Goal: Information Seeking & Learning: Learn about a topic

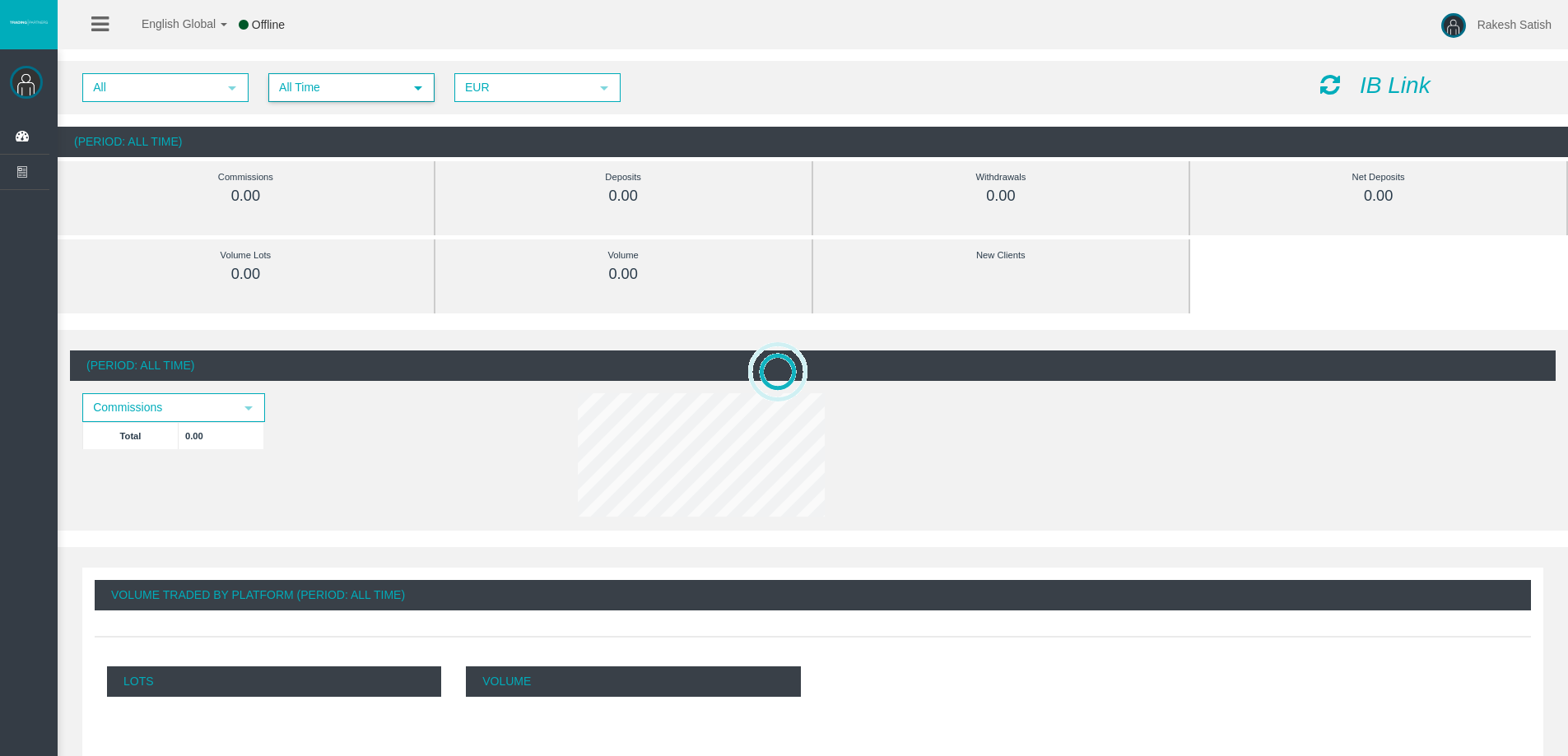
click at [342, 82] on span "All Time" at bounding box center [336, 87] width 133 height 25
click at [207, 87] on span "All" at bounding box center [150, 87] width 133 height 25
click at [214, 136] on li "IB6x18d" at bounding box center [164, 138] width 163 height 26
click at [354, 78] on span "All Time" at bounding box center [336, 87] width 133 height 25
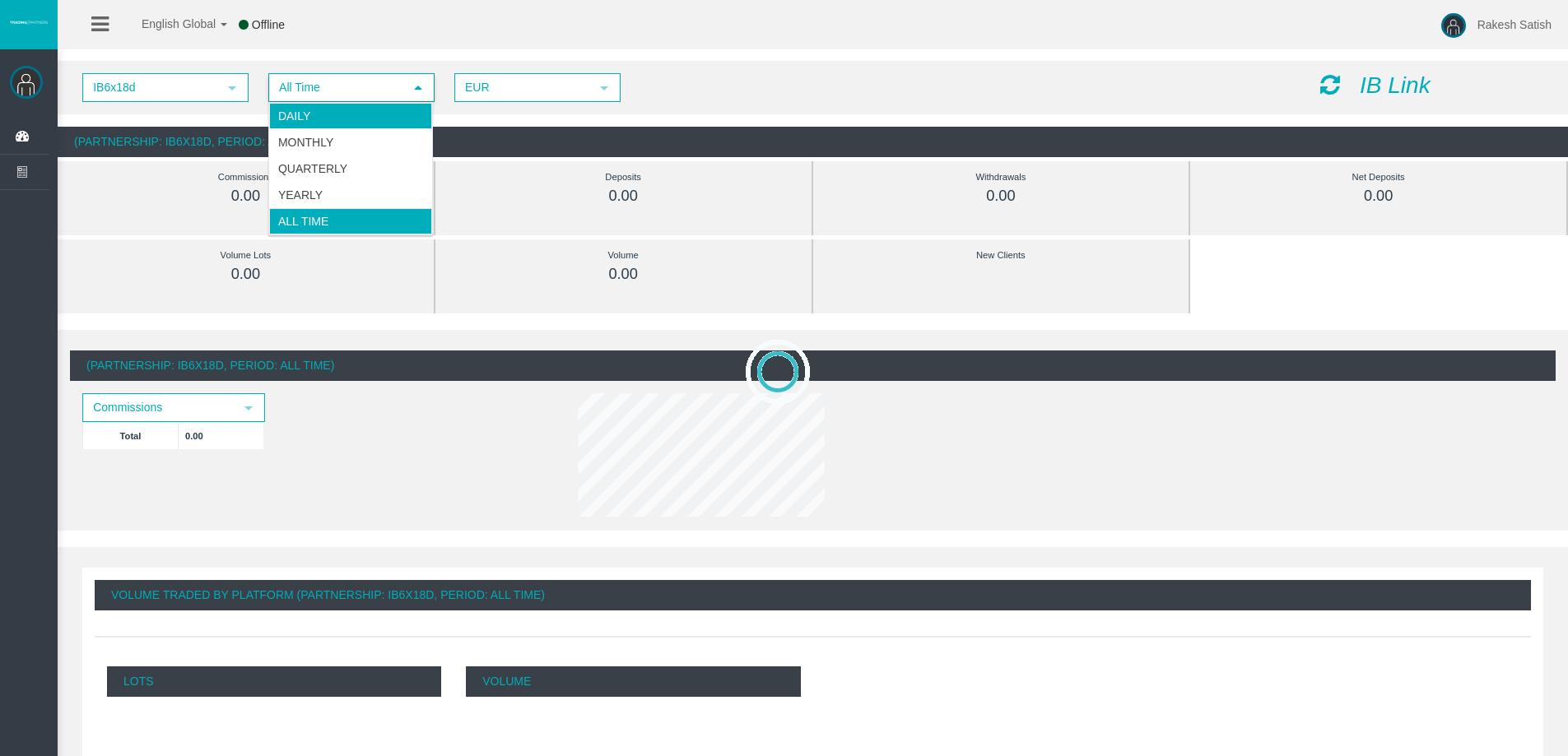
click at [365, 118] on li "Daily" at bounding box center [351, 116] width 163 height 26
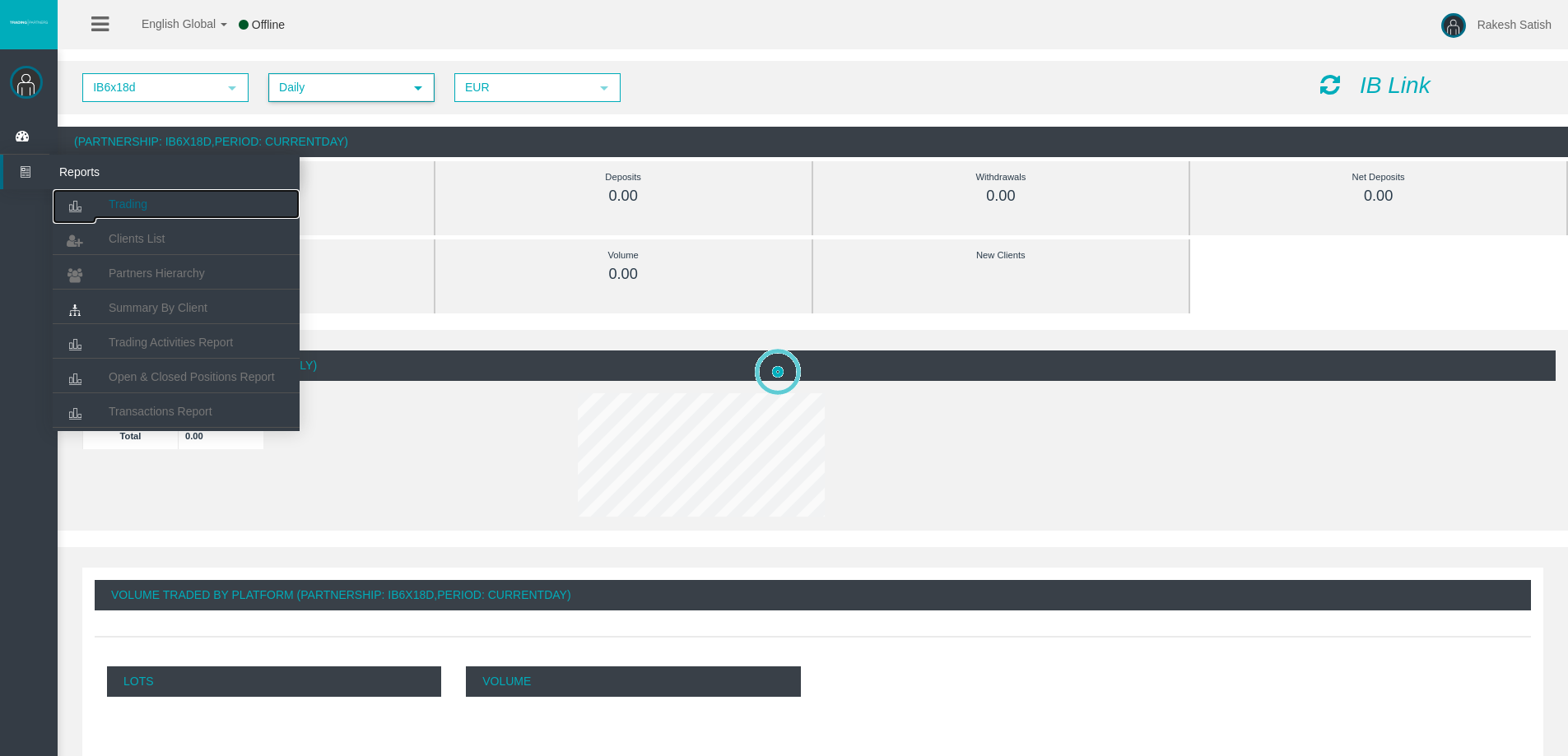
click at [141, 207] on span "Trading" at bounding box center [128, 204] width 39 height 14
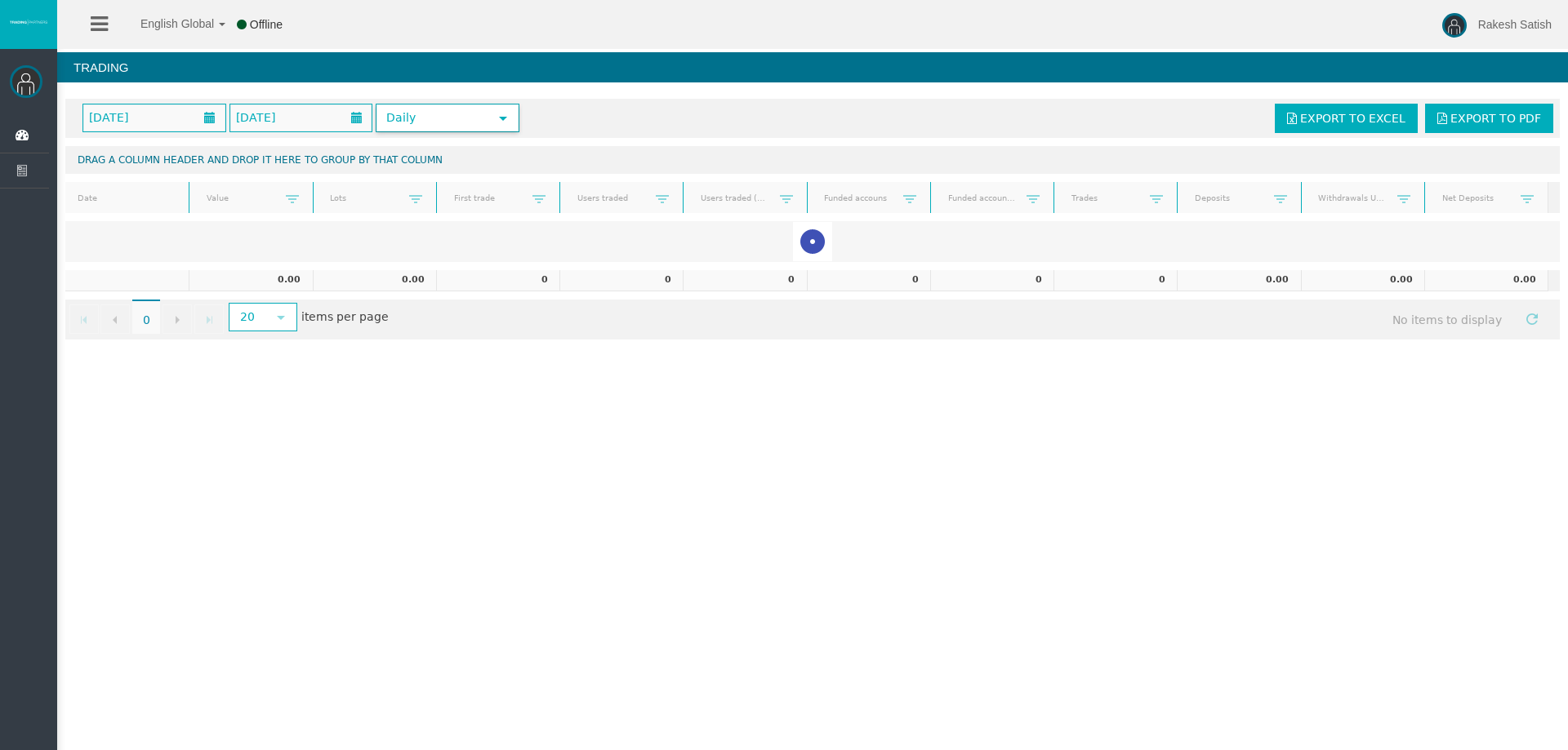
click at [405, 125] on span "Daily" at bounding box center [433, 118] width 111 height 25
click at [406, 121] on span "Daily" at bounding box center [433, 118] width 111 height 25
click at [195, 109] on span at bounding box center [209, 118] width 29 height 25
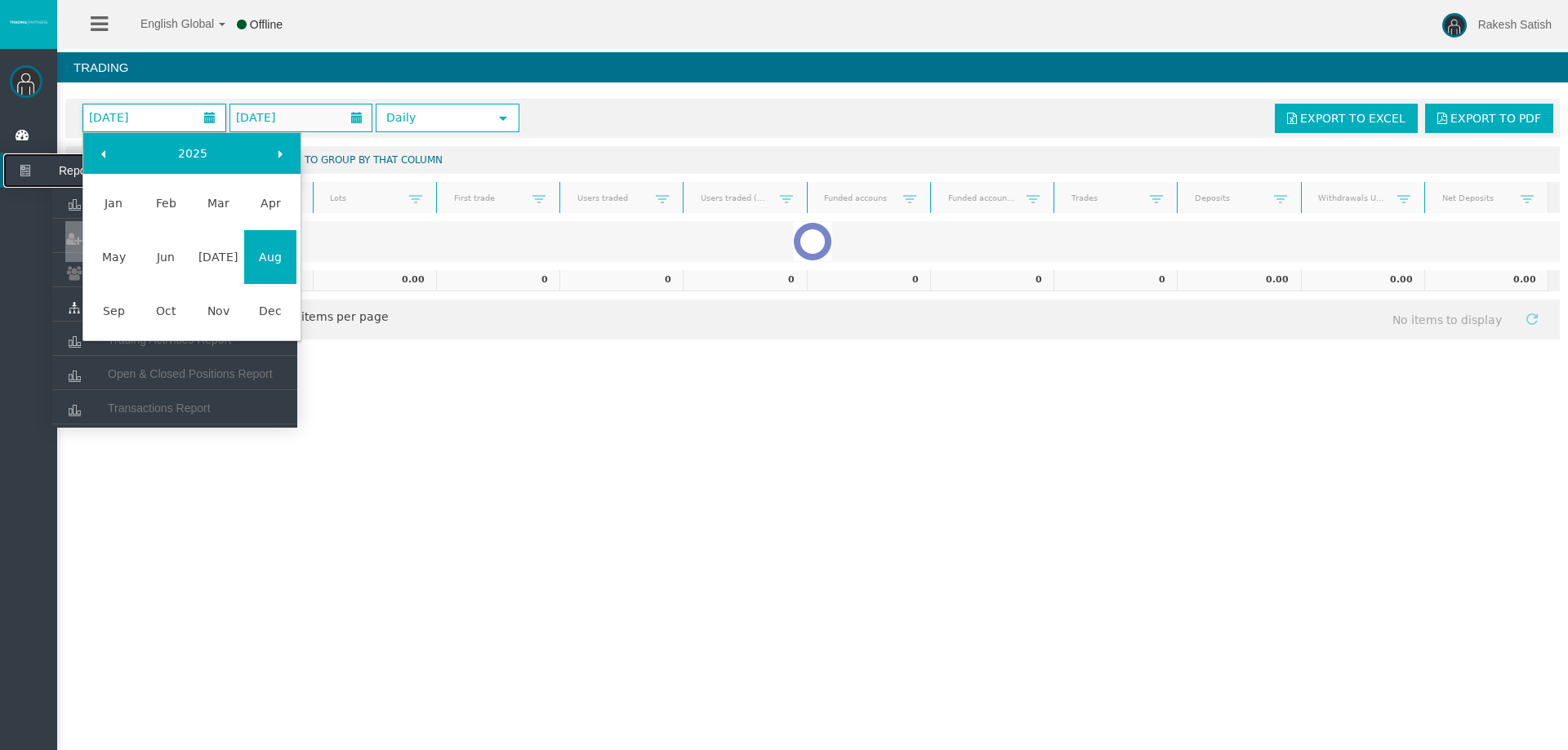
click at [39, 167] on icon at bounding box center [25, 170] width 44 height 34
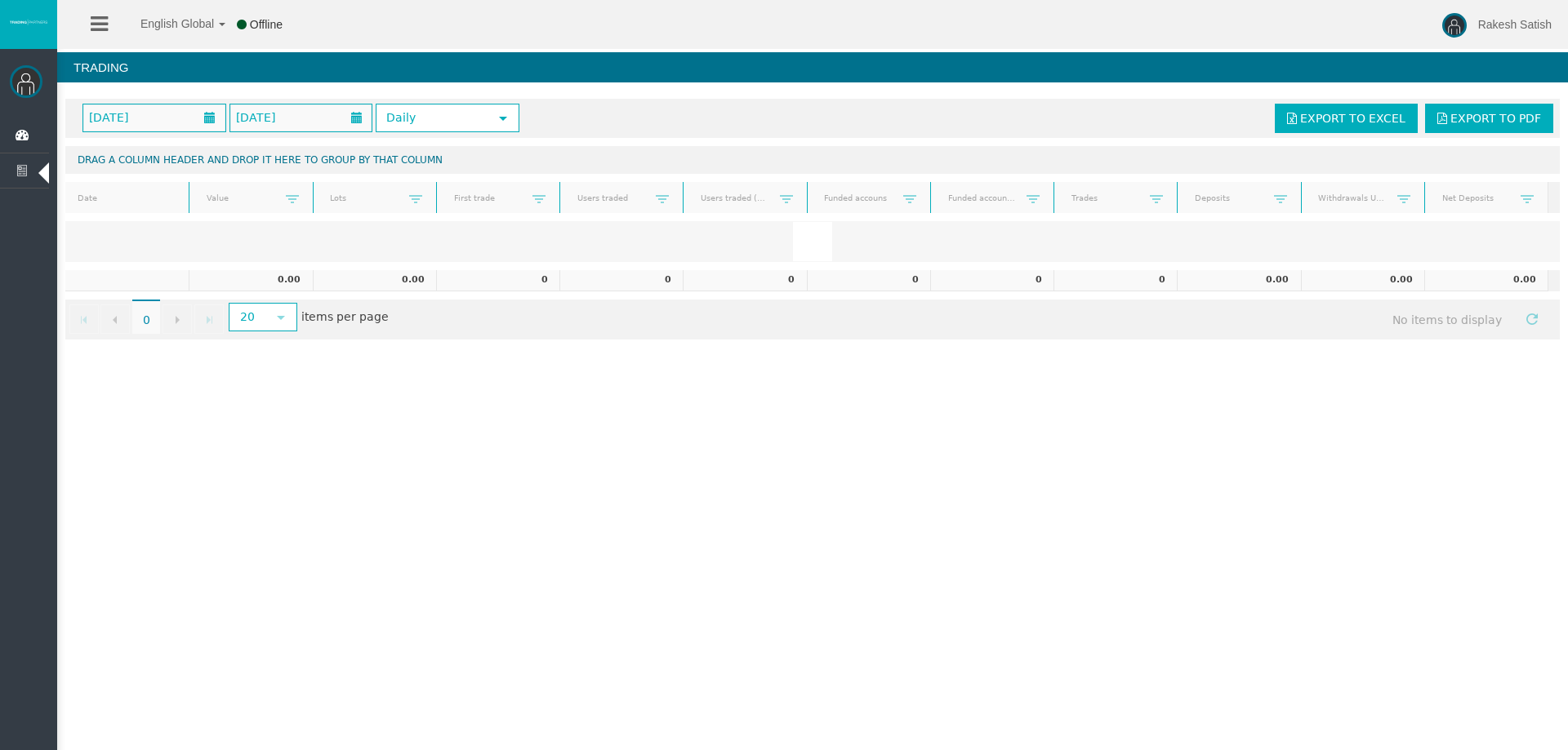
click at [113, 233] on div at bounding box center [813, 241] width 1495 height 41
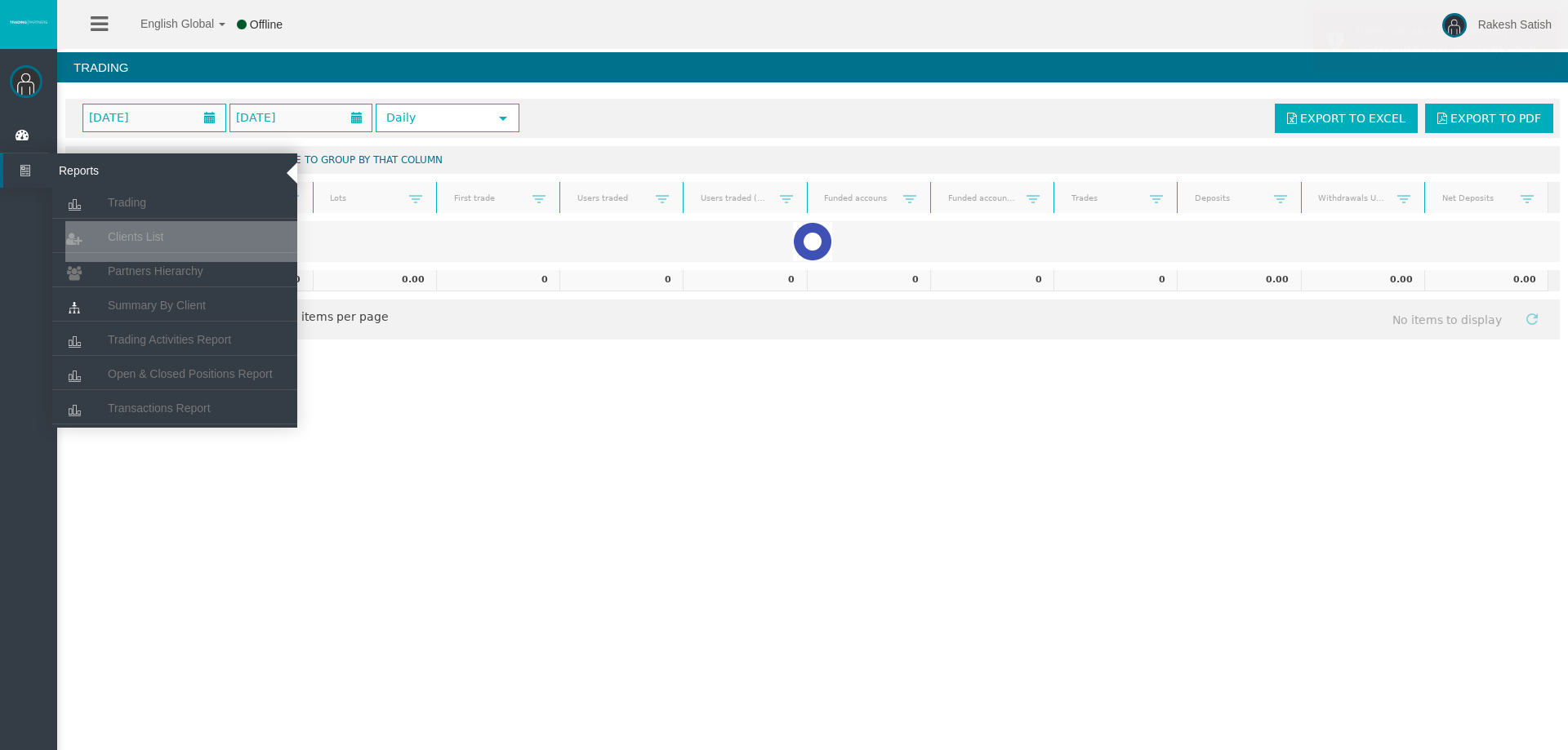
click at [25, 169] on icon at bounding box center [25, 170] width 44 height 34
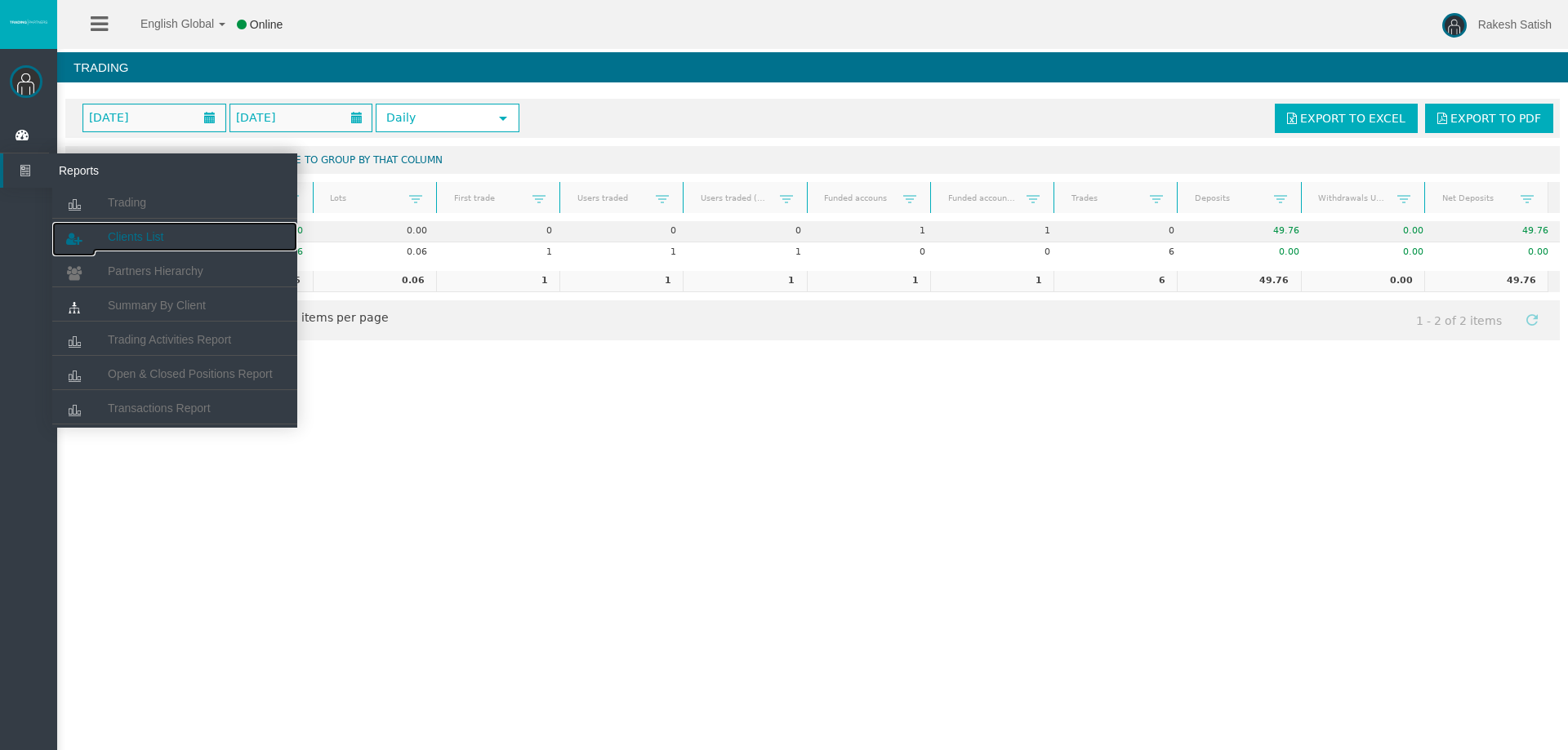
click at [160, 239] on span "Clients List" at bounding box center [135, 237] width 55 height 13
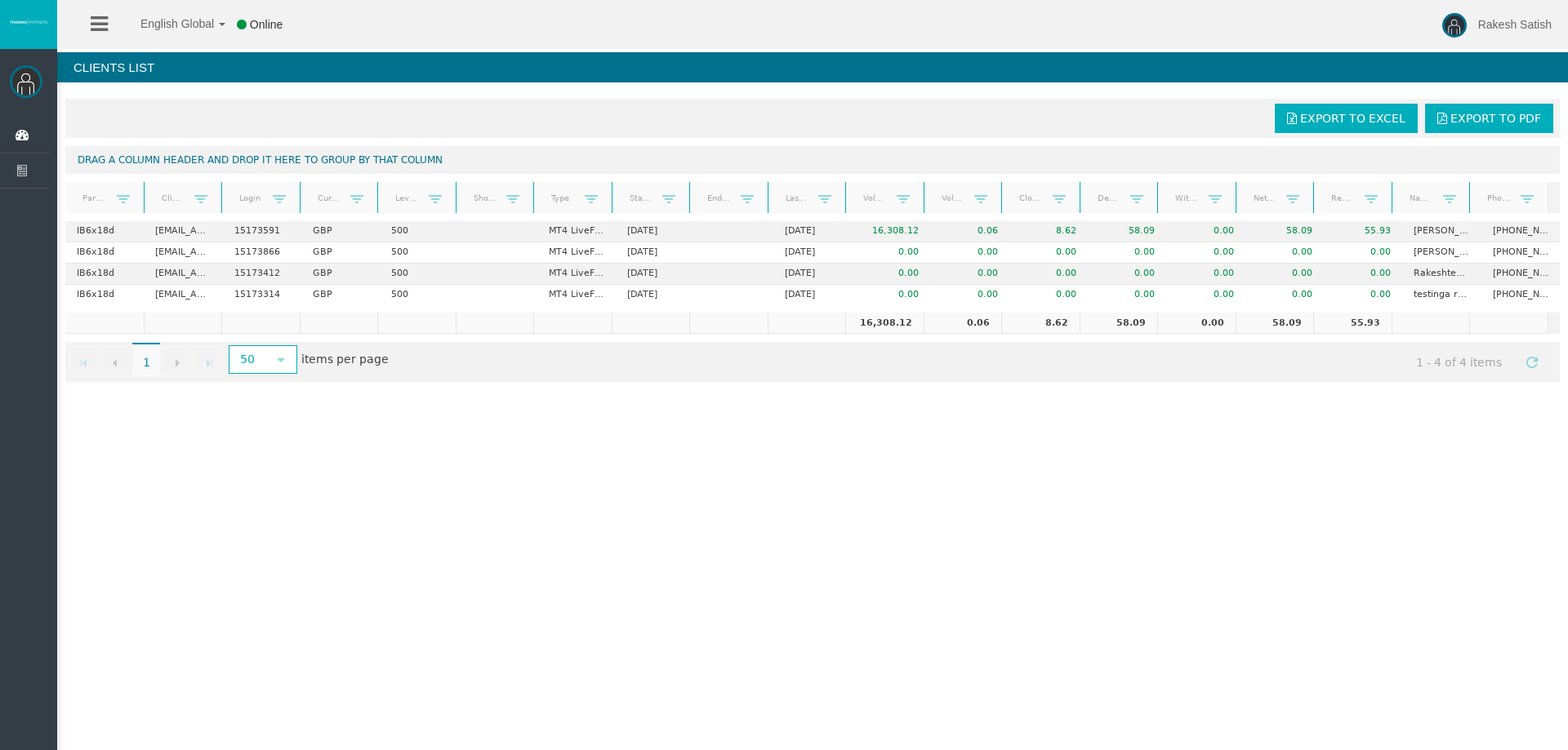
click at [413, 431] on div "English Global 简体中文 English Global 日本語 한국어 Online Rakesh Satish Help Log Out Ra…" at bounding box center [784, 375] width 1568 height 750
click at [1054, 199] on span at bounding box center [1060, 199] width 13 height 13
click at [1016, 196] on body "English Global 简体中文 English Global 日本語 한국어 Online Rakesh Satish Help Log Out Ra…" at bounding box center [784, 375] width 1568 height 750
click at [1016, 196] on link "Closed PNL" at bounding box center [1031, 198] width 44 height 22
click at [1023, 198] on link "Closed PNL" at bounding box center [1031, 198] width 44 height 23
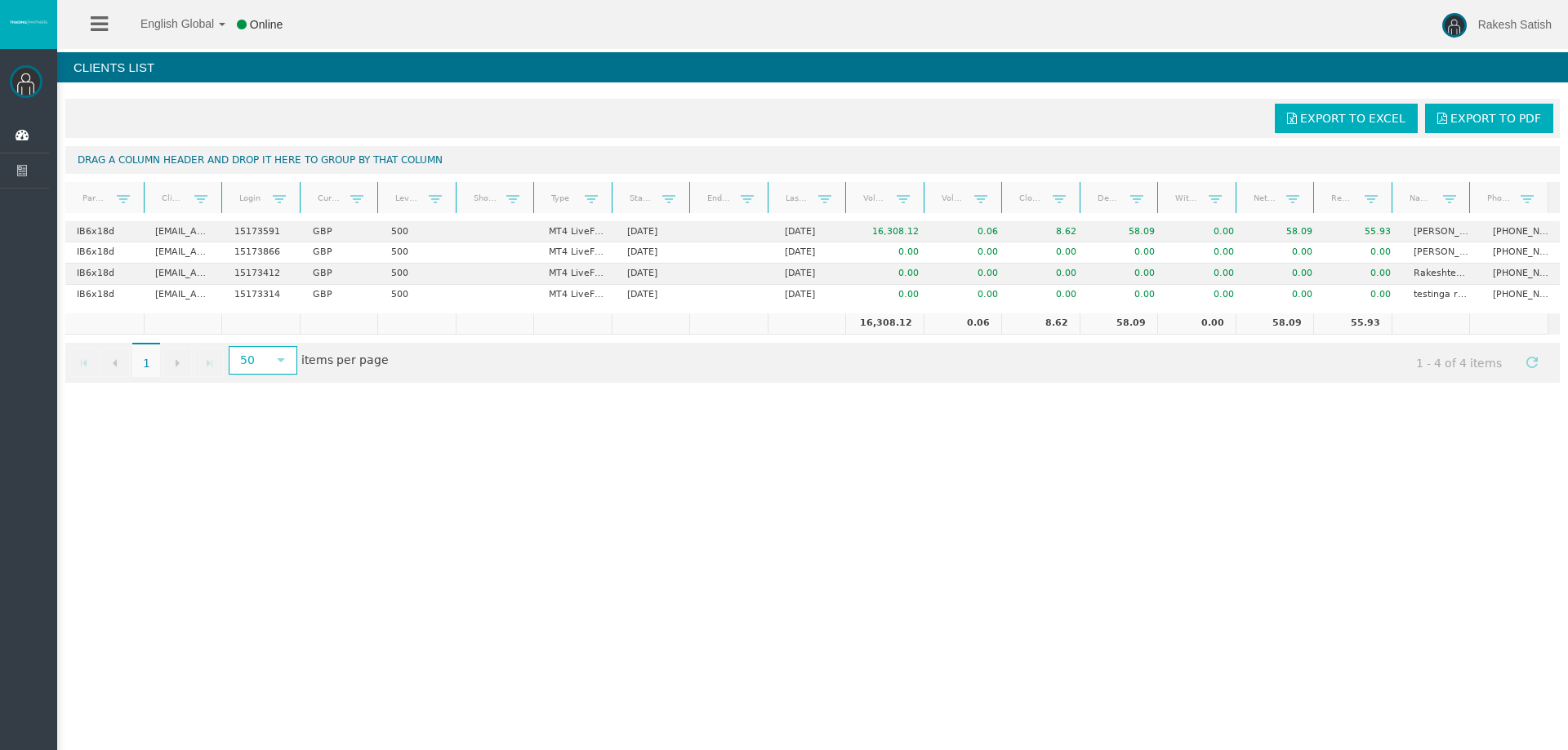
click at [1023, 198] on link "Closed PNL" at bounding box center [1031, 198] width 44 height 23
click at [891, 547] on div "English Global 简体中文 English Global 日本語 한국어 Online Rakesh Satish Help Log Out Ra…" at bounding box center [784, 375] width 1568 height 750
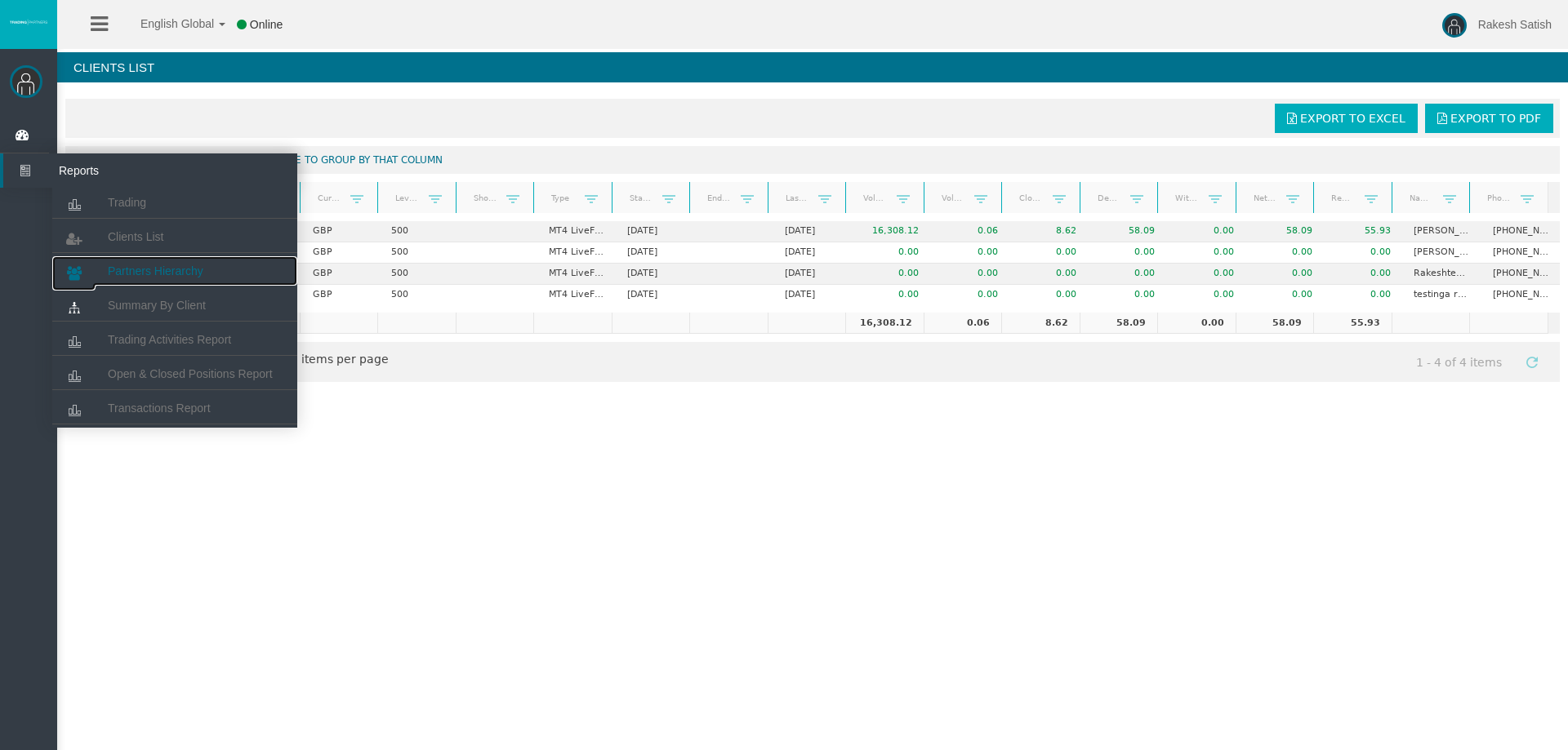
click at [166, 283] on link "Partners Hierarchy" at bounding box center [175, 270] width 245 height 29
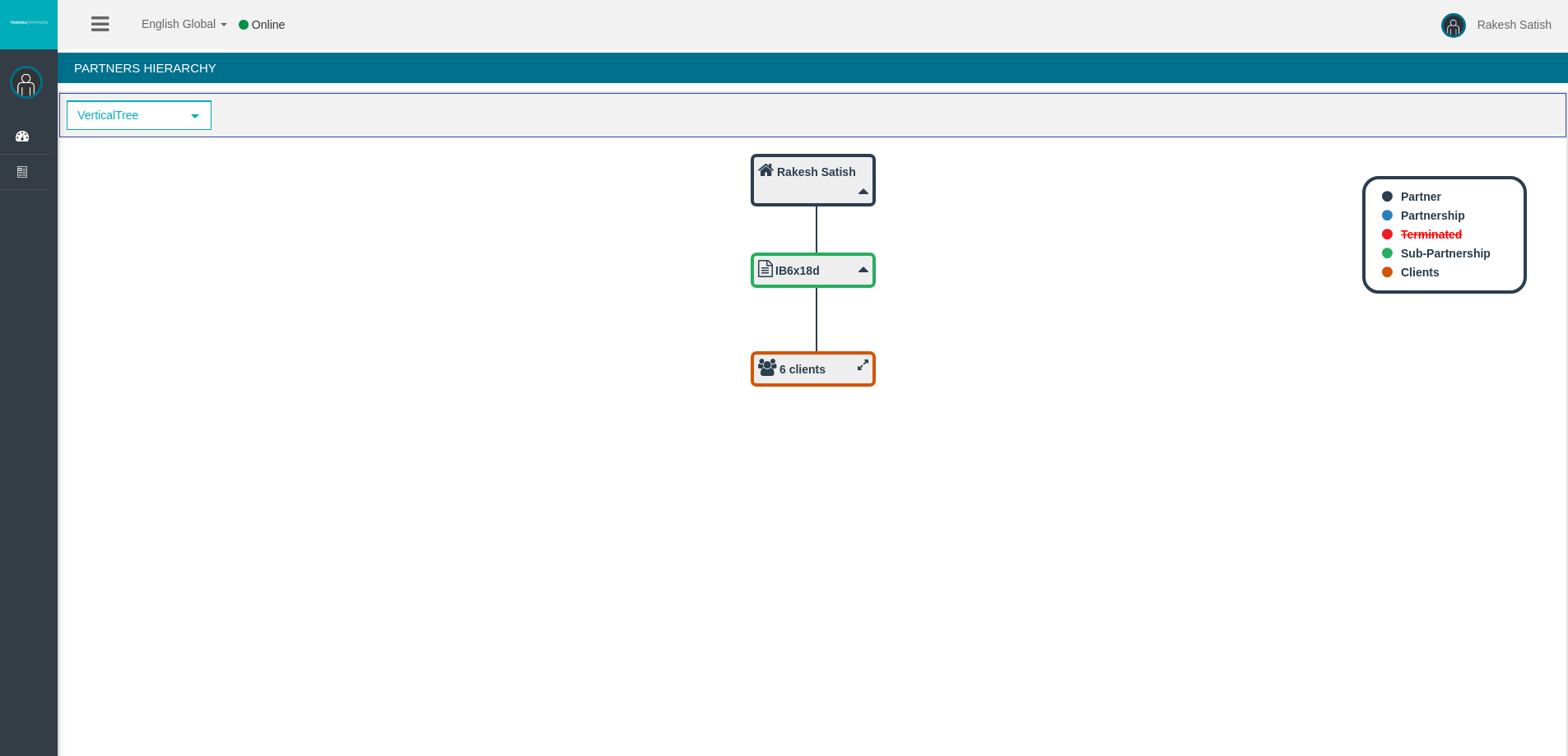
click at [859, 364] on icon at bounding box center [863, 365] width 11 height 13
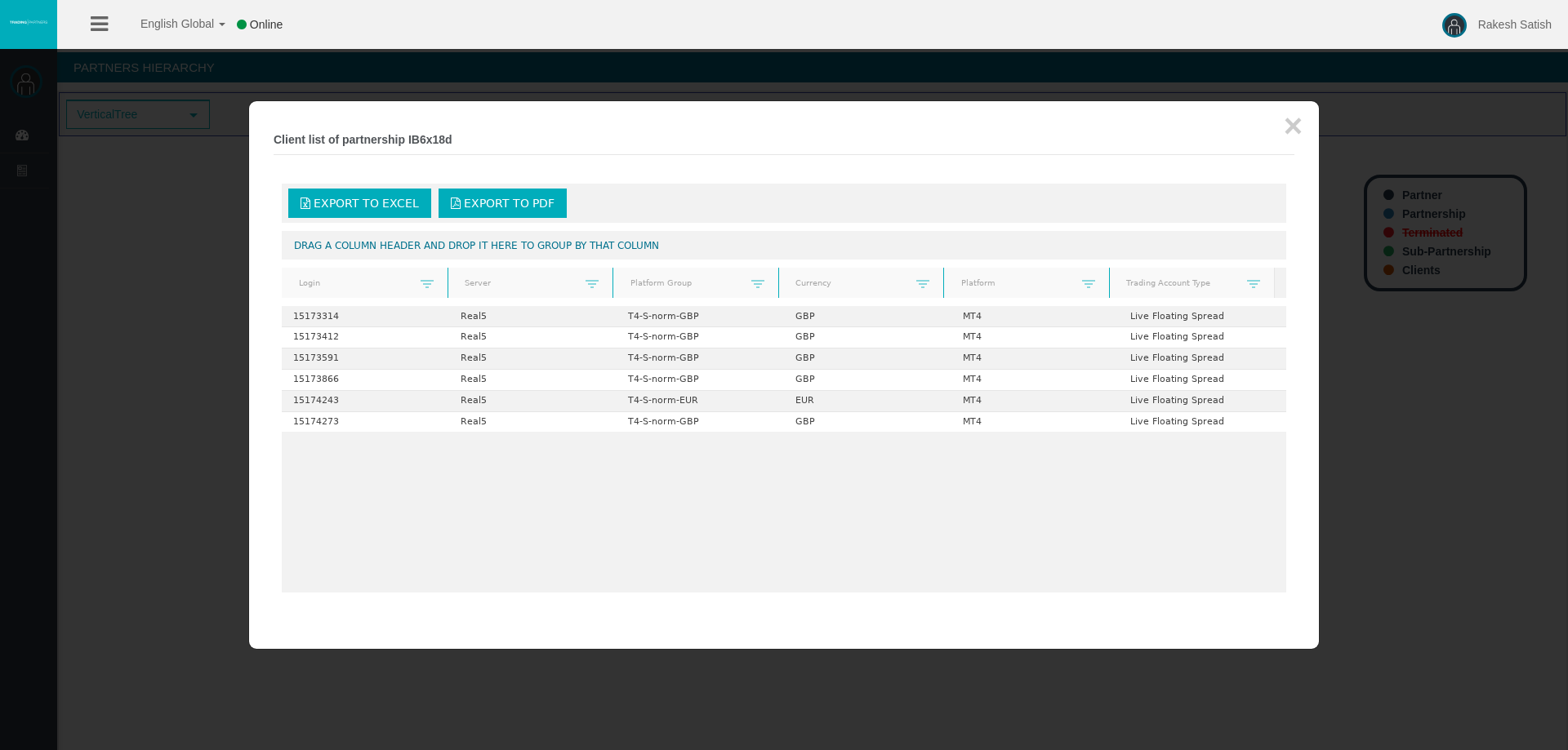
click at [144, 341] on div at bounding box center [784, 375] width 1568 height 750
click at [1297, 123] on button "×" at bounding box center [1293, 125] width 18 height 33
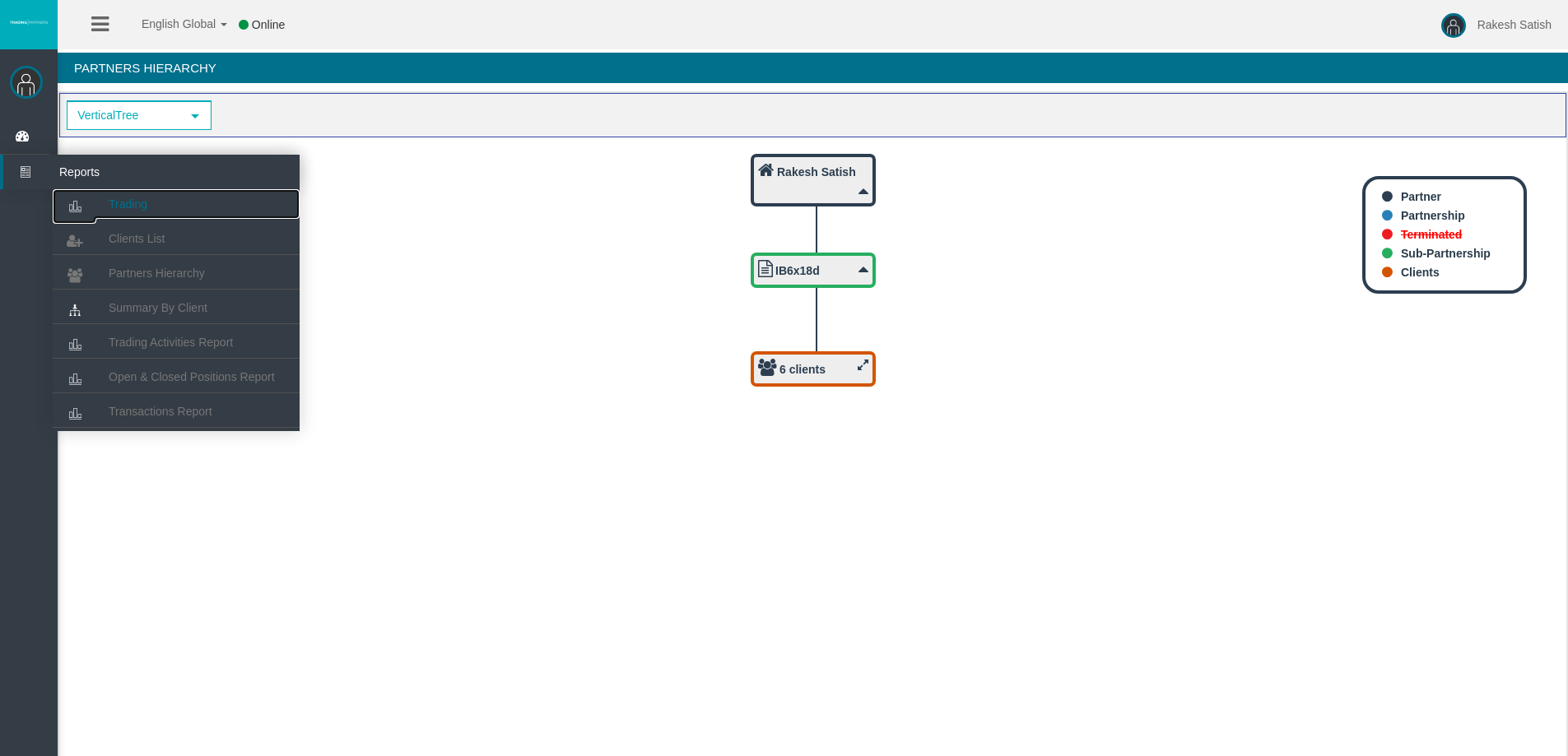
click at [162, 201] on link "Trading" at bounding box center [176, 204] width 247 height 30
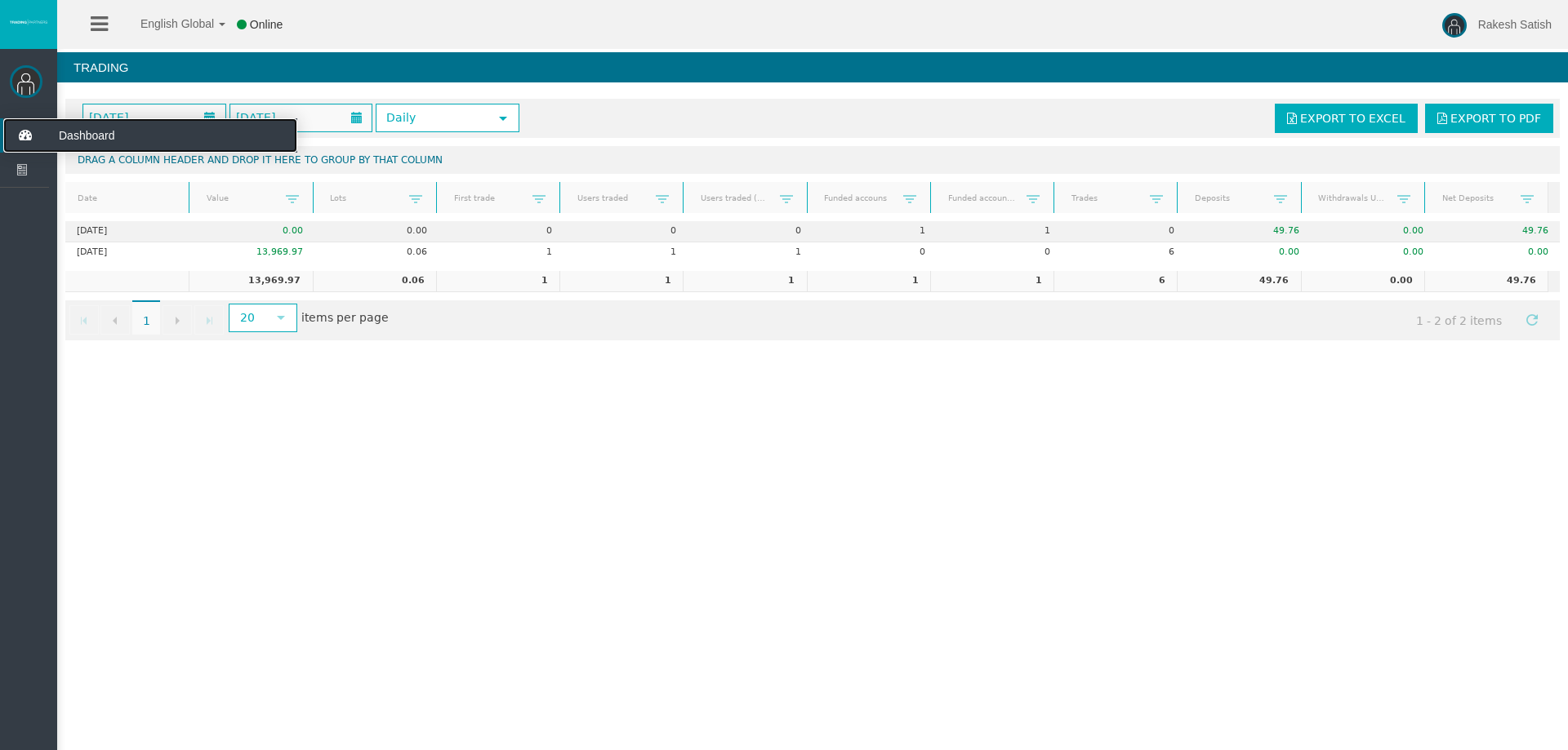
click at [29, 133] on icon at bounding box center [25, 135] width 44 height 34
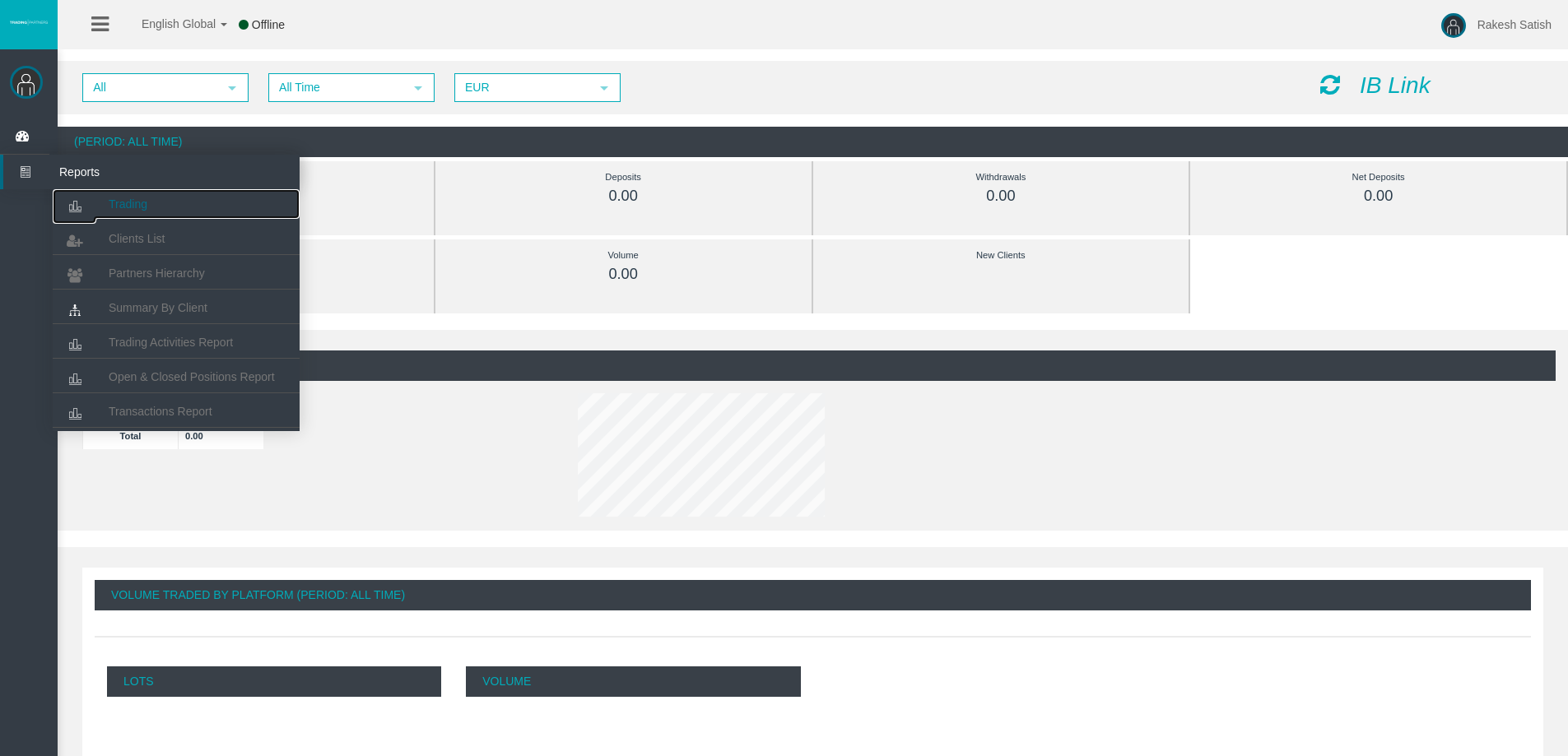
click at [167, 212] on link "Trading" at bounding box center [176, 204] width 247 height 30
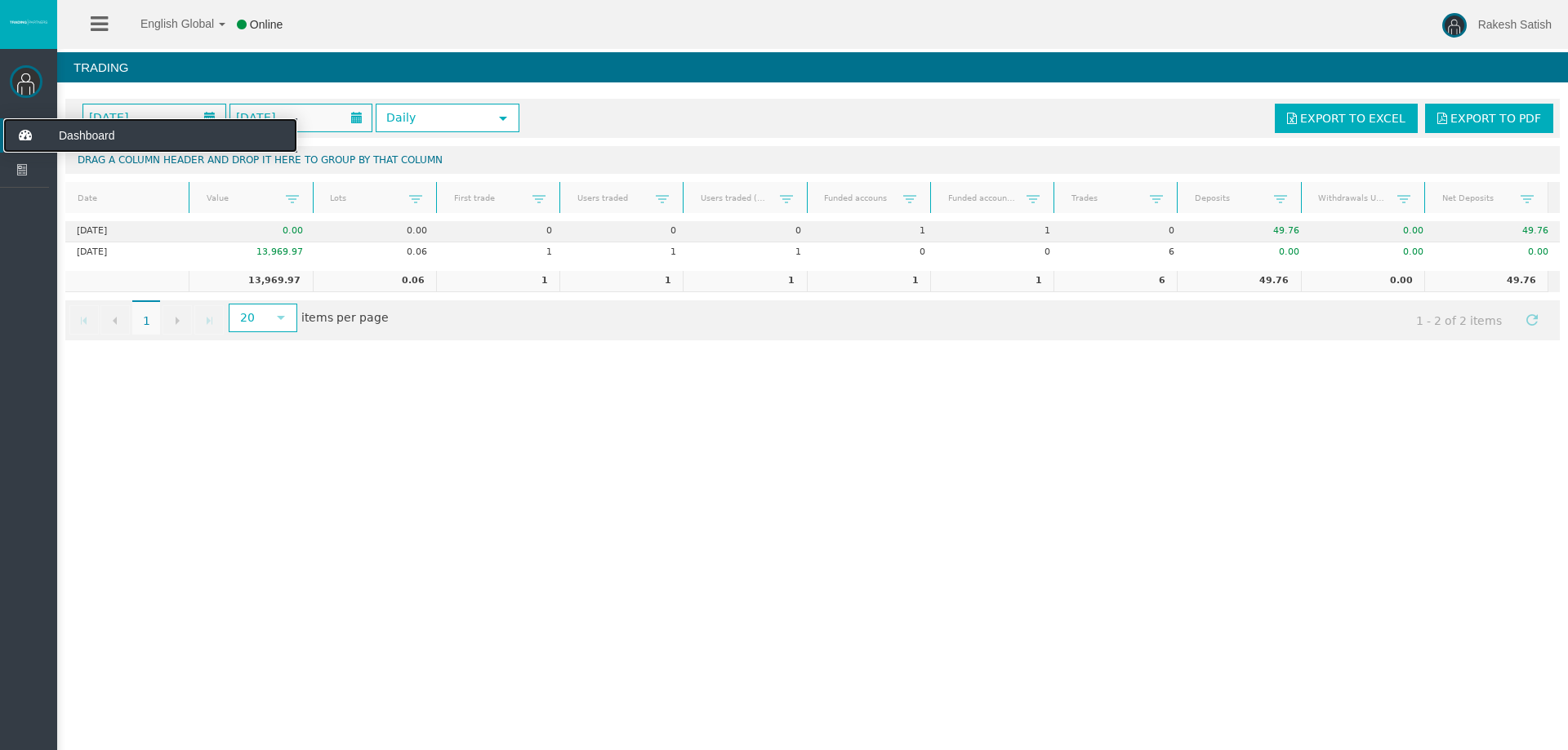
click at [29, 132] on icon at bounding box center [25, 135] width 44 height 34
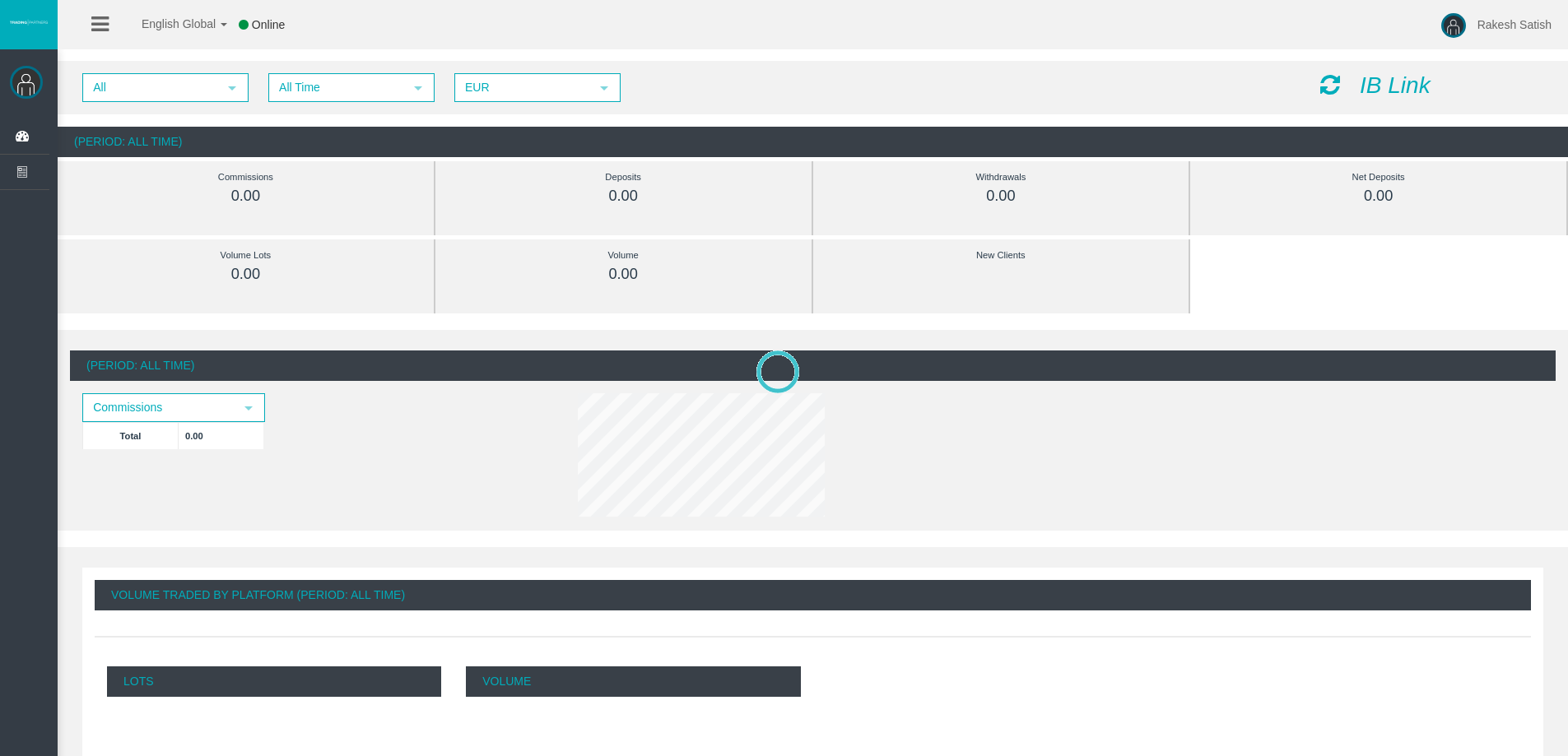
click at [207, 83] on span "All" at bounding box center [150, 87] width 133 height 25
click at [207, 135] on li "IB6x18d" at bounding box center [164, 138] width 163 height 26
click at [218, 393] on div "(Partnership: IB6x18d, Period: All Time) Commissions select Total 0.00" at bounding box center [813, 436] width 1485 height 172
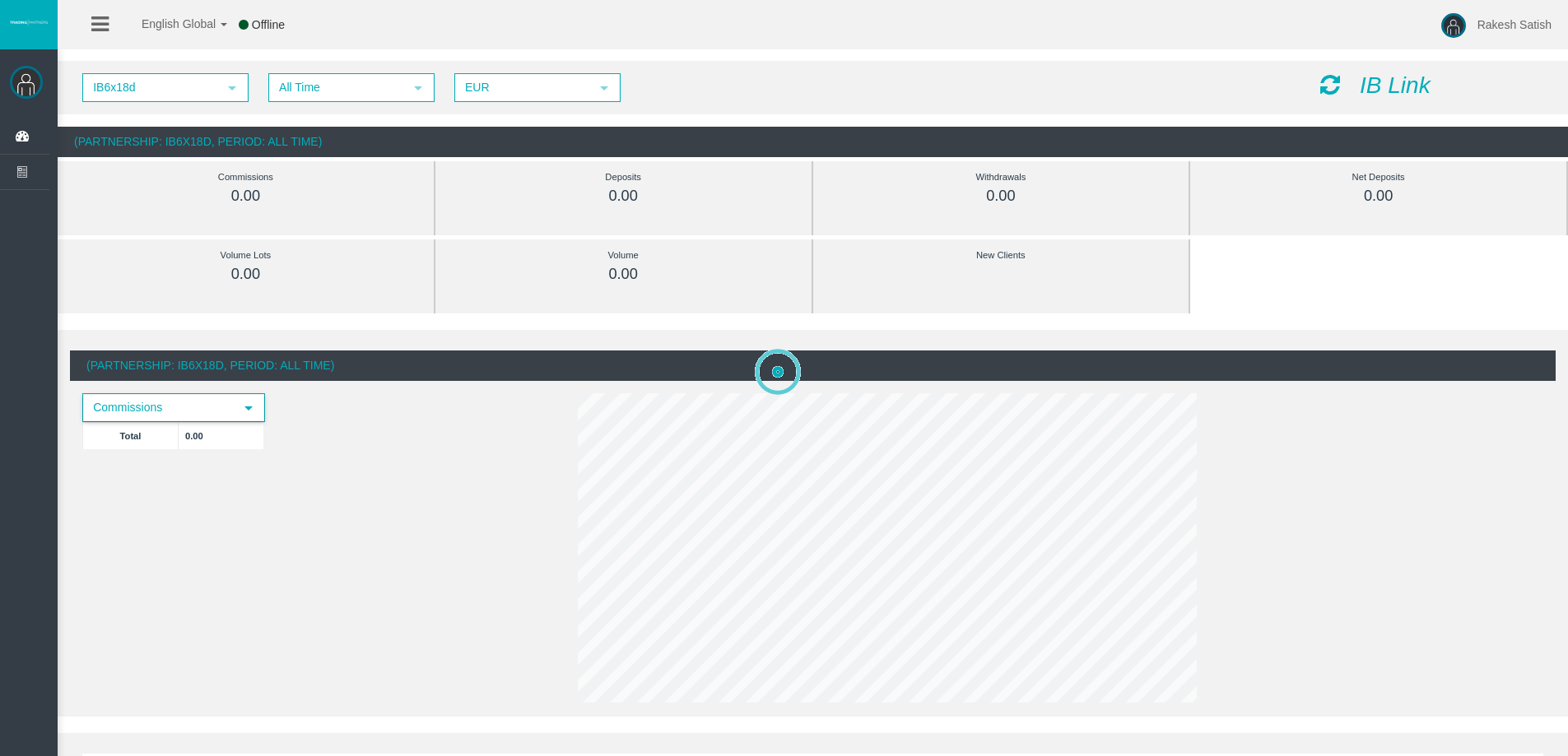
click at [218, 404] on span "Commissions" at bounding box center [158, 408] width 150 height 25
drag, startPoint x: 897, startPoint y: 407, endPoint x: 897, endPoint y: 417, distance: 10.0
click at [897, 417] on div at bounding box center [1449, 715] width 1411 height 756
click at [229, 412] on span "Commissions" at bounding box center [158, 408] width 150 height 25
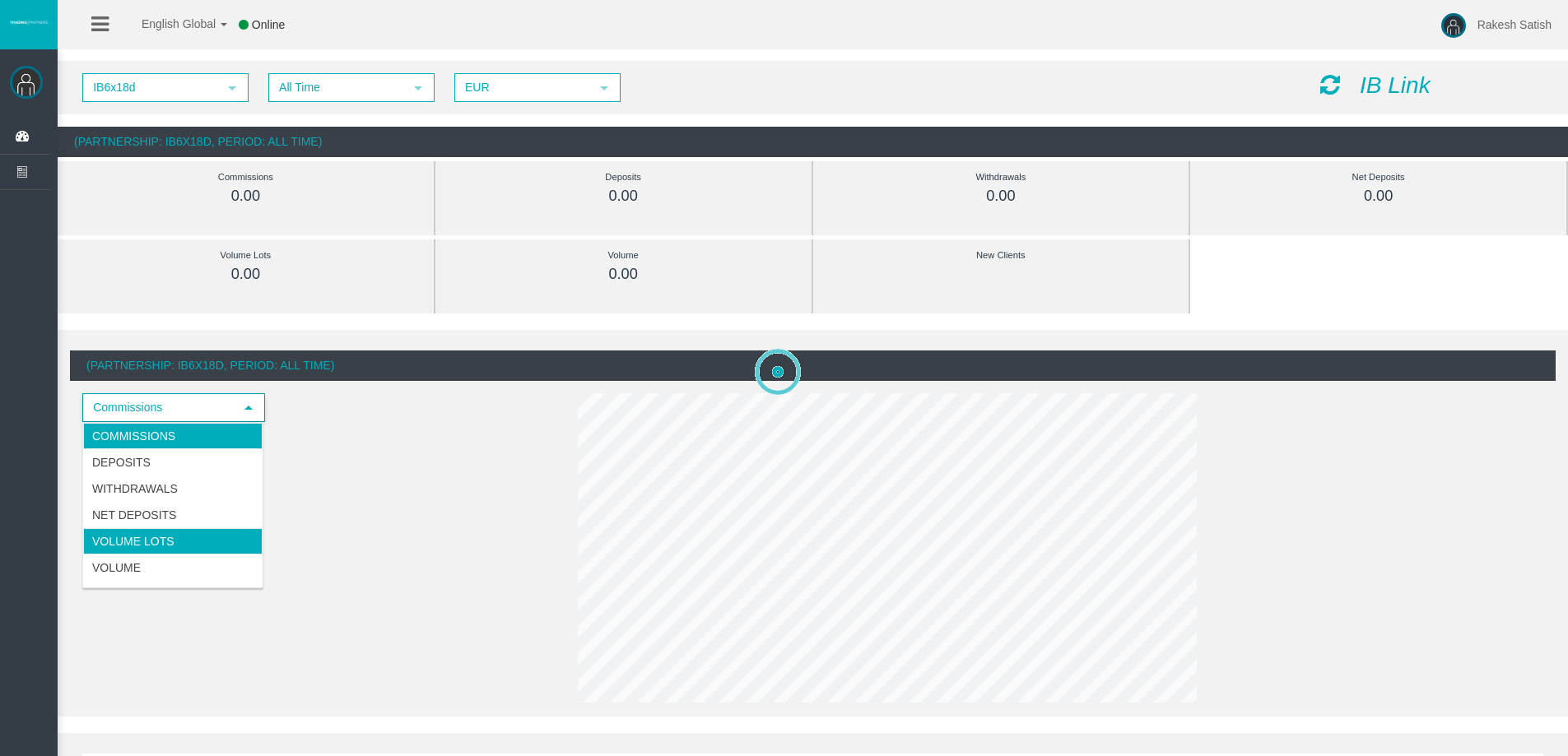
click at [204, 550] on li "Volume Lots" at bounding box center [173, 541] width 179 height 26
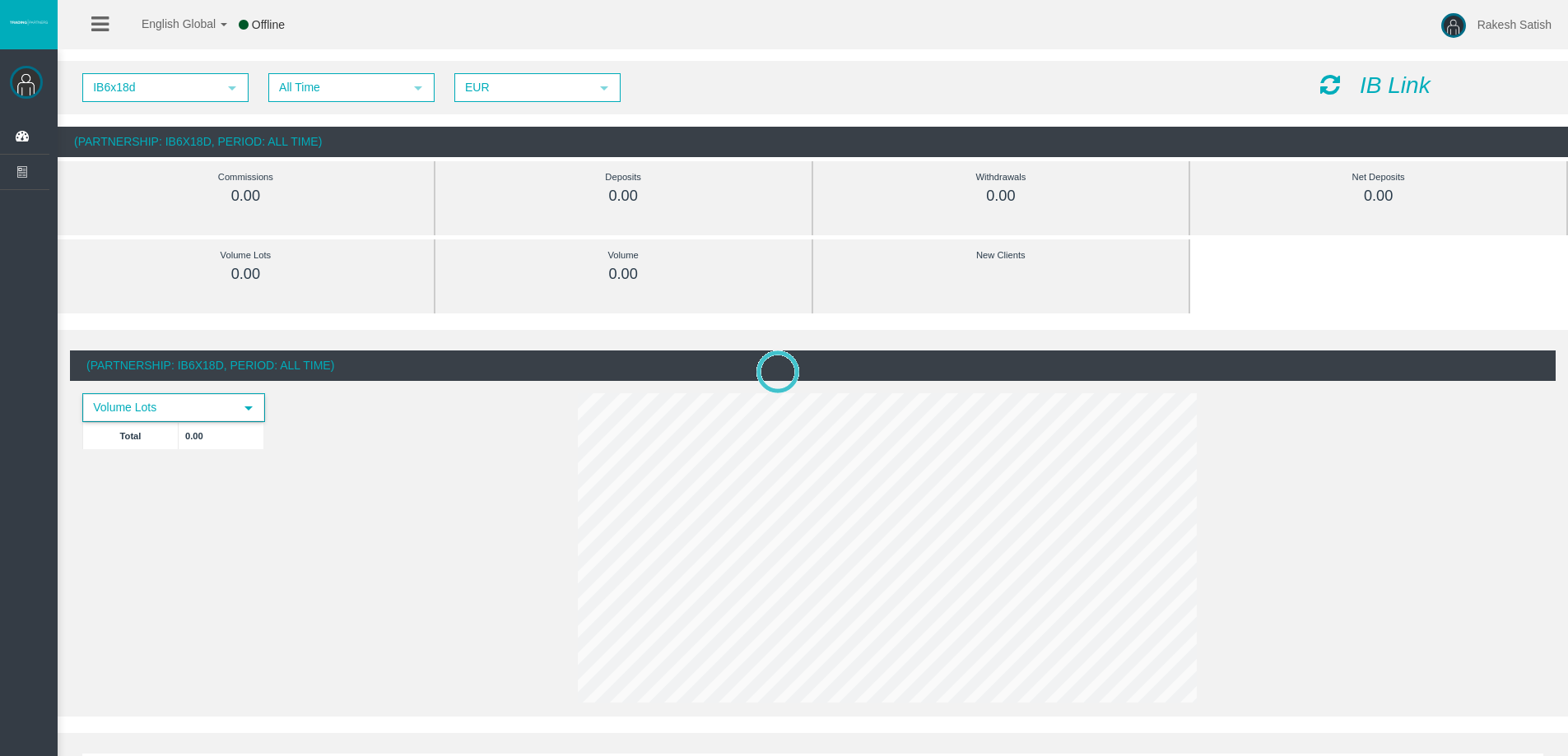
click at [229, 419] on span "Volume Lots" at bounding box center [158, 408] width 150 height 25
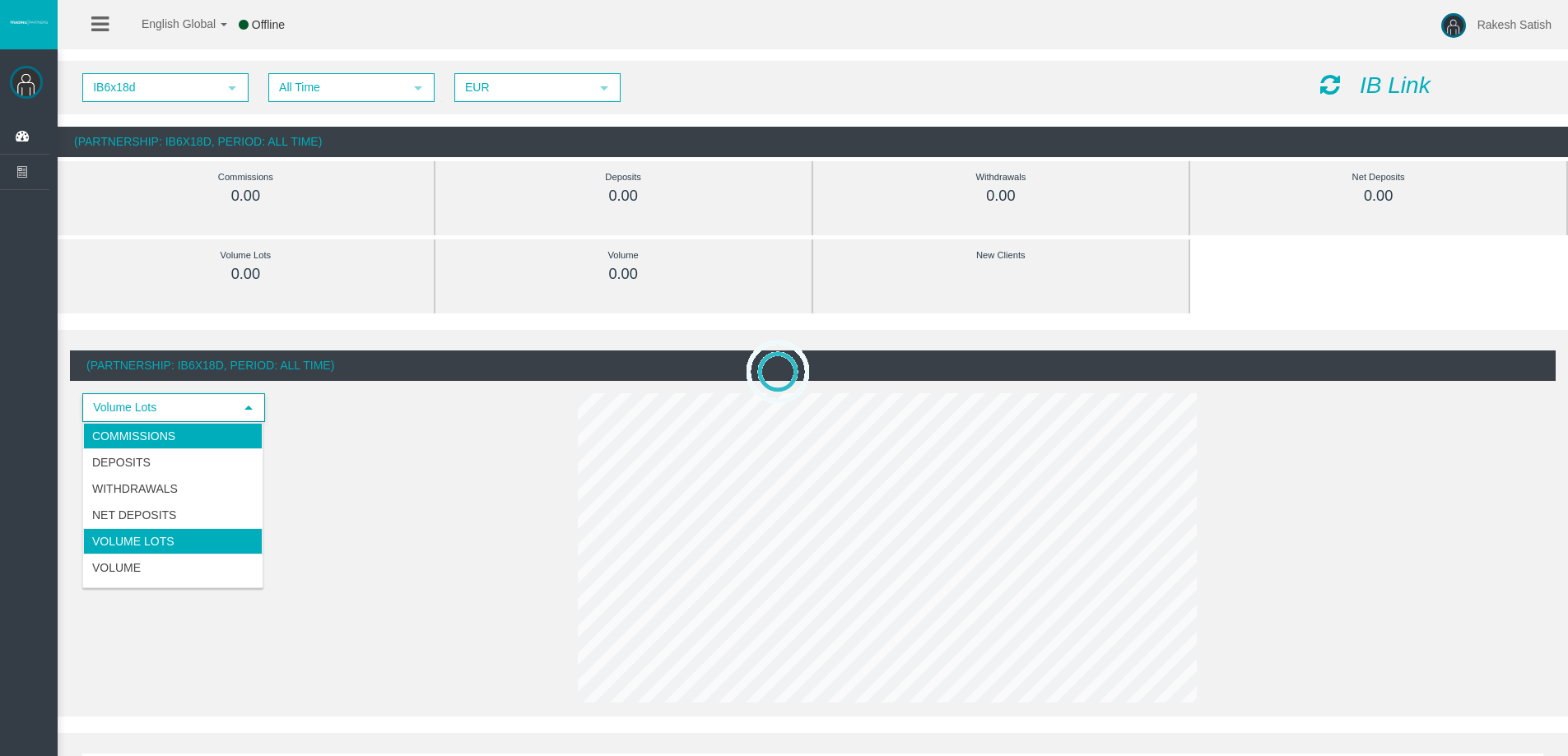
click at [225, 437] on li "Commissions" at bounding box center [173, 436] width 179 height 26
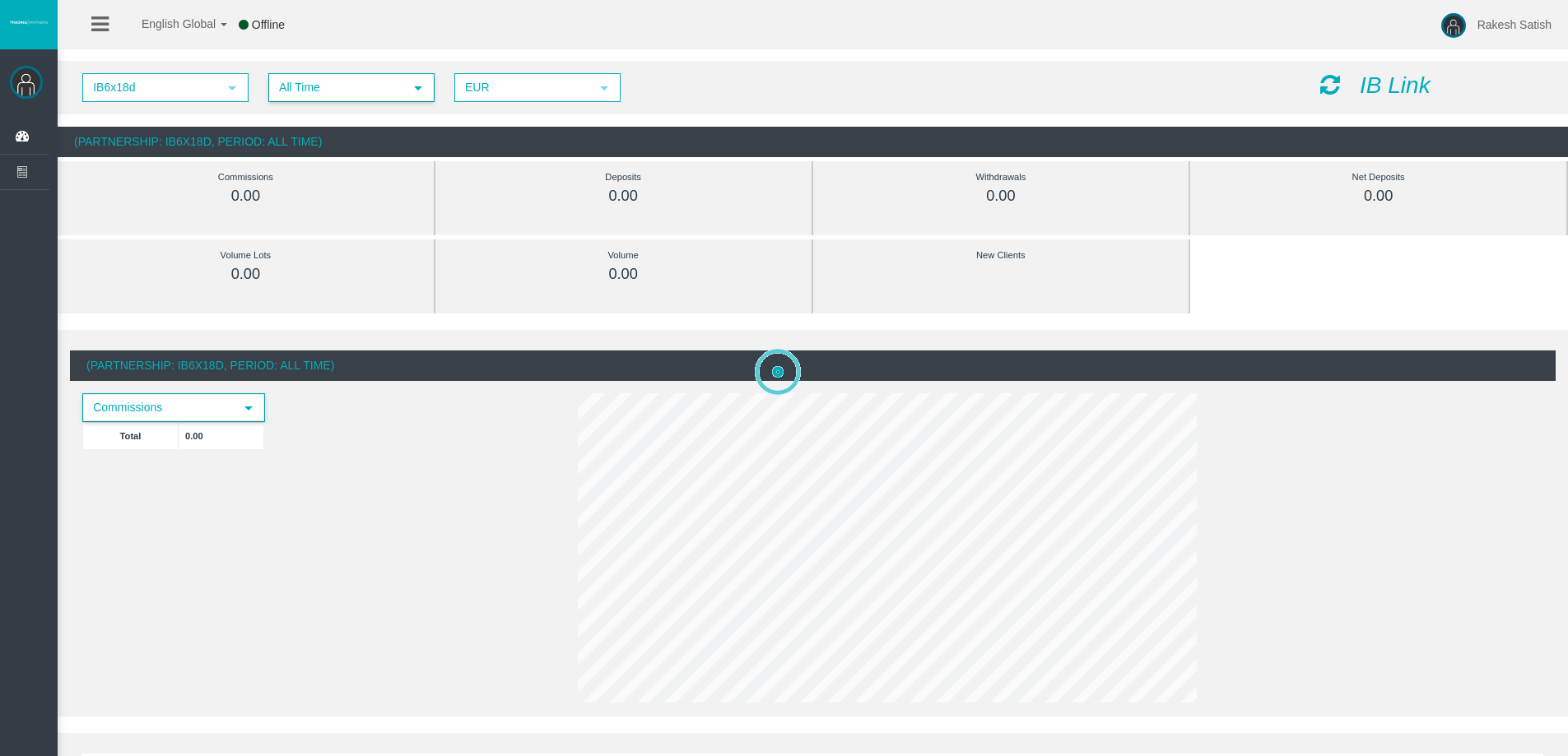
click at [367, 89] on span "All Time" at bounding box center [336, 87] width 133 height 25
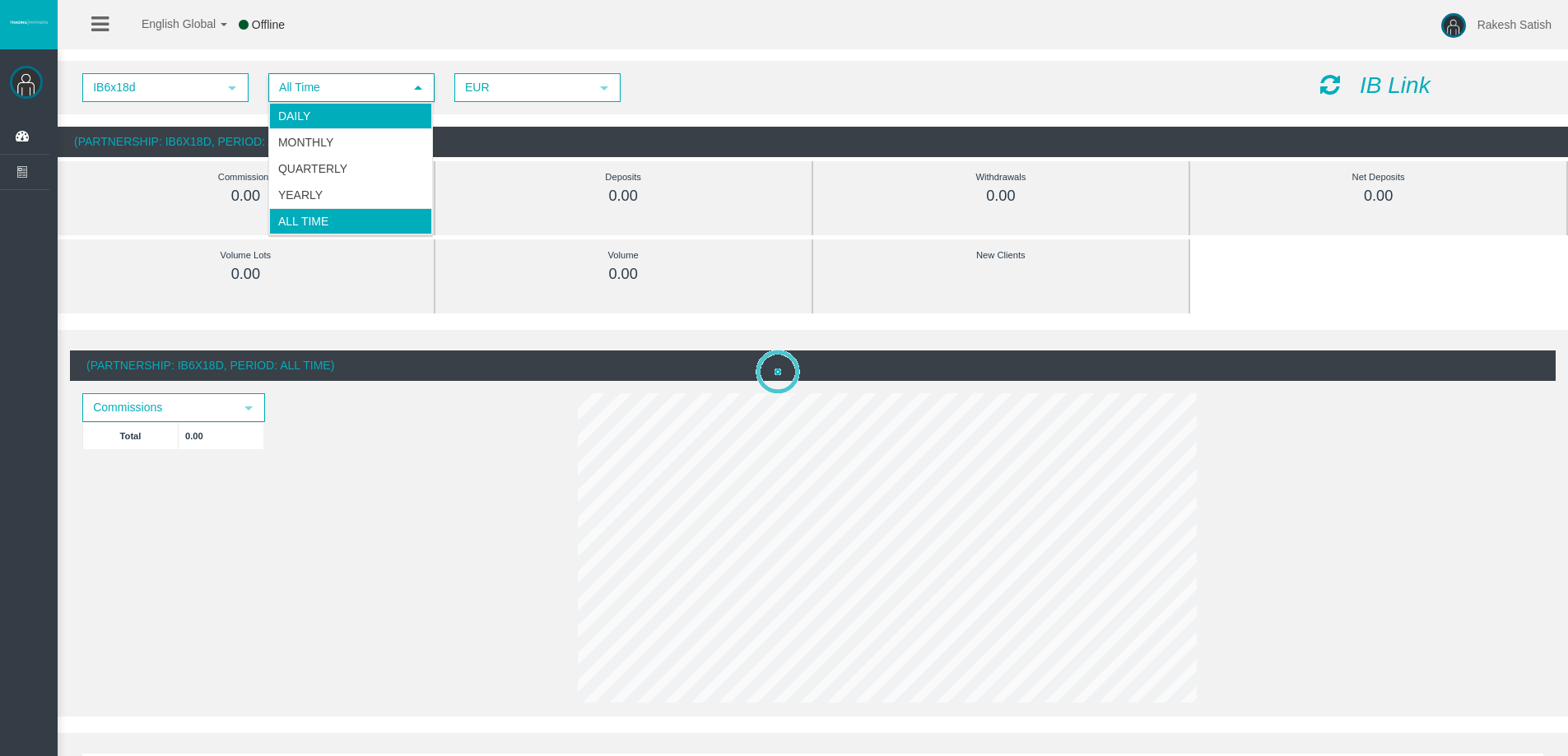
click at [358, 119] on li "Daily" at bounding box center [351, 116] width 163 height 26
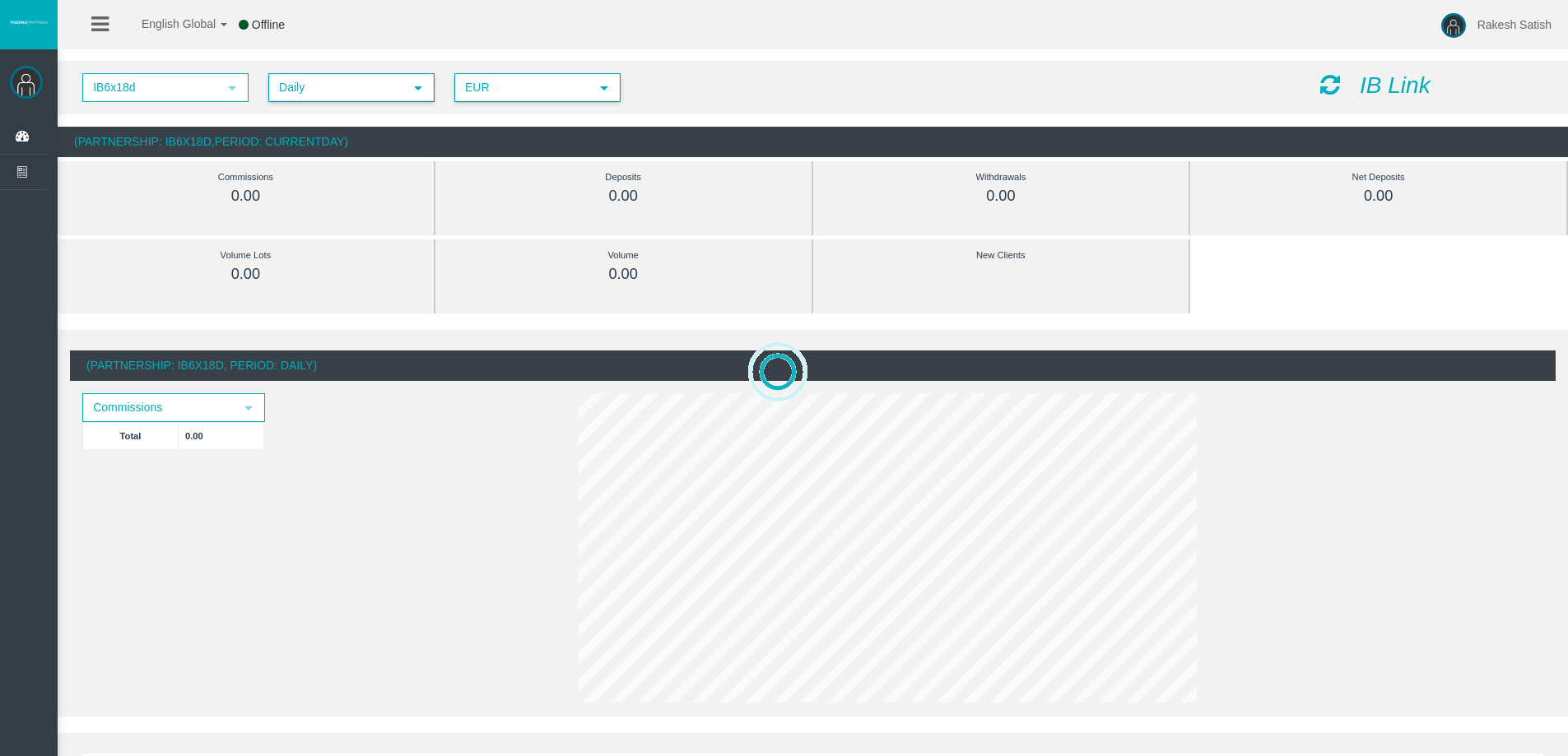
click at [533, 86] on span "EUR" at bounding box center [522, 87] width 133 height 25
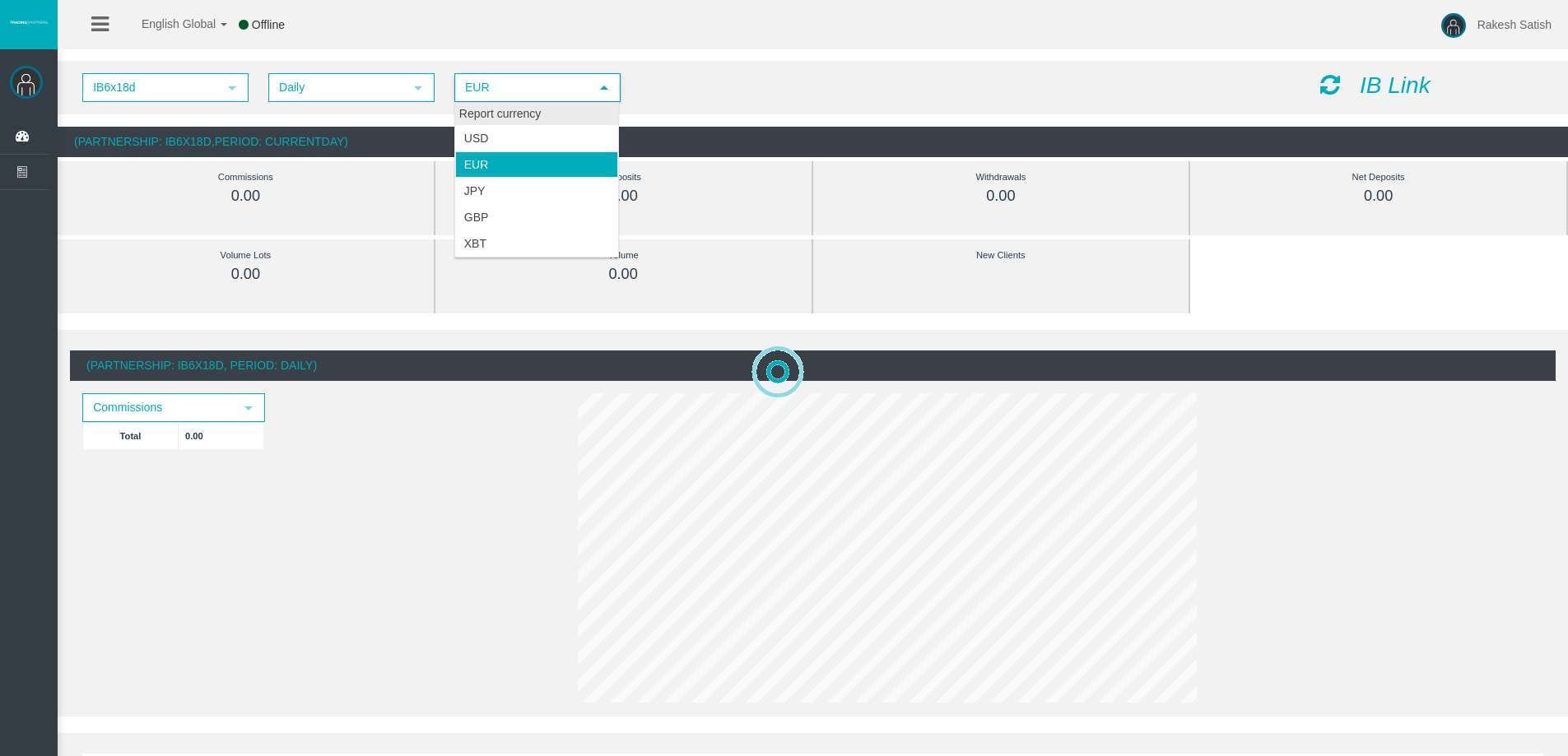
click at [557, 109] on div "Report currency" at bounding box center [537, 114] width 163 height 22
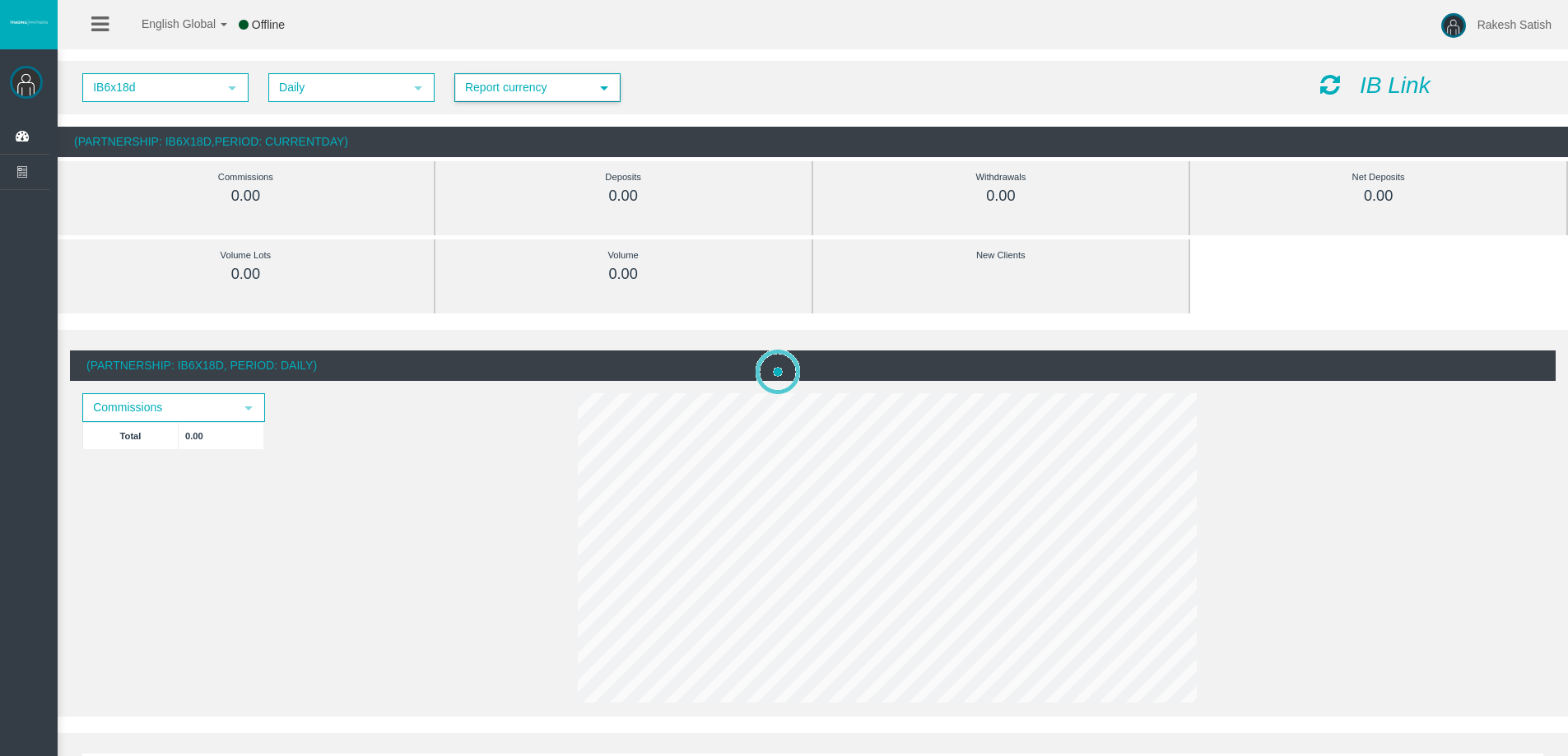
click at [751, 56] on div "IB6x18d select IB6x18d Daily select 4 Report currency select IB Link (Partnersh…" at bounding box center [813, 108] width 1510 height 113
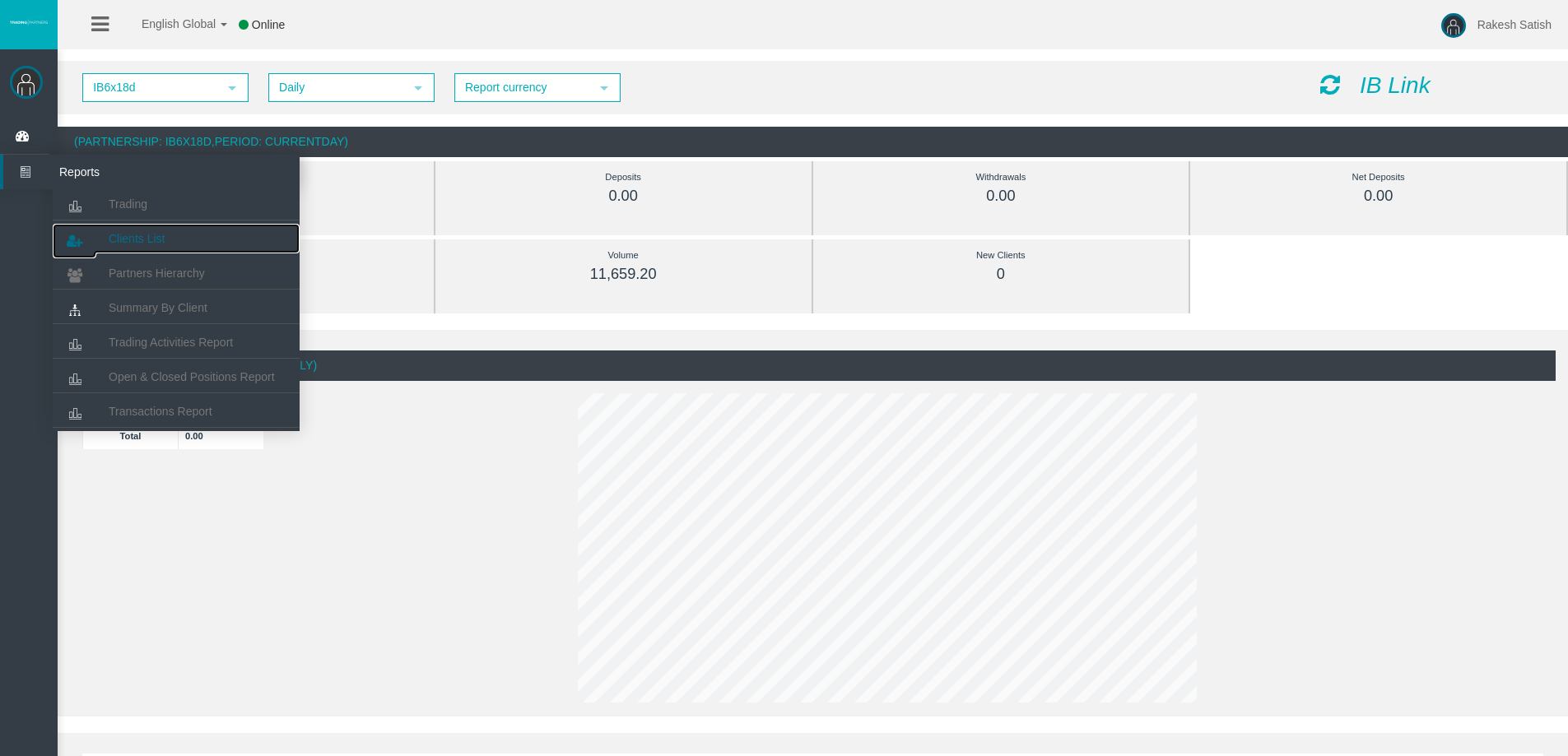
click at [148, 233] on span "Clients List" at bounding box center [136, 239] width 56 height 14
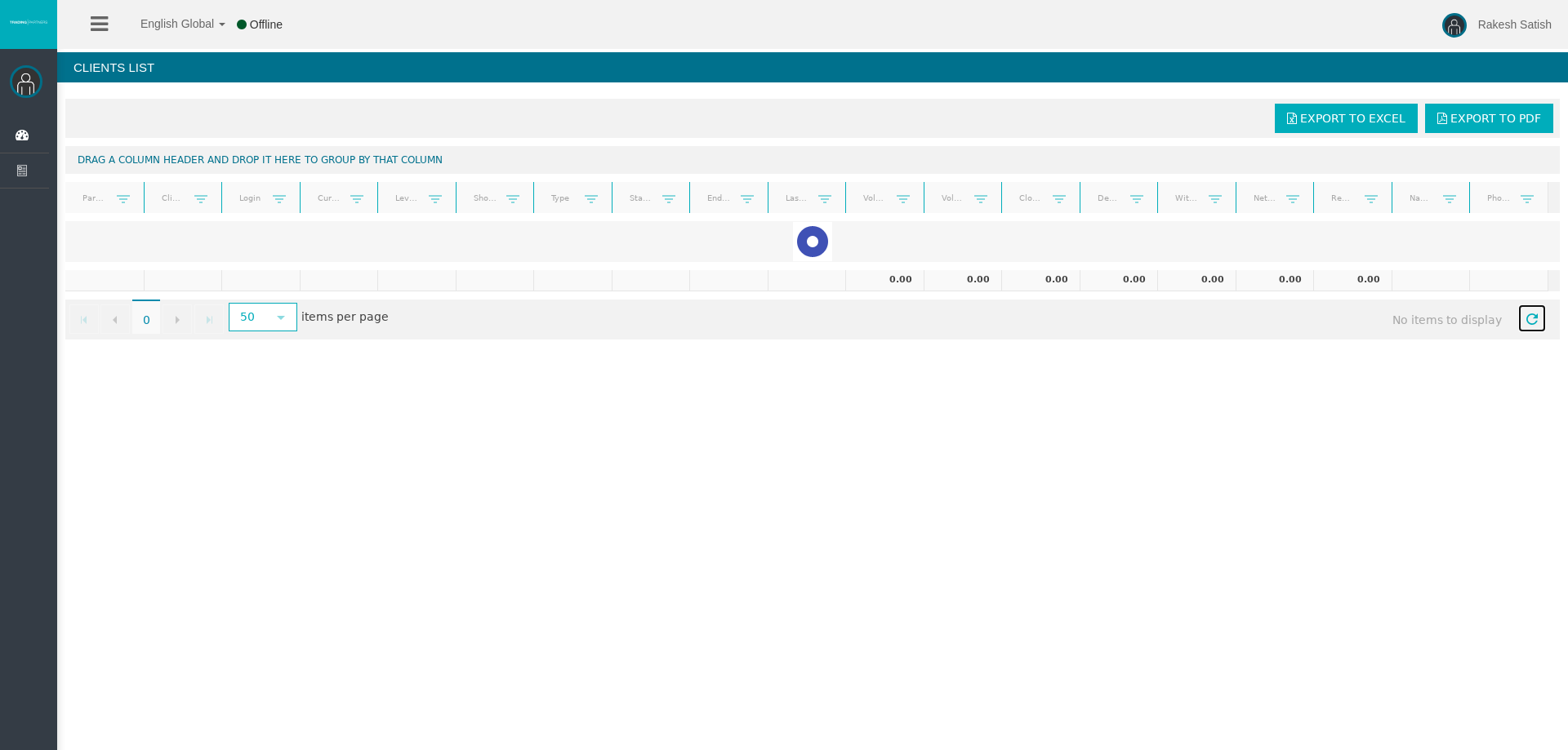
click at [1526, 319] on span "Refresh" at bounding box center [1533, 319] width 13 height 13
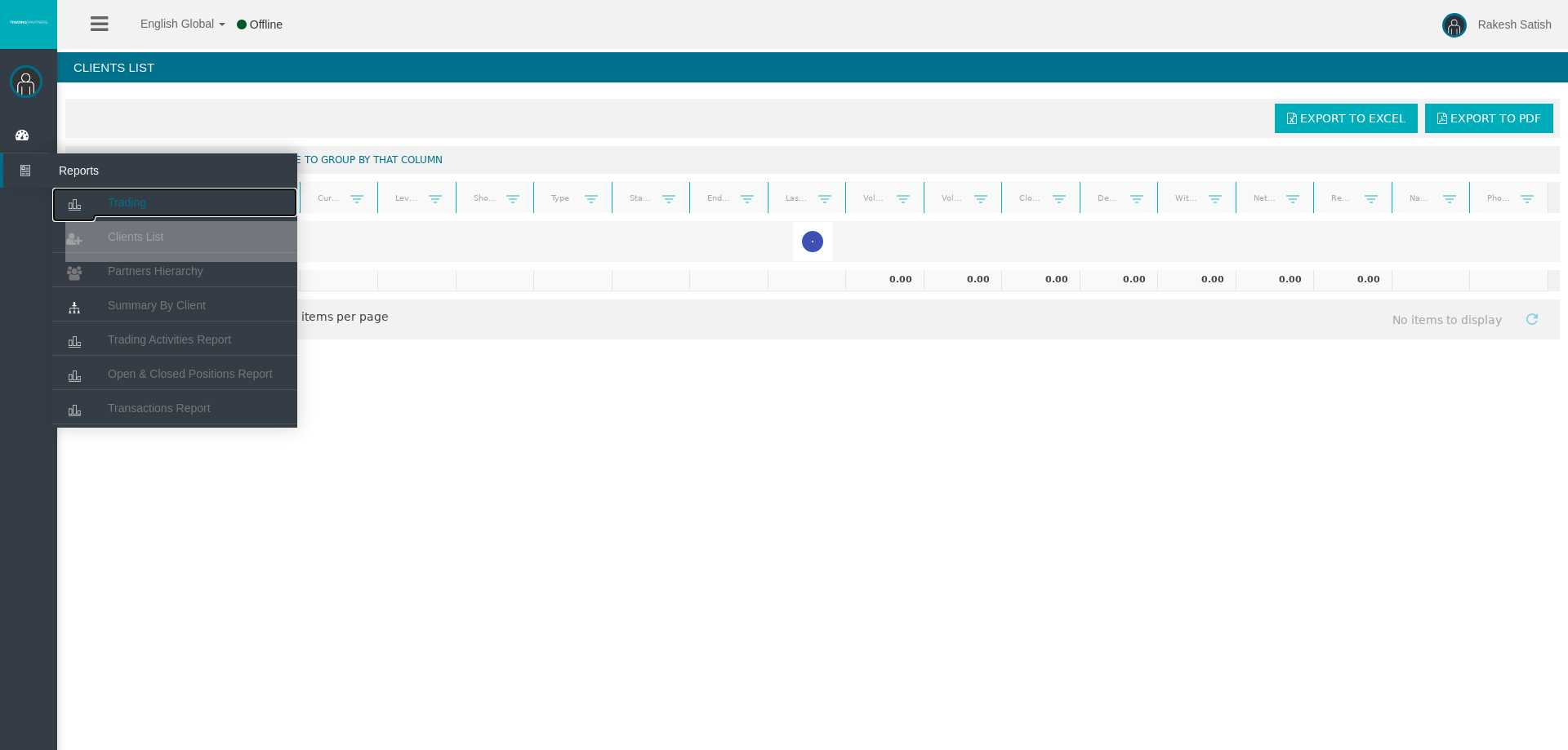
click at [153, 204] on link "Trading" at bounding box center [175, 202] width 245 height 29
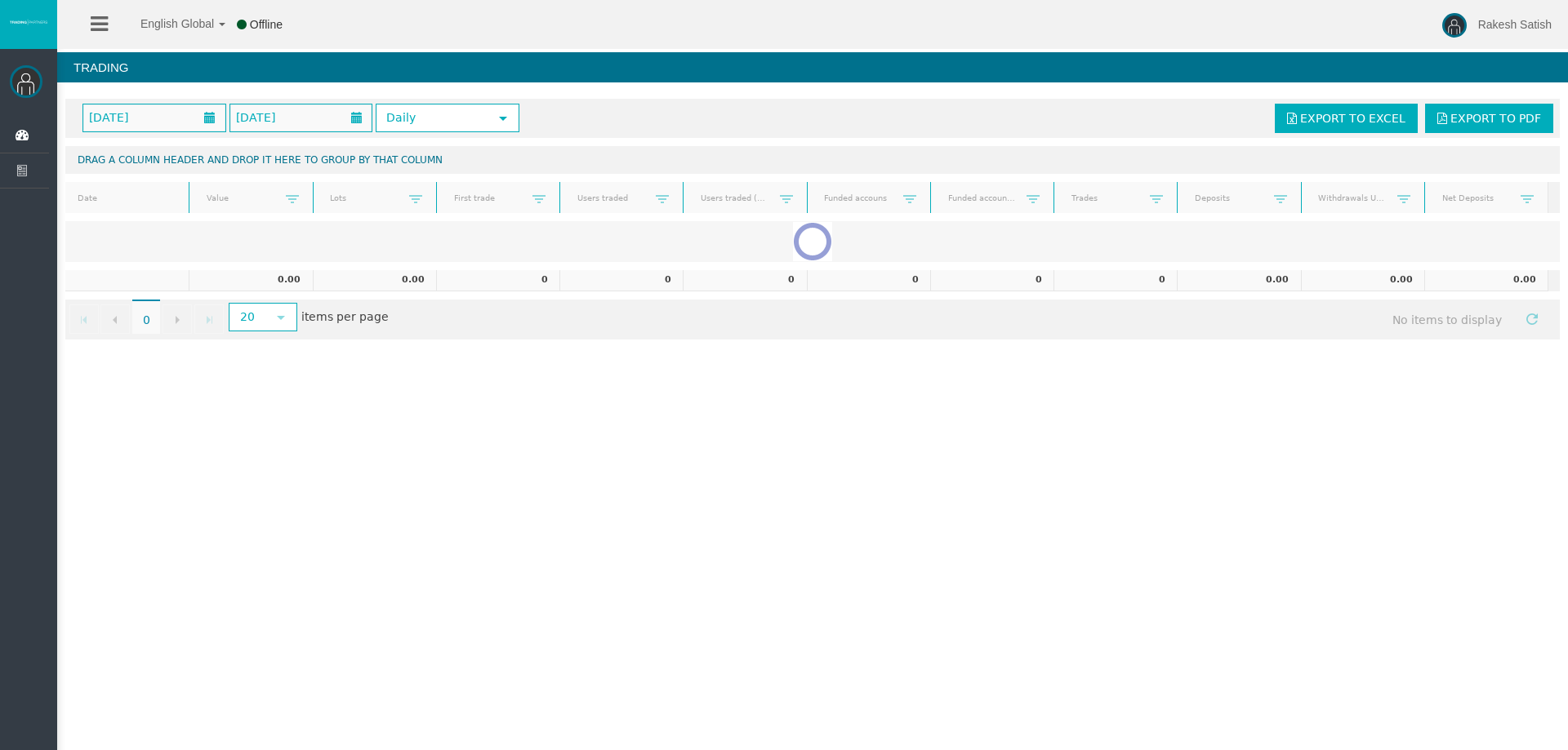
click at [148, 236] on div at bounding box center [813, 241] width 1495 height 41
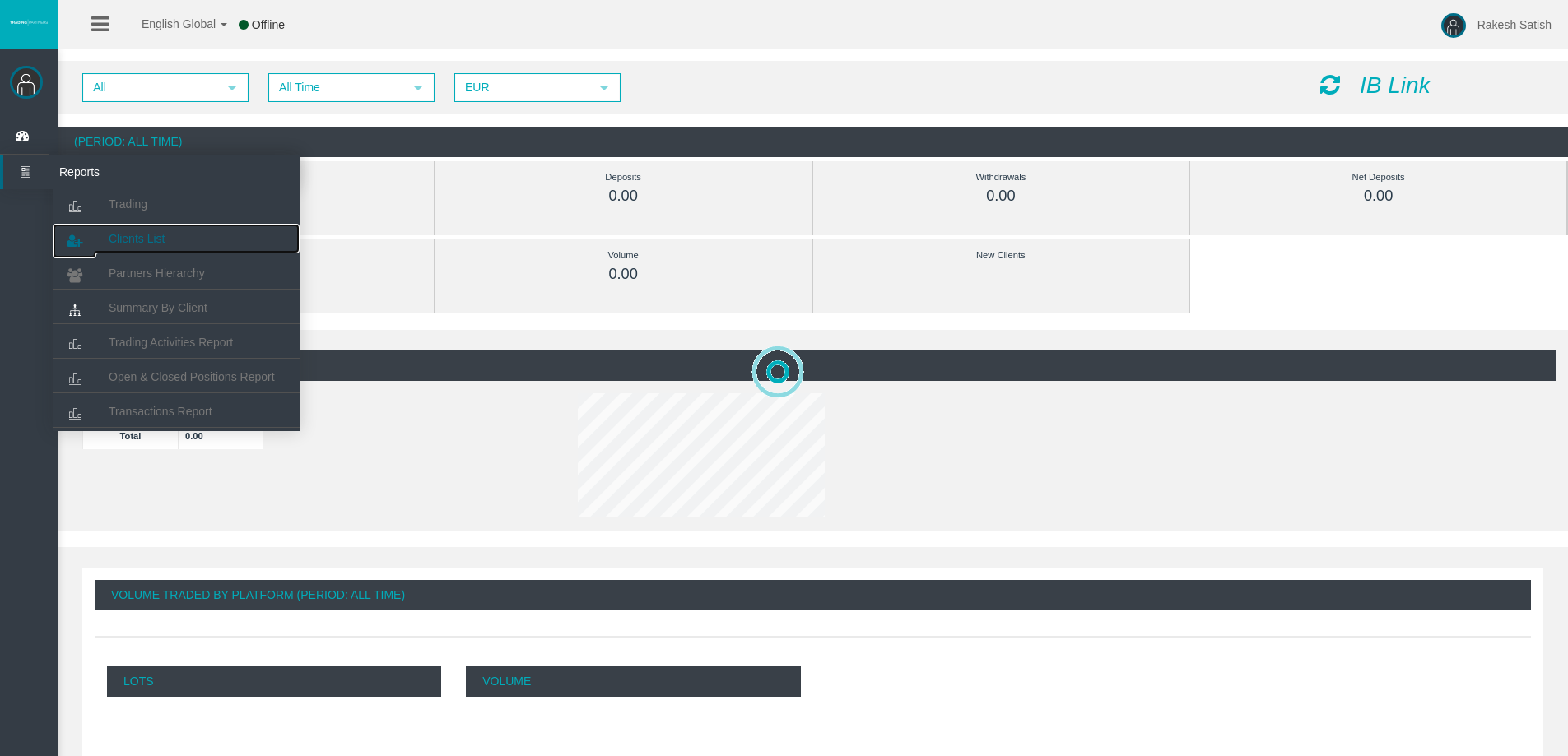
click at [178, 237] on link "Clients List" at bounding box center [176, 238] width 247 height 30
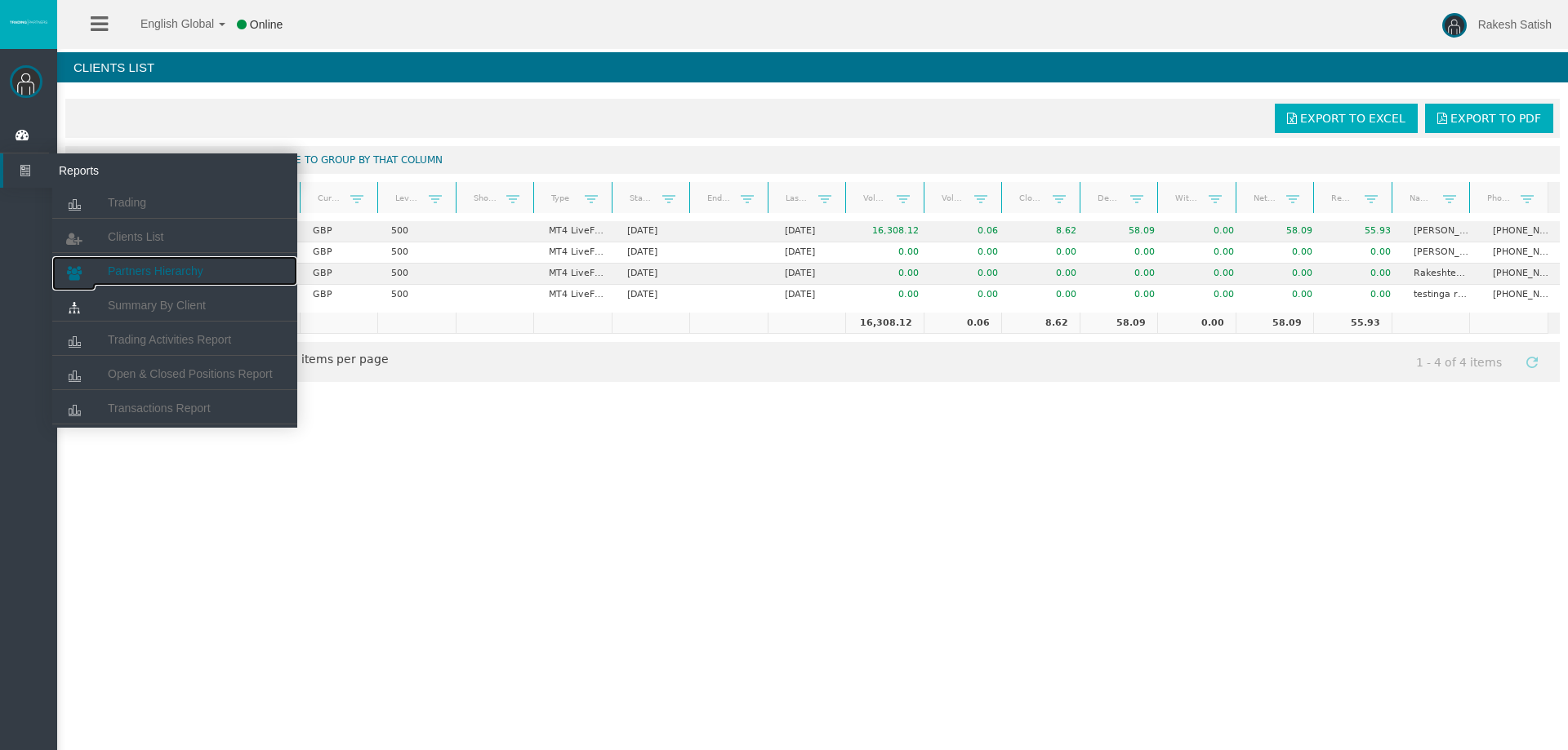
click at [153, 274] on span "Partners Hierarchy" at bounding box center [155, 271] width 96 height 13
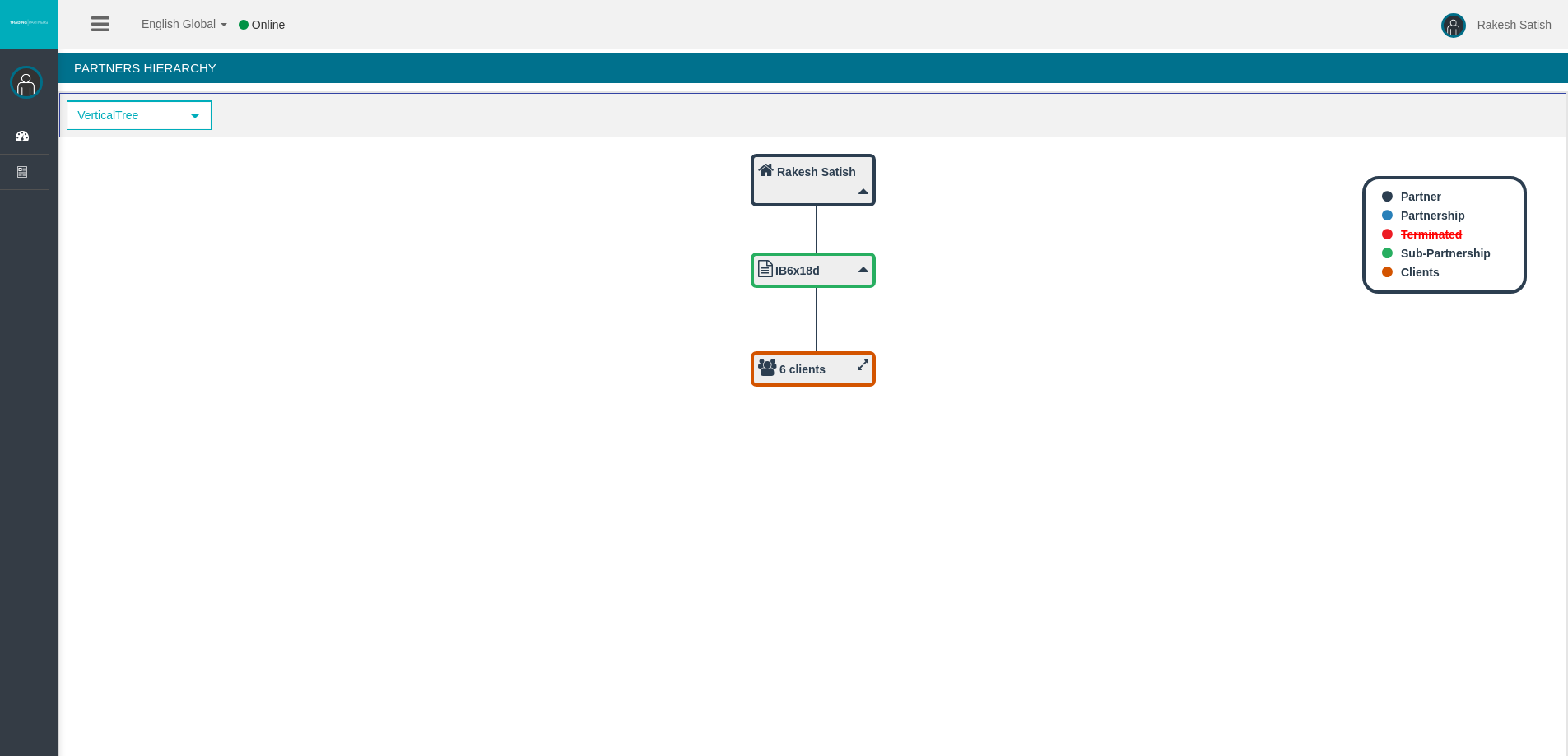
click at [862, 365] on icon at bounding box center [863, 365] width 11 height 13
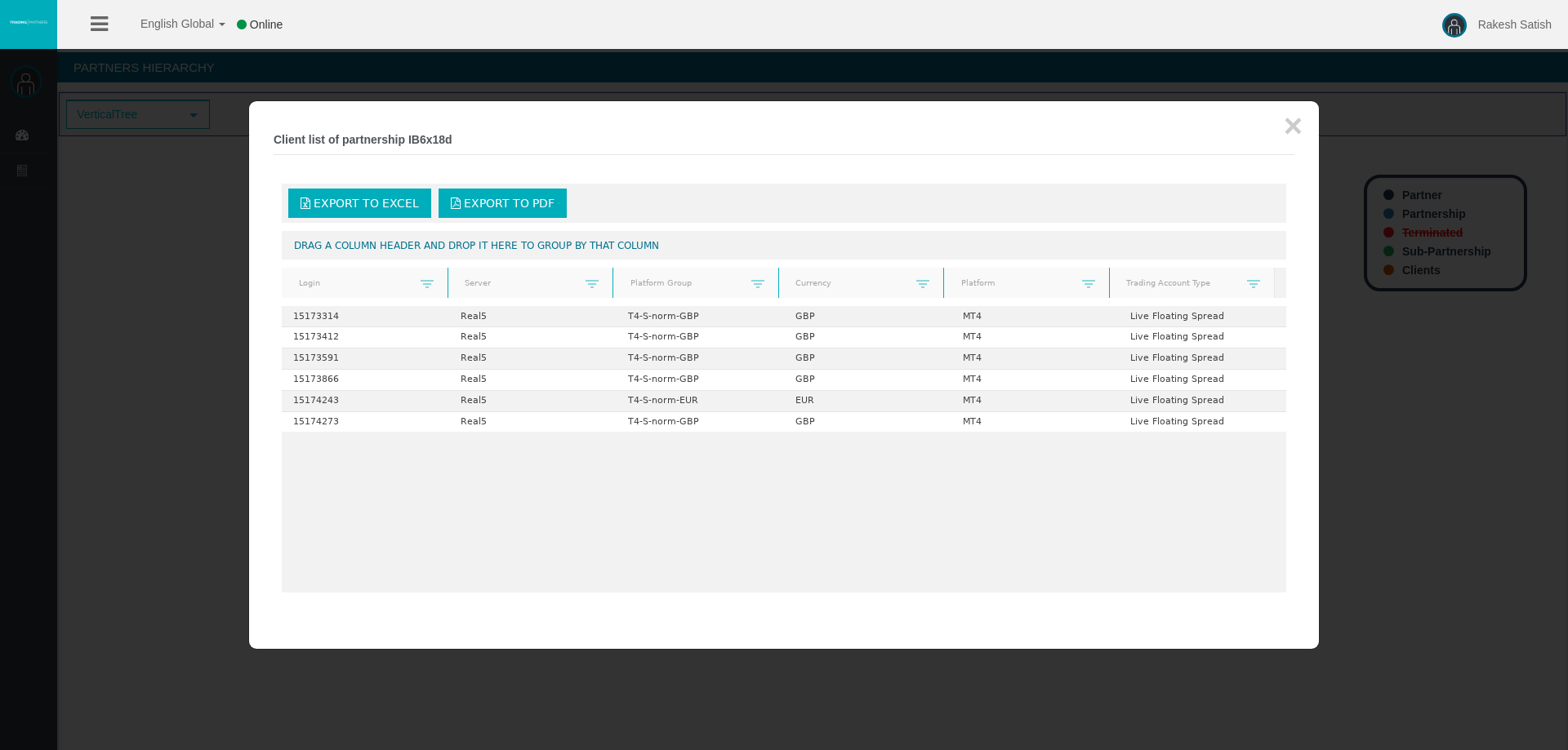
click at [211, 394] on div at bounding box center [784, 375] width 1568 height 750
click at [1300, 122] on button "×" at bounding box center [1293, 125] width 18 height 33
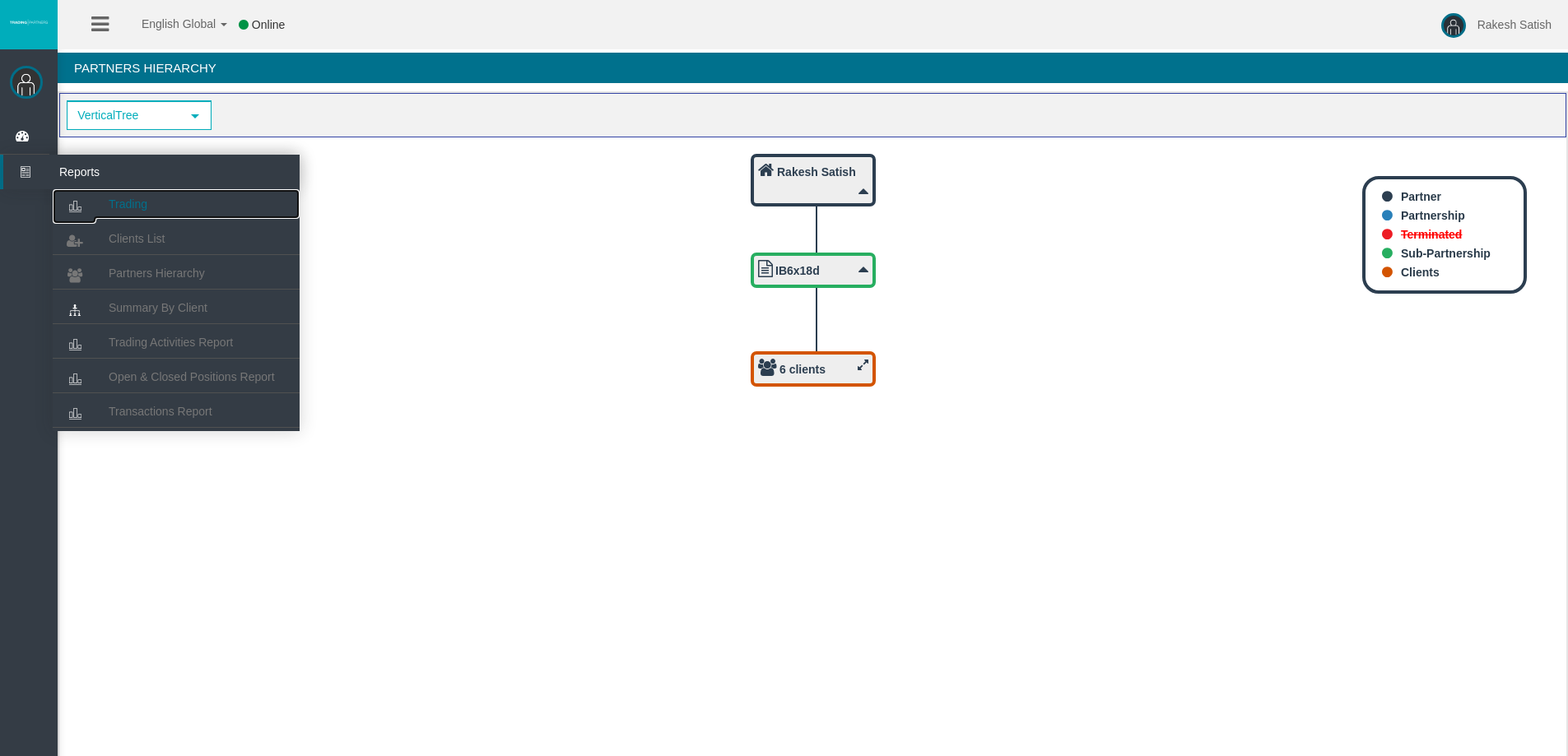
click at [137, 207] on span "Trading" at bounding box center [128, 204] width 39 height 14
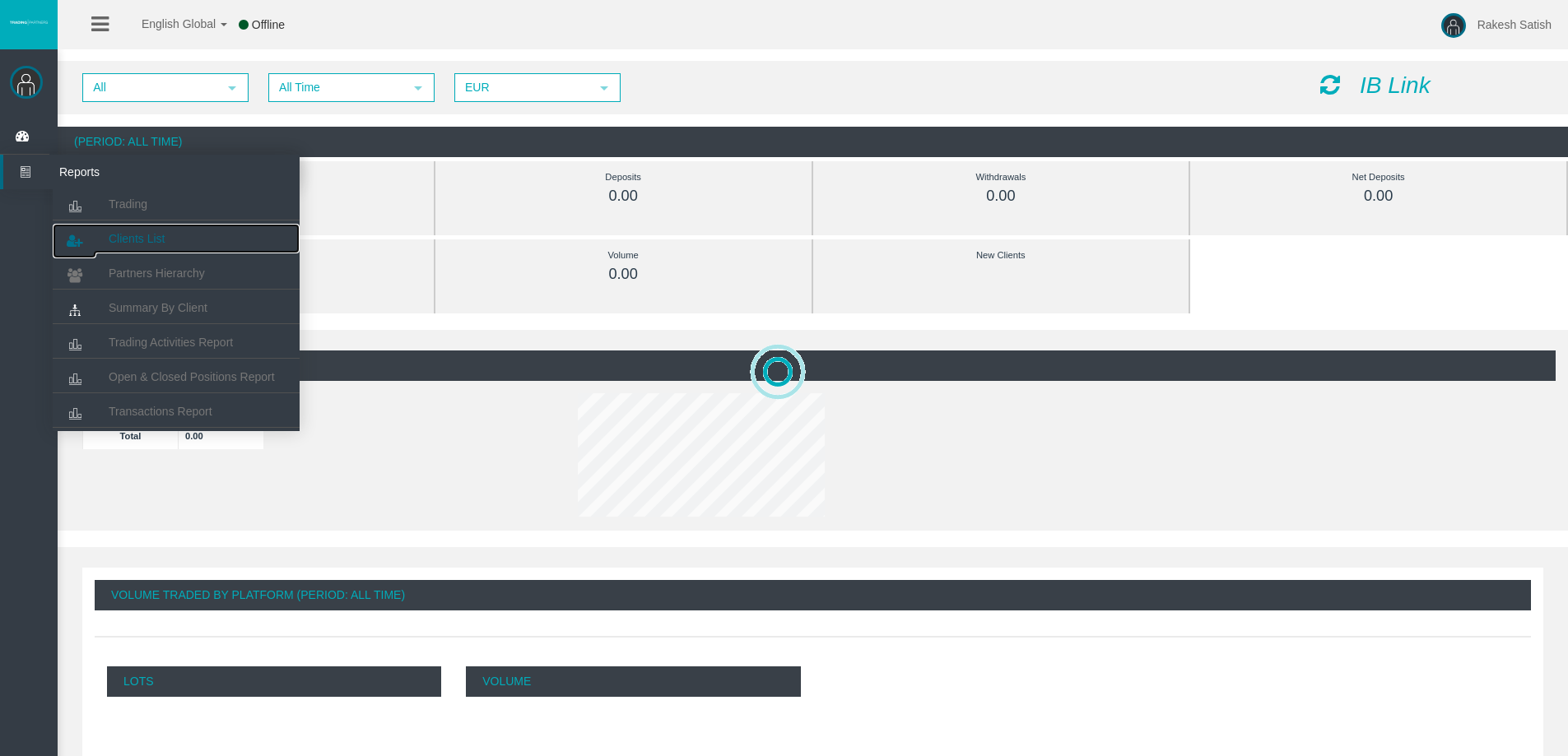
click at [153, 246] on link "Clients List" at bounding box center [176, 238] width 247 height 30
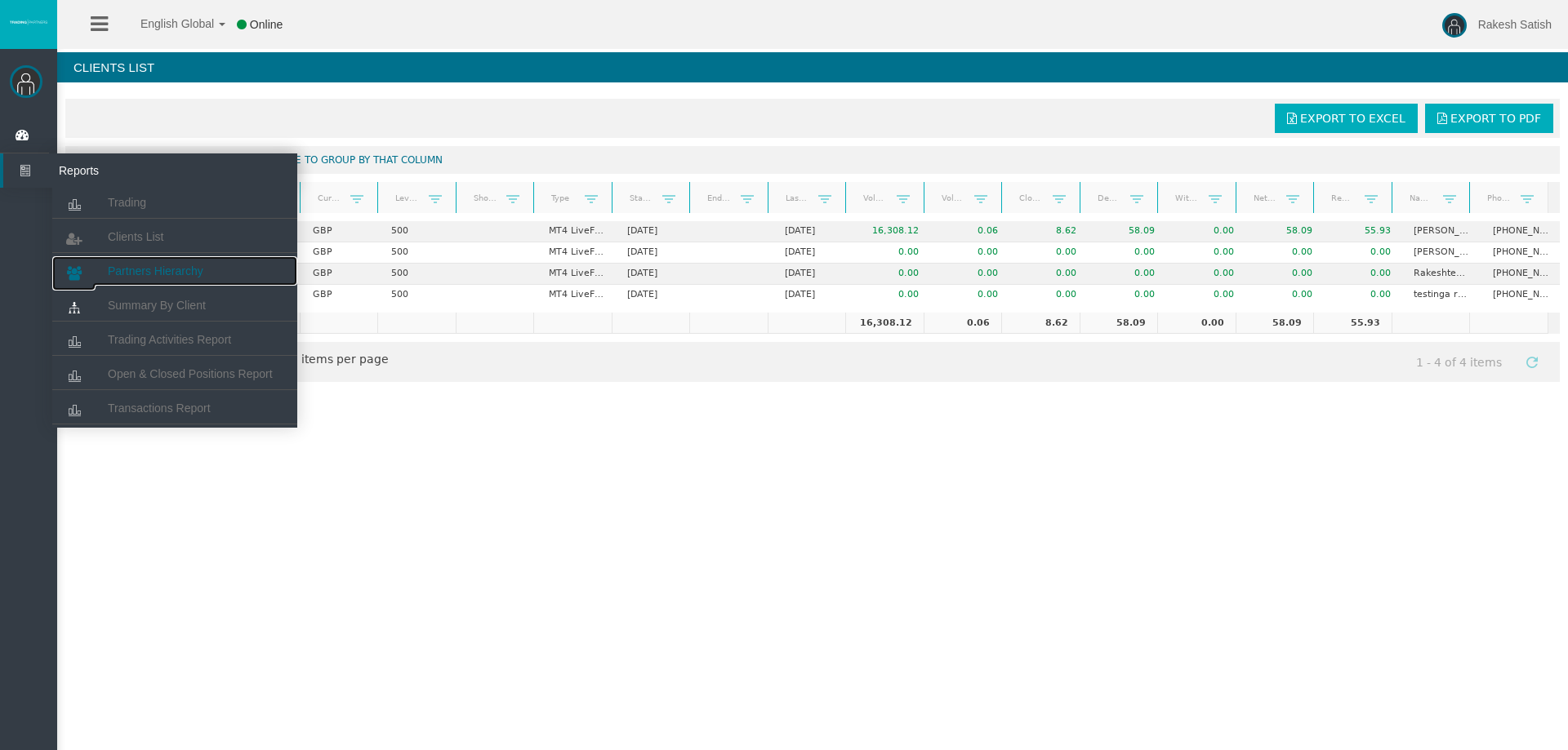
click at [155, 275] on span "Partners Hierarchy" at bounding box center [155, 271] width 96 height 13
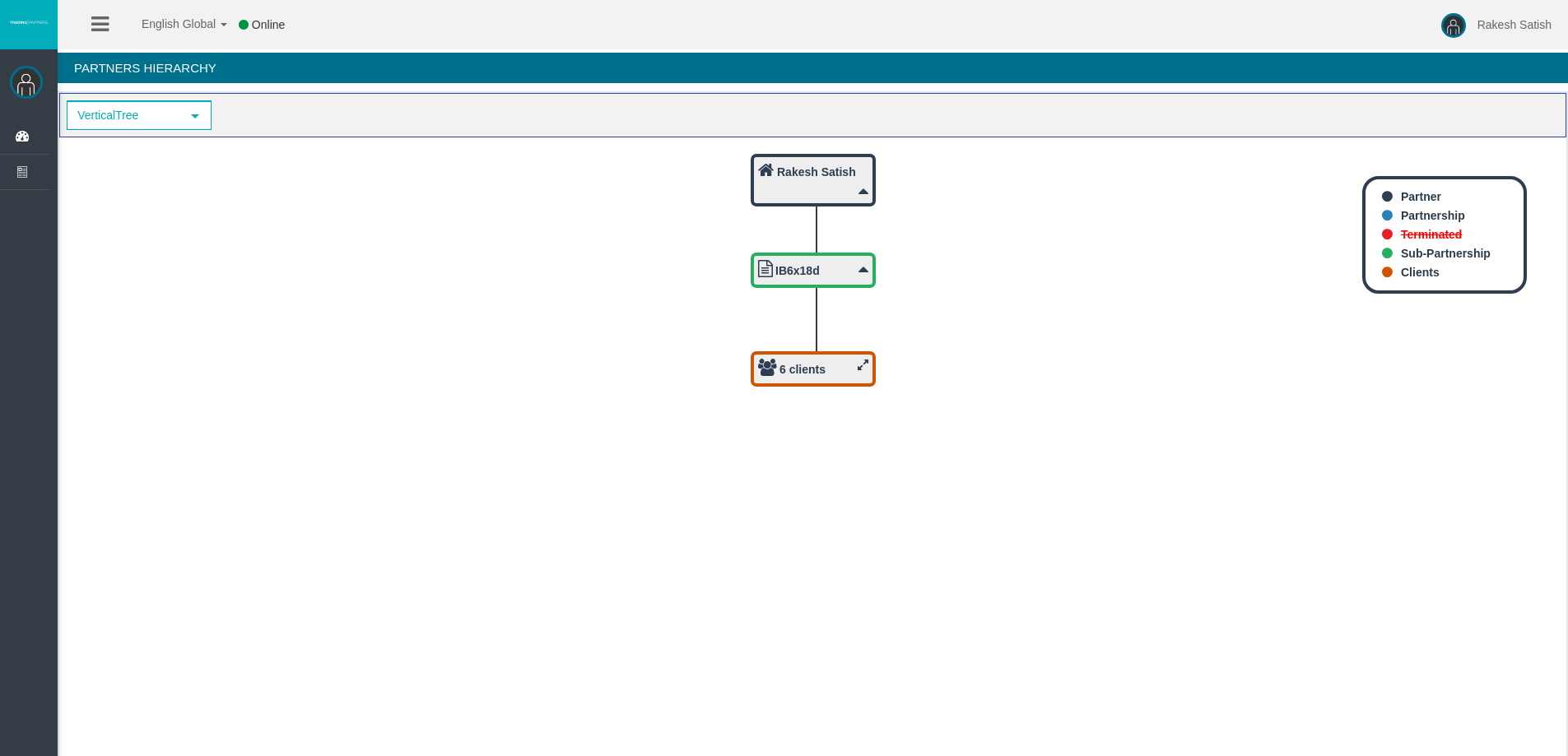
click at [862, 364] on icon at bounding box center [863, 365] width 11 height 13
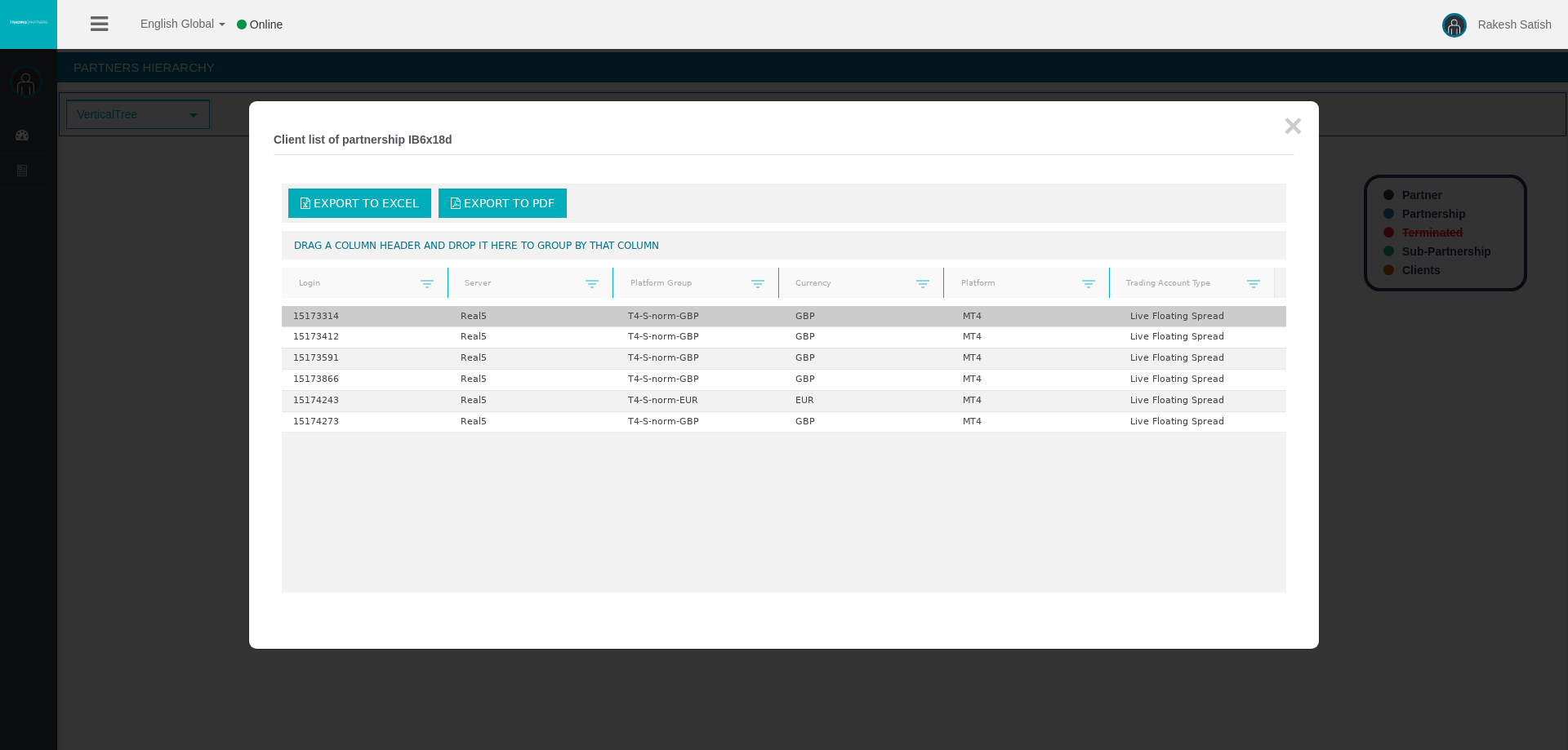
click at [320, 316] on td "15173314" at bounding box center [365, 317] width 167 height 21
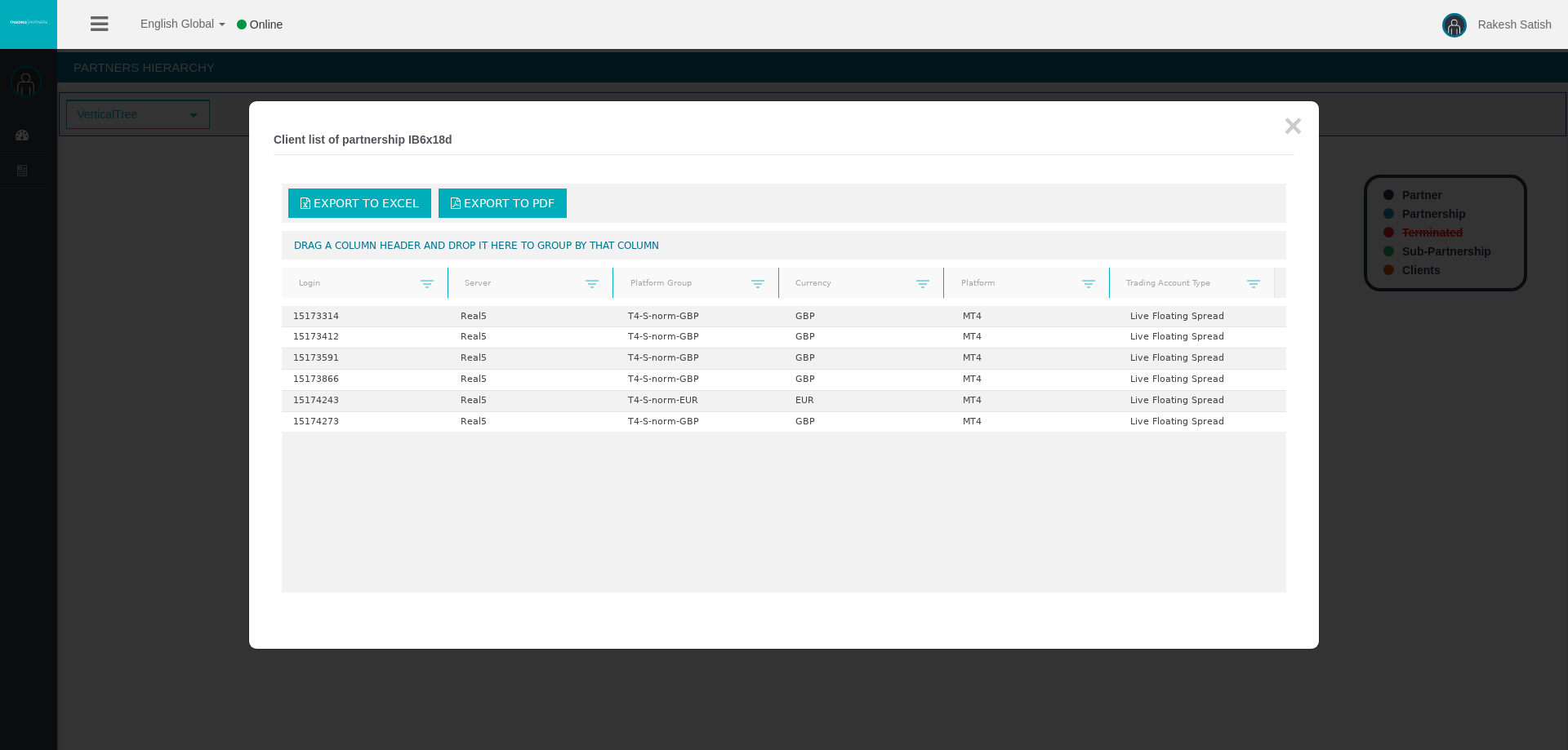
click at [161, 285] on div at bounding box center [784, 375] width 1568 height 750
click at [108, 196] on div at bounding box center [784, 375] width 1568 height 750
click at [1282, 128] on legend "× Client list of partnership IB6x18d" at bounding box center [784, 140] width 1021 height 29
click at [1292, 131] on button "×" at bounding box center [1293, 125] width 18 height 33
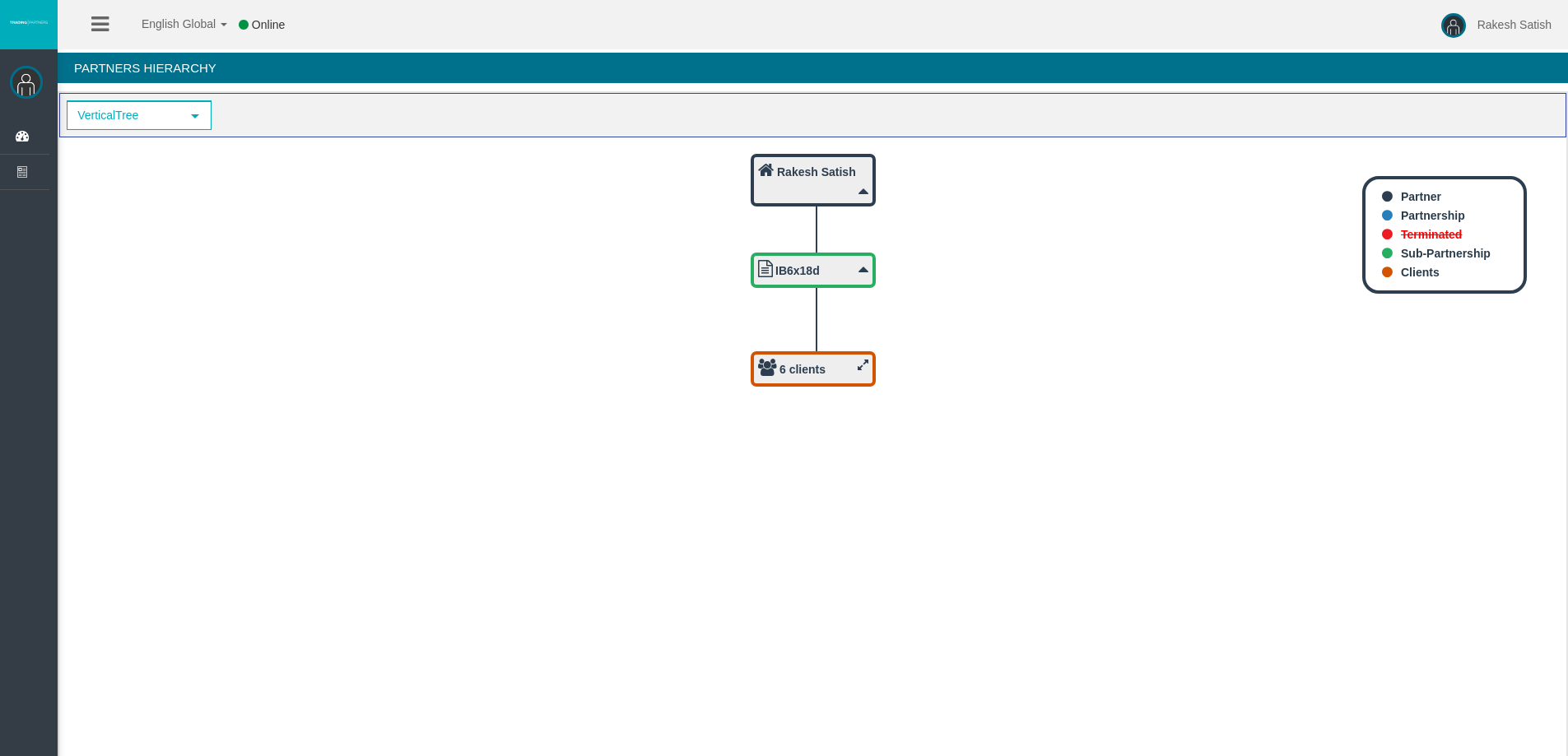
click at [844, 189] on div "Rakesh Satish" at bounding box center [813, 180] width 110 height 38
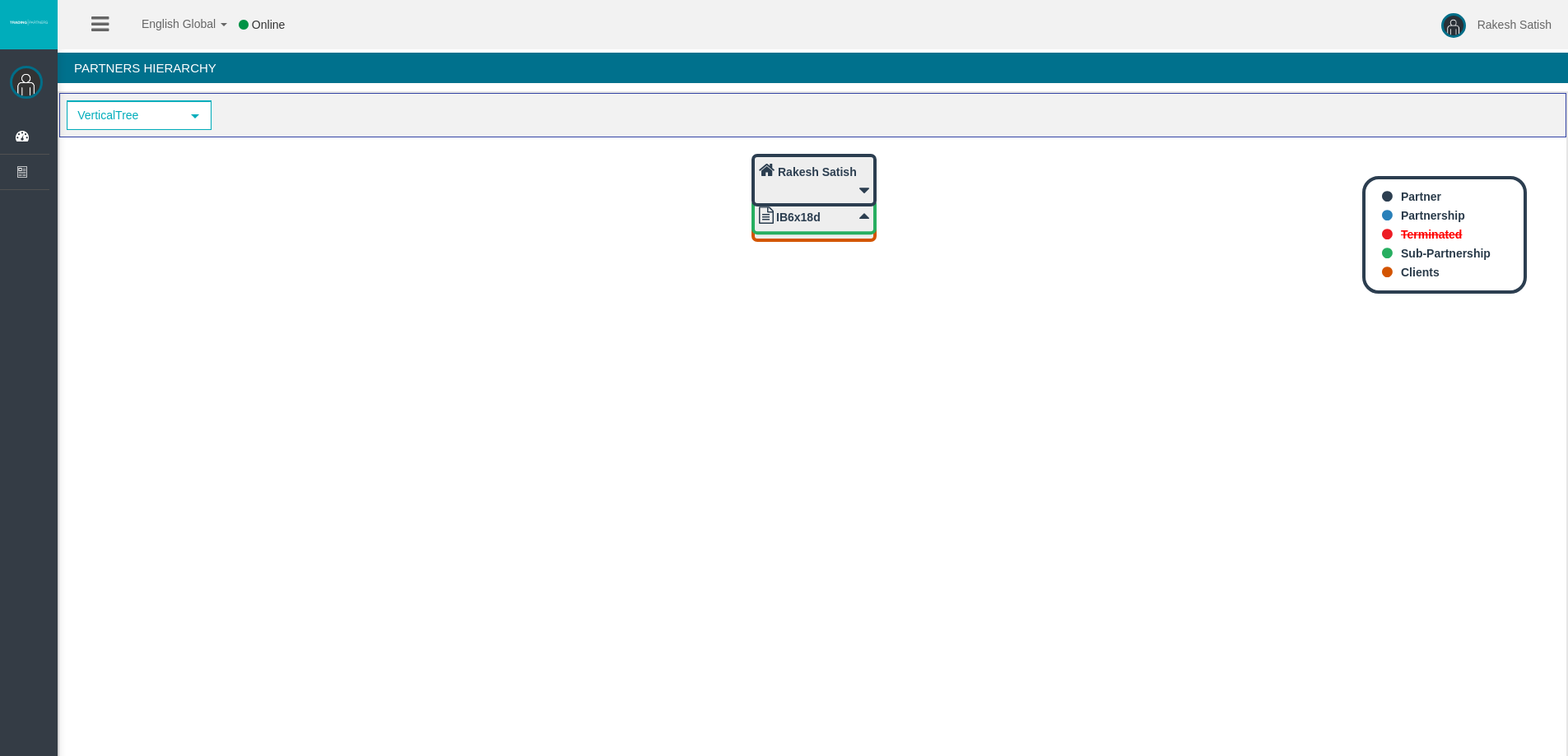
click at [840, 173] on b "Rakesh Satish" at bounding box center [817, 172] width 79 height 14
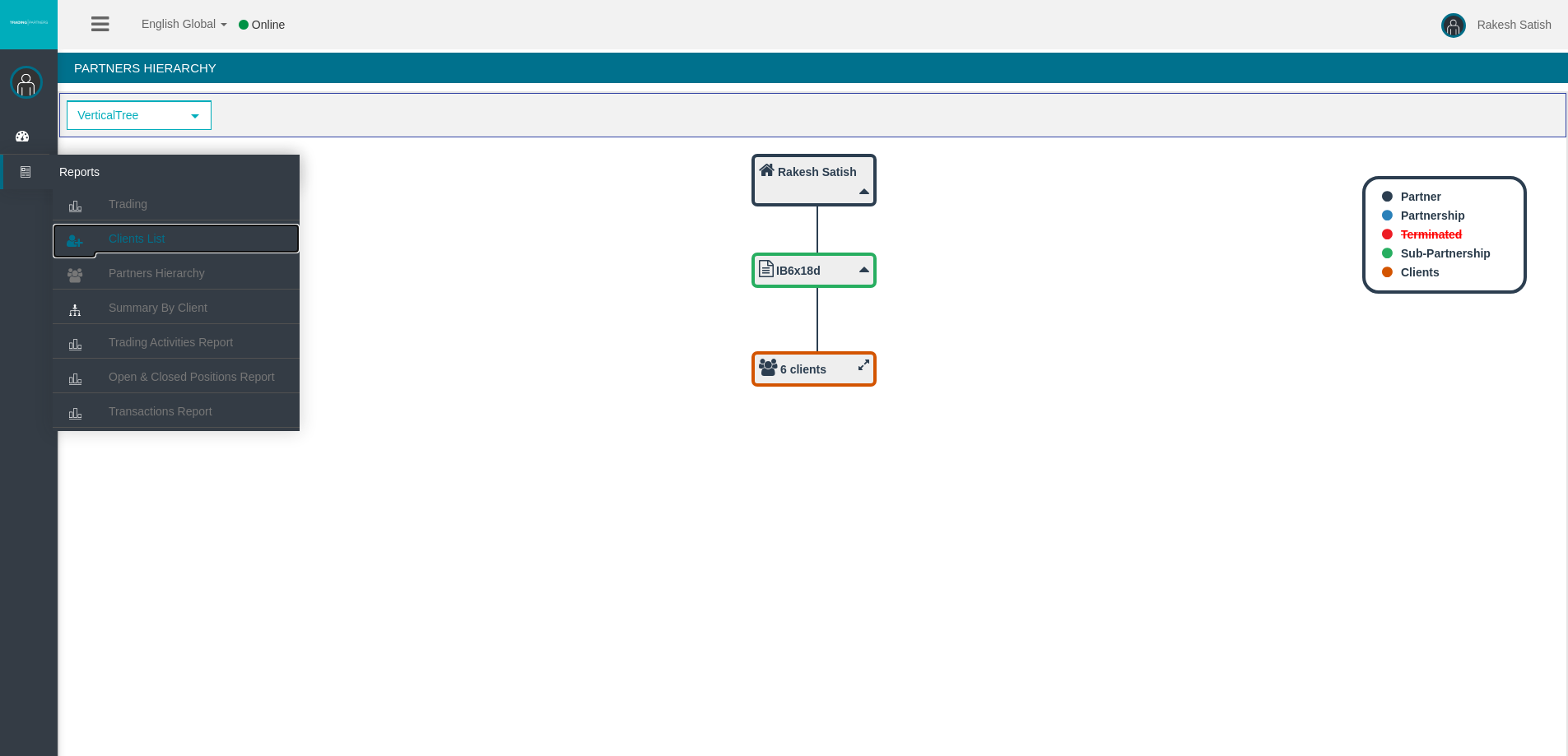
click at [162, 246] on link "Clients List" at bounding box center [176, 238] width 247 height 30
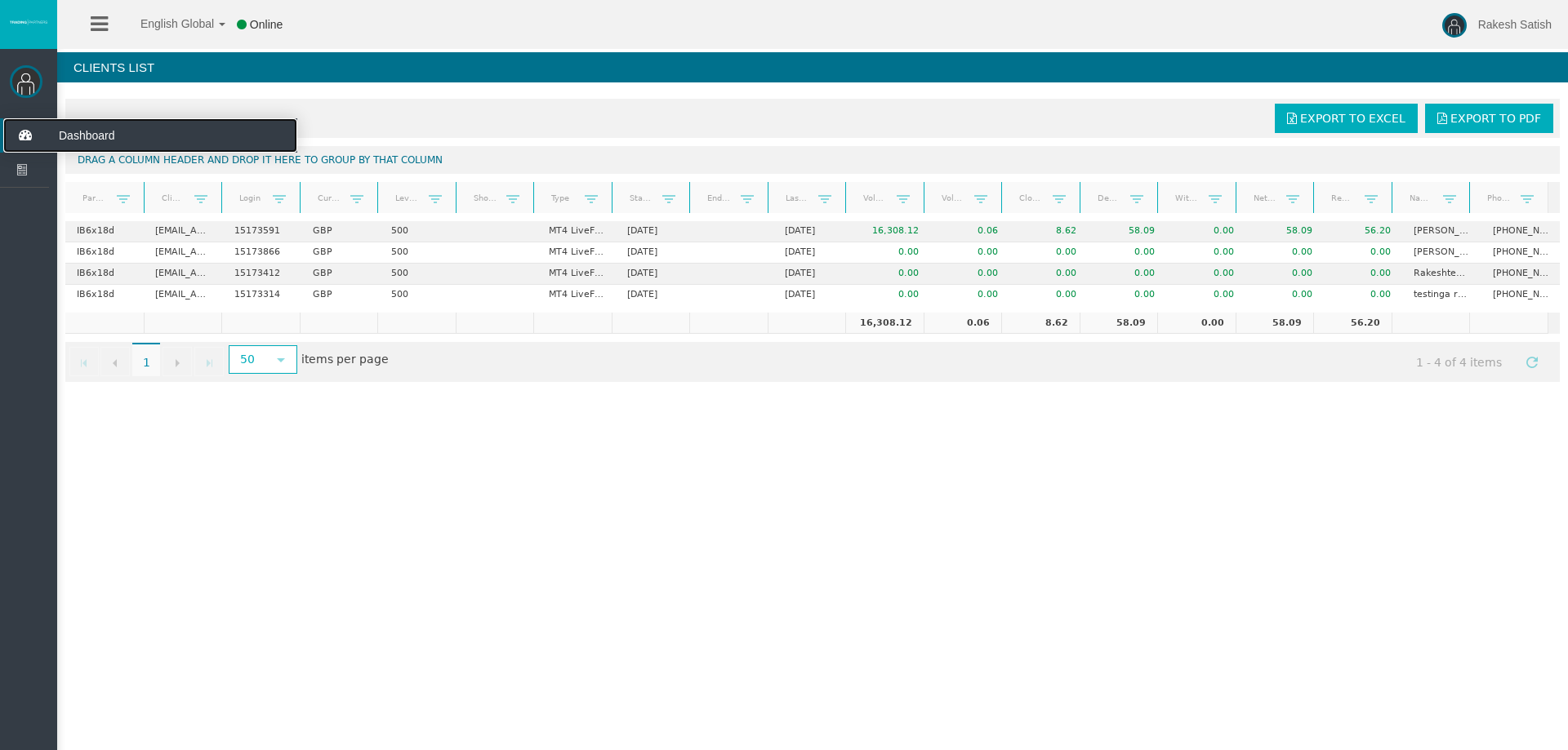
click at [29, 139] on icon at bounding box center [25, 135] width 44 height 34
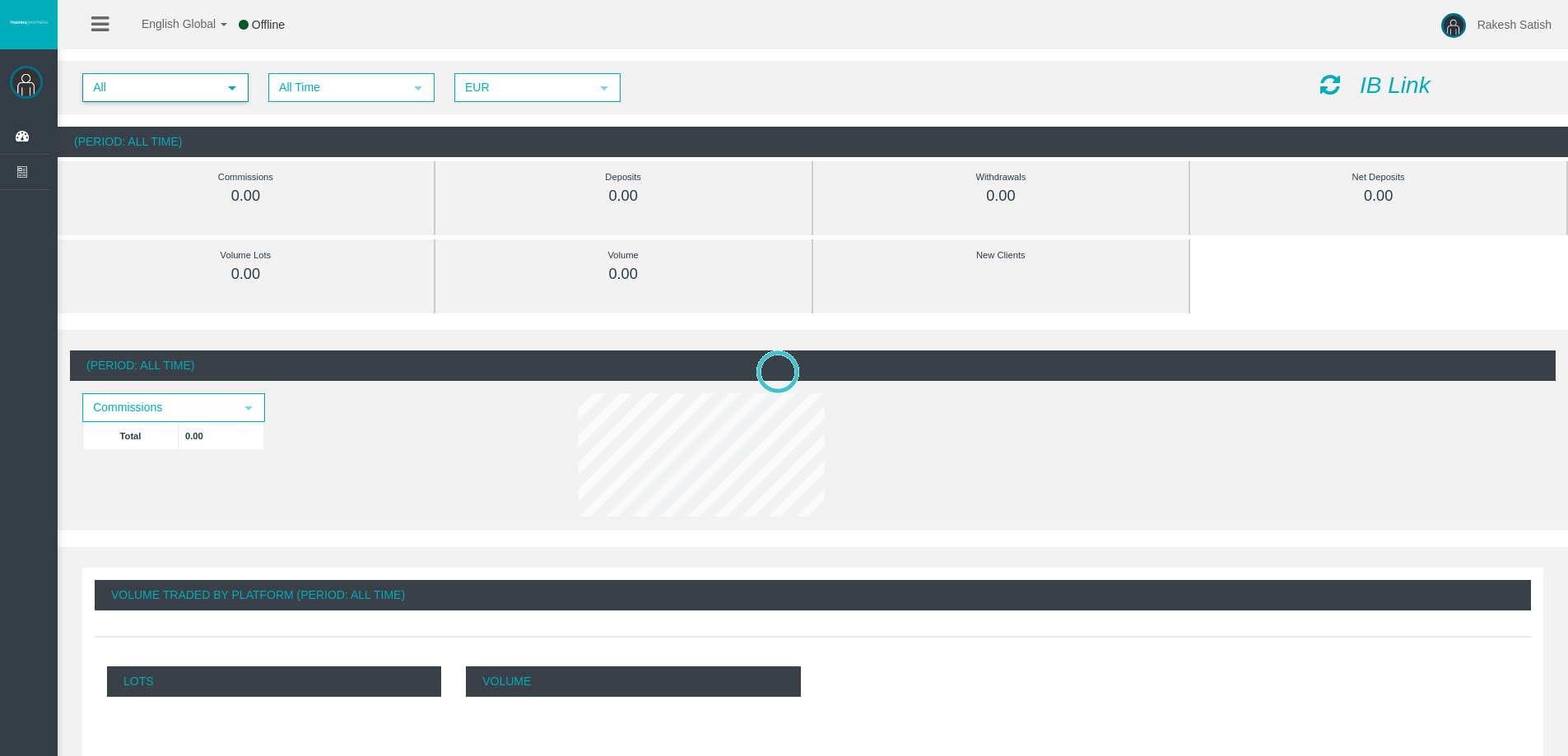
click at [211, 81] on span "All" at bounding box center [150, 87] width 133 height 25
click at [220, 130] on li "IB6x18d" at bounding box center [164, 138] width 163 height 26
click at [345, 95] on span "All Time" at bounding box center [336, 87] width 133 height 25
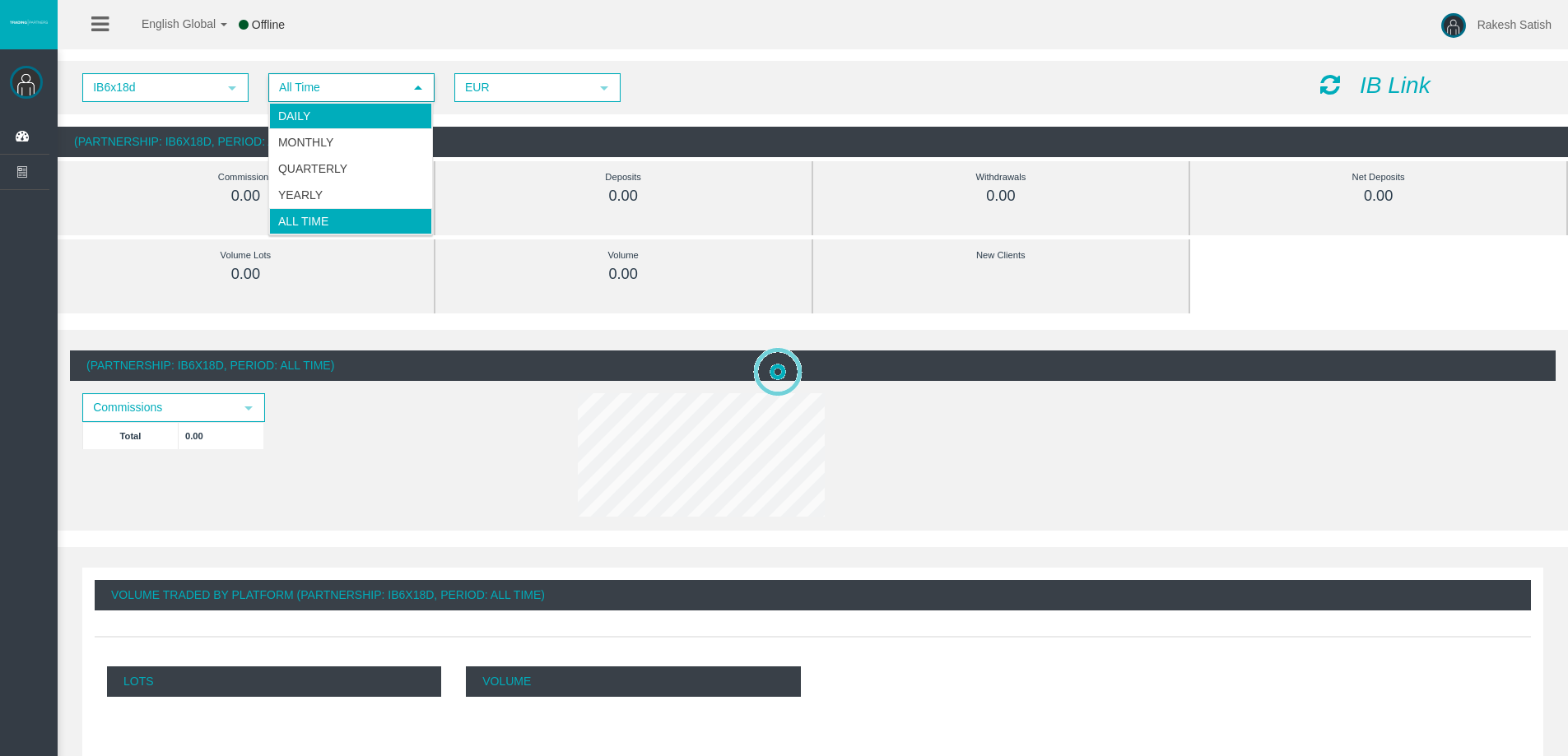
click at [359, 108] on li "Daily" at bounding box center [351, 116] width 163 height 26
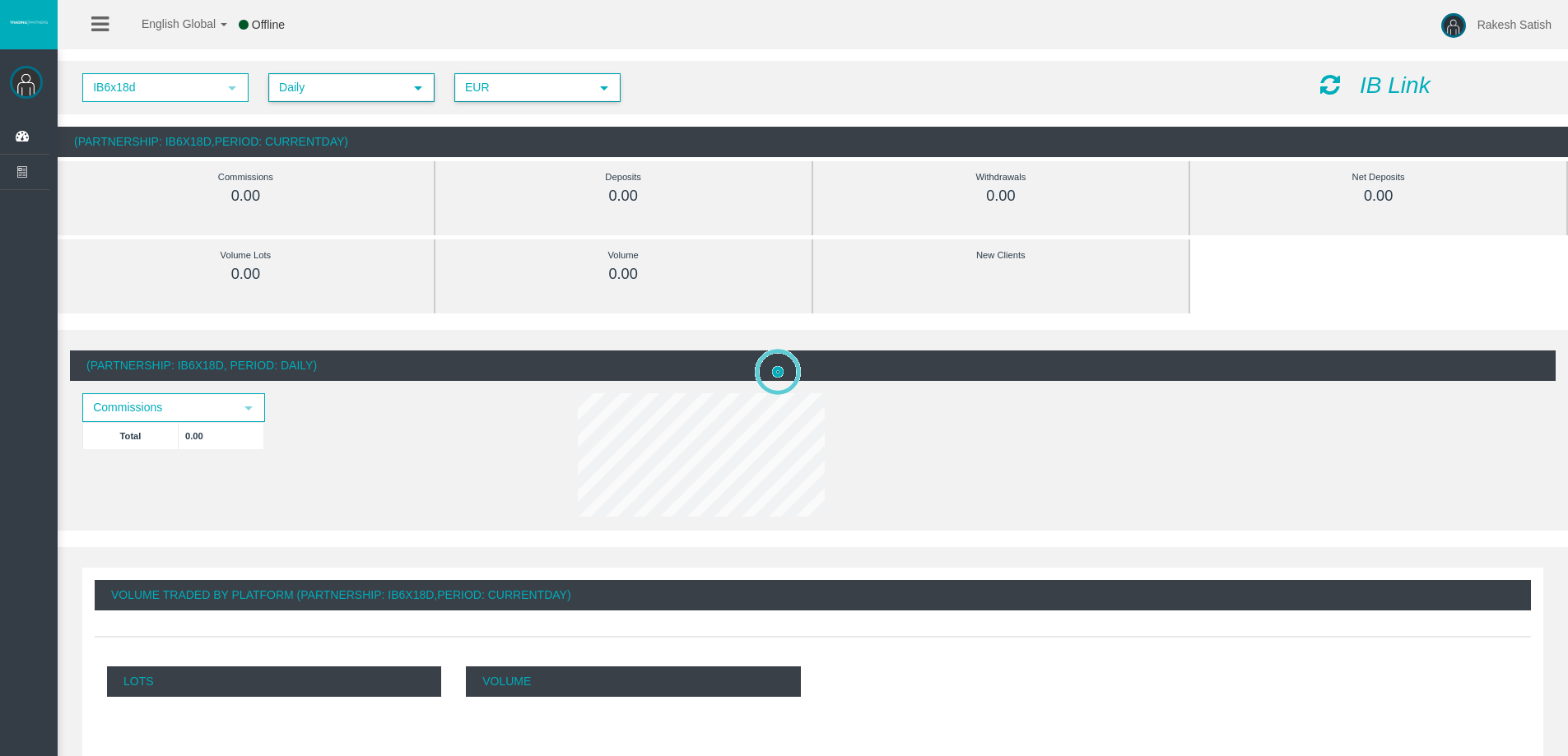
click at [516, 84] on span "EUR" at bounding box center [522, 87] width 133 height 25
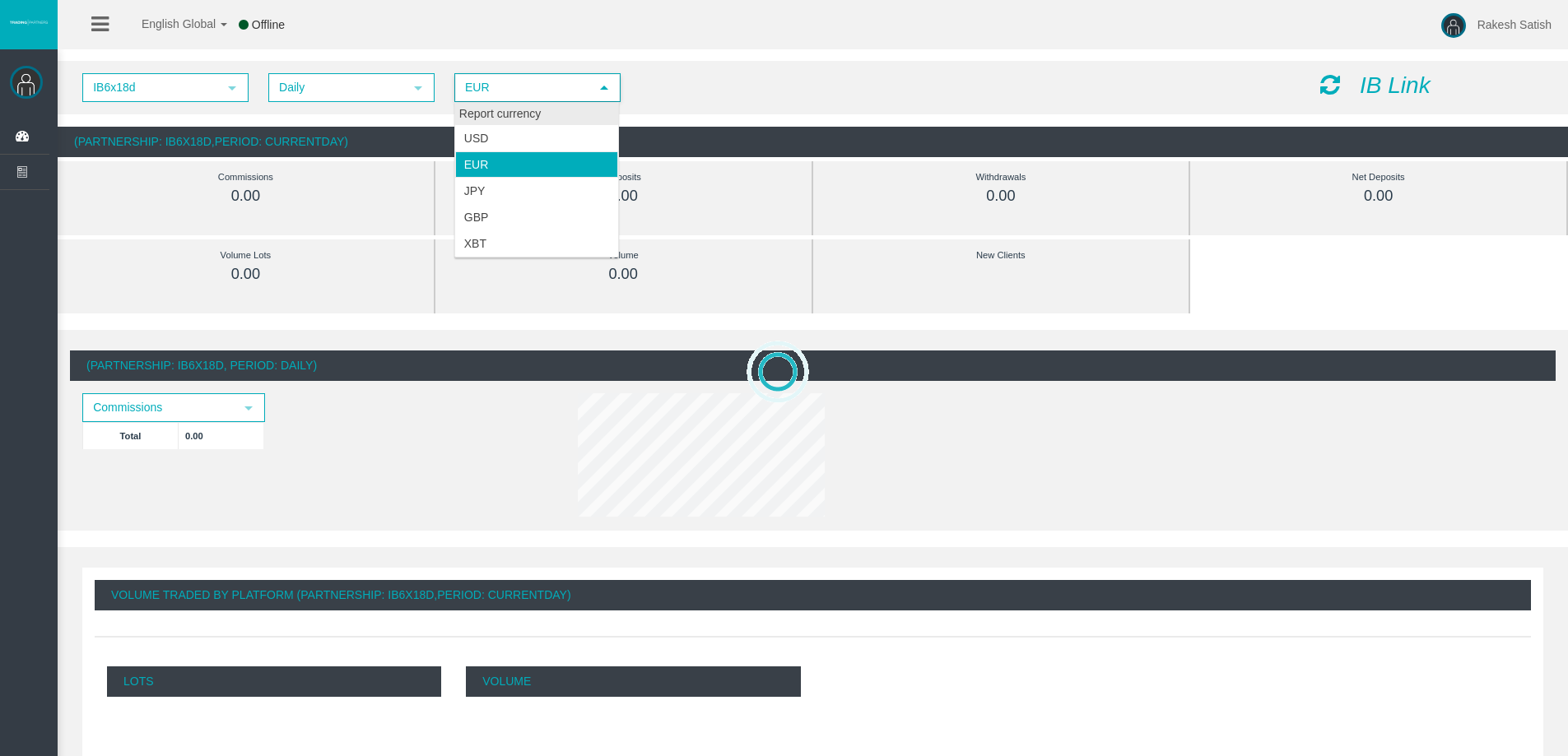
click at [572, 109] on div "Report currency" at bounding box center [537, 114] width 163 height 22
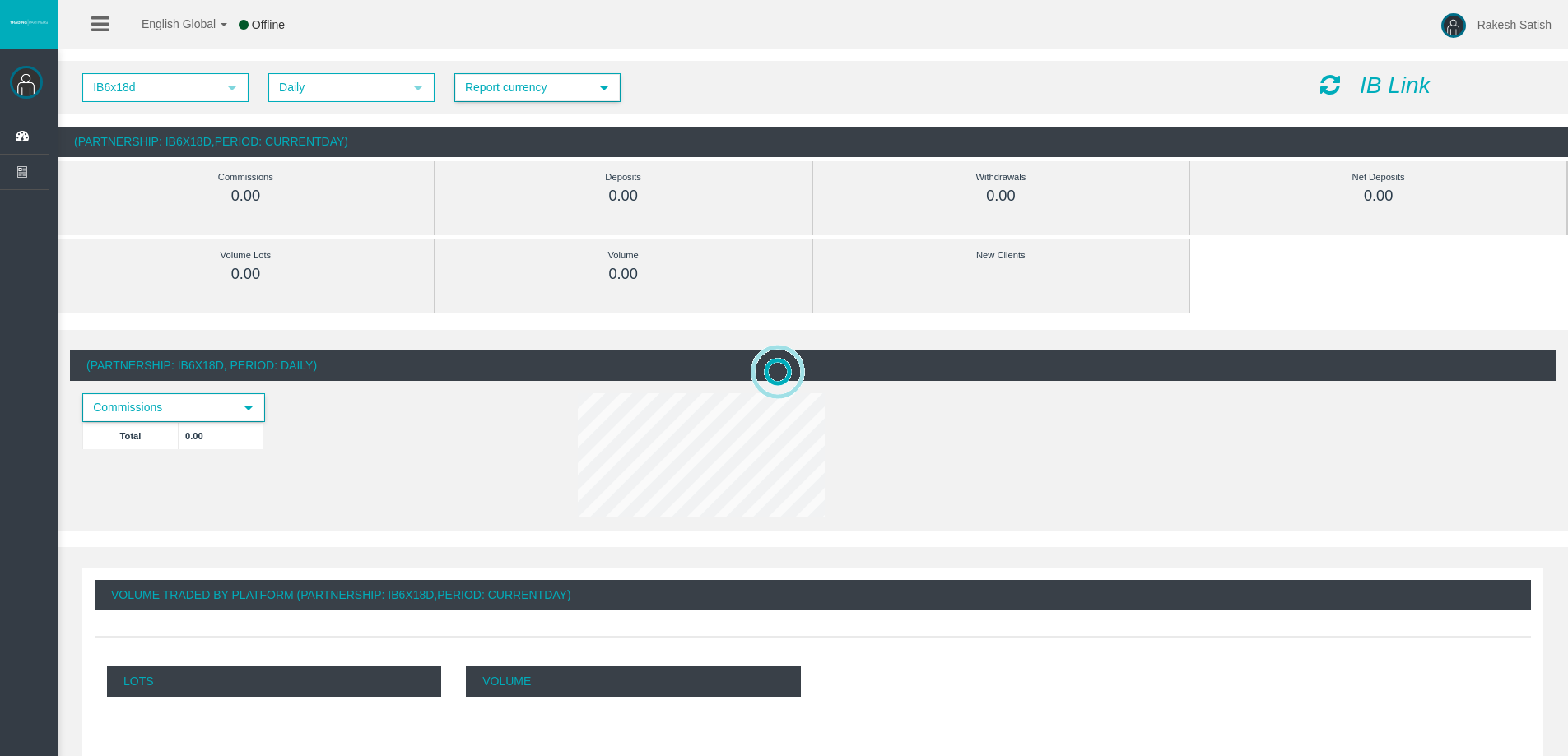
click at [199, 406] on span "Commissions" at bounding box center [158, 408] width 150 height 25
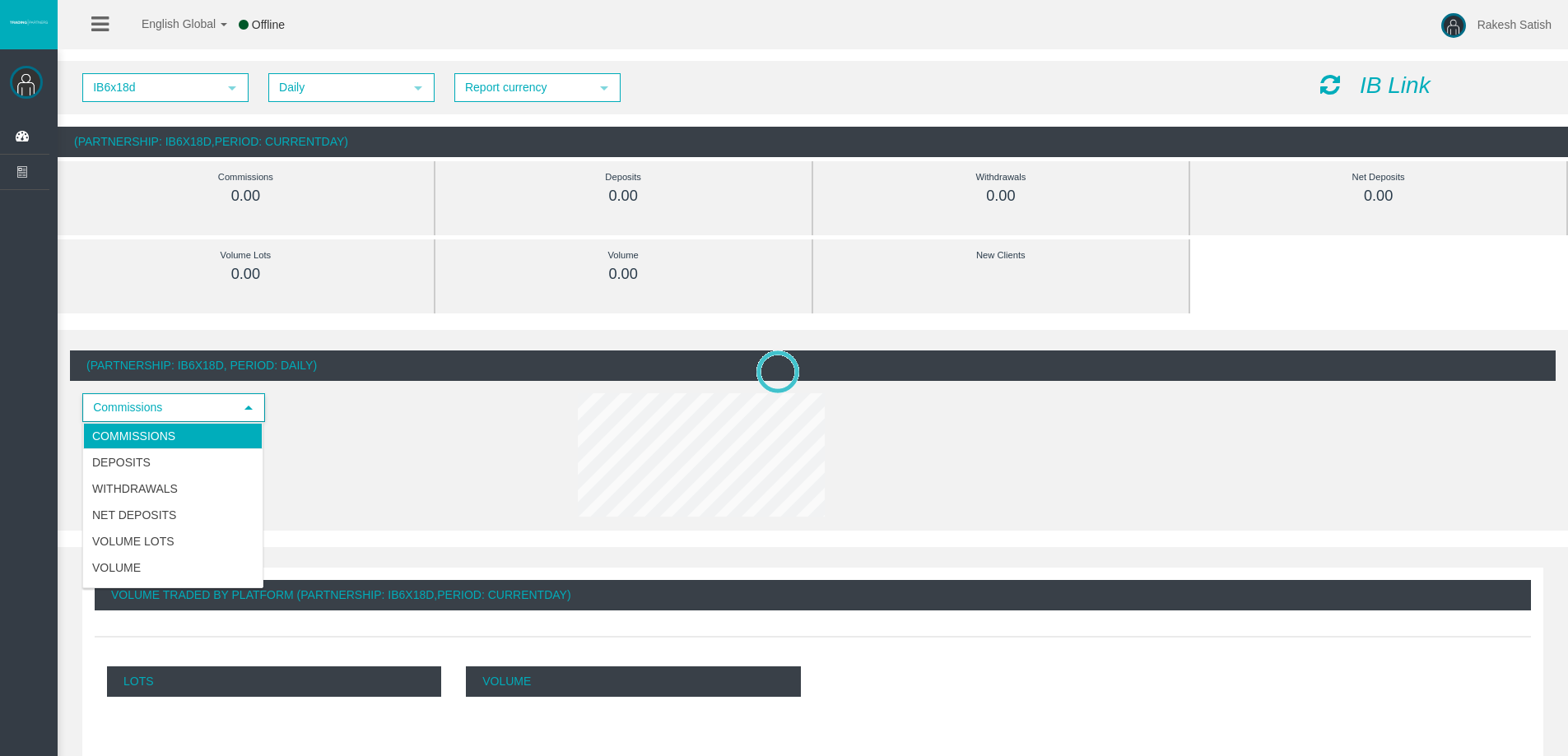
click at [436, 442] on div "Commissions select Total 0.00" at bounding box center [256, 430] width 371 height 73
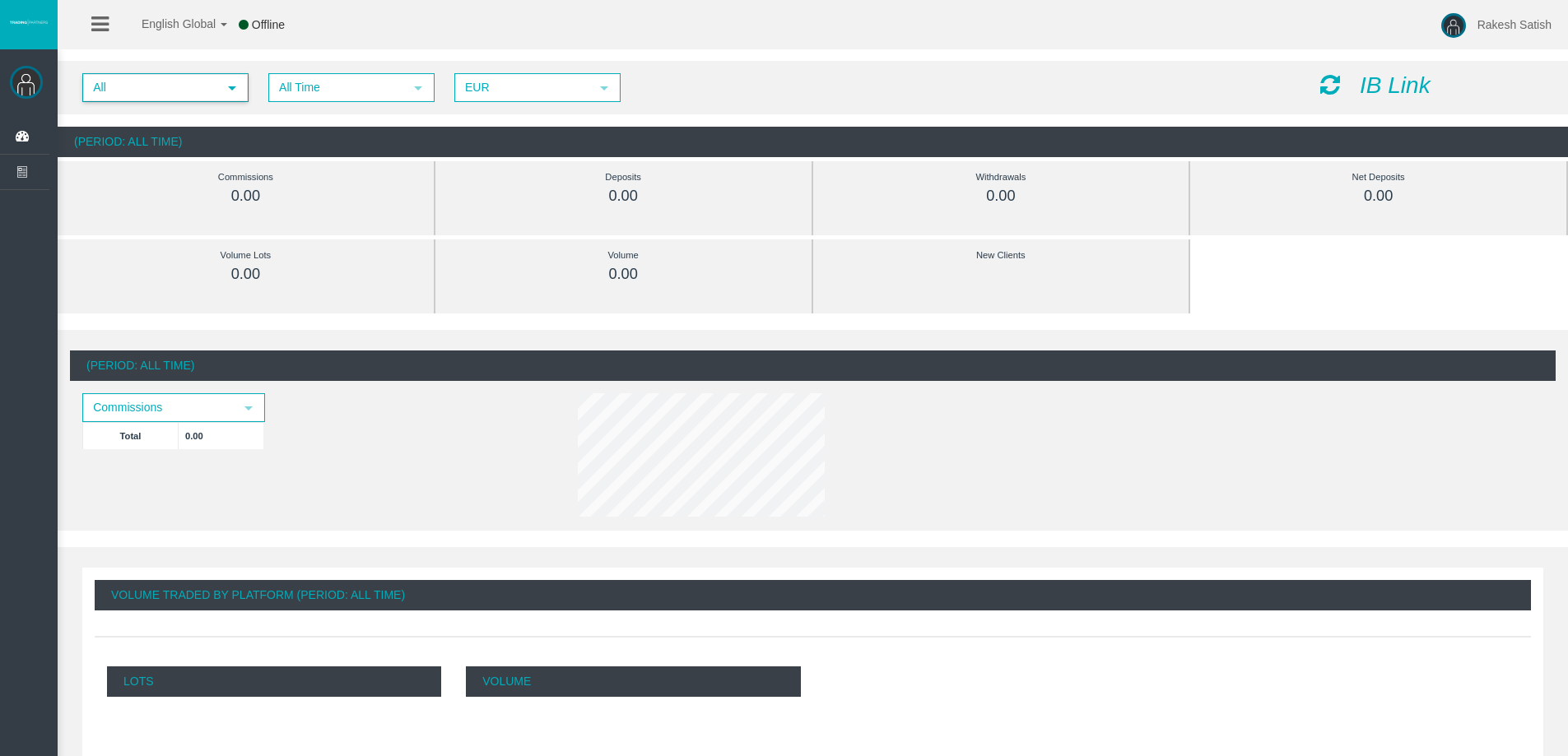
click at [193, 83] on span "All" at bounding box center [150, 87] width 133 height 25
click at [205, 136] on li "IB6x18d" at bounding box center [164, 138] width 163 height 26
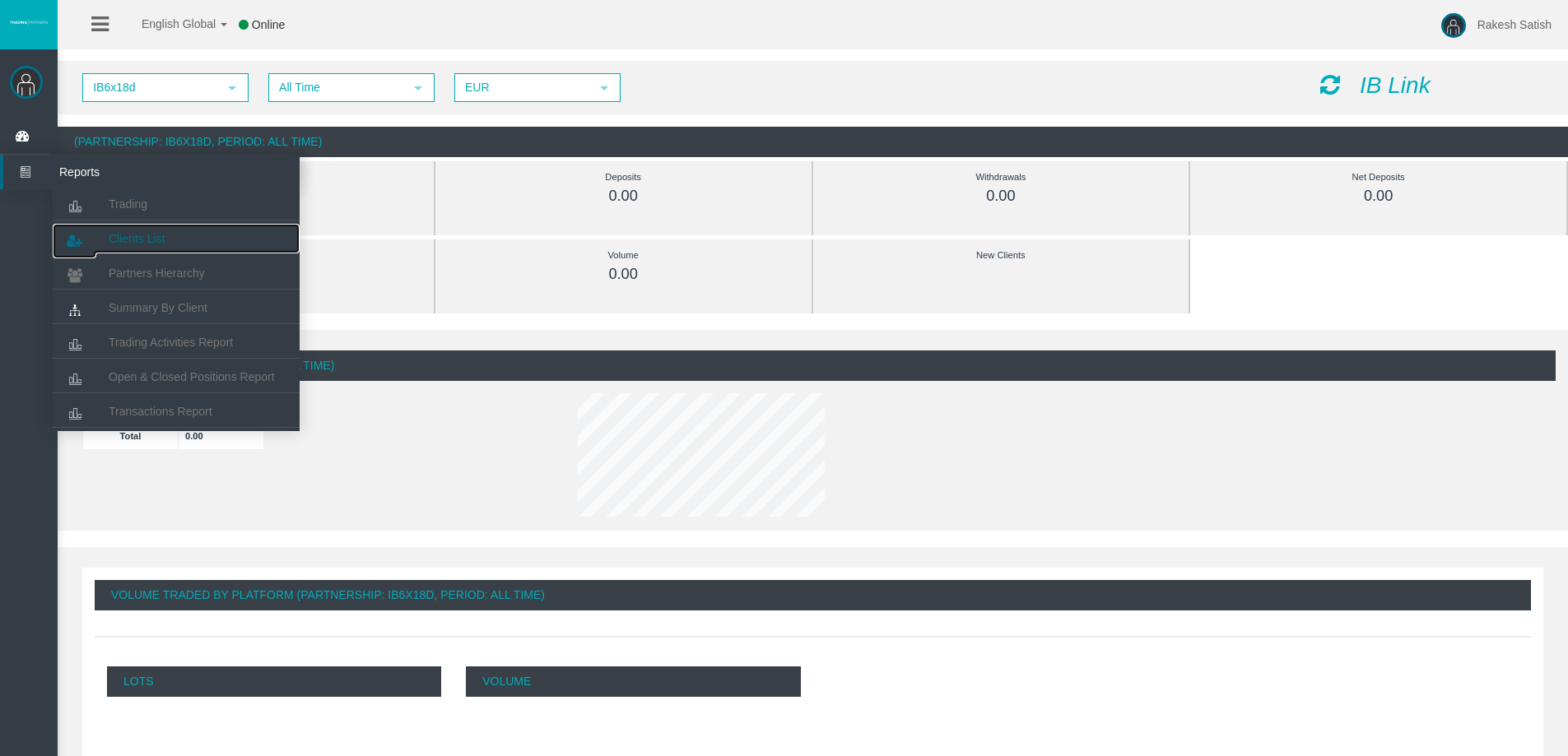
click at [157, 240] on span "Clients List" at bounding box center [136, 239] width 56 height 14
click at [128, 231] on link "Clients List" at bounding box center [176, 238] width 247 height 30
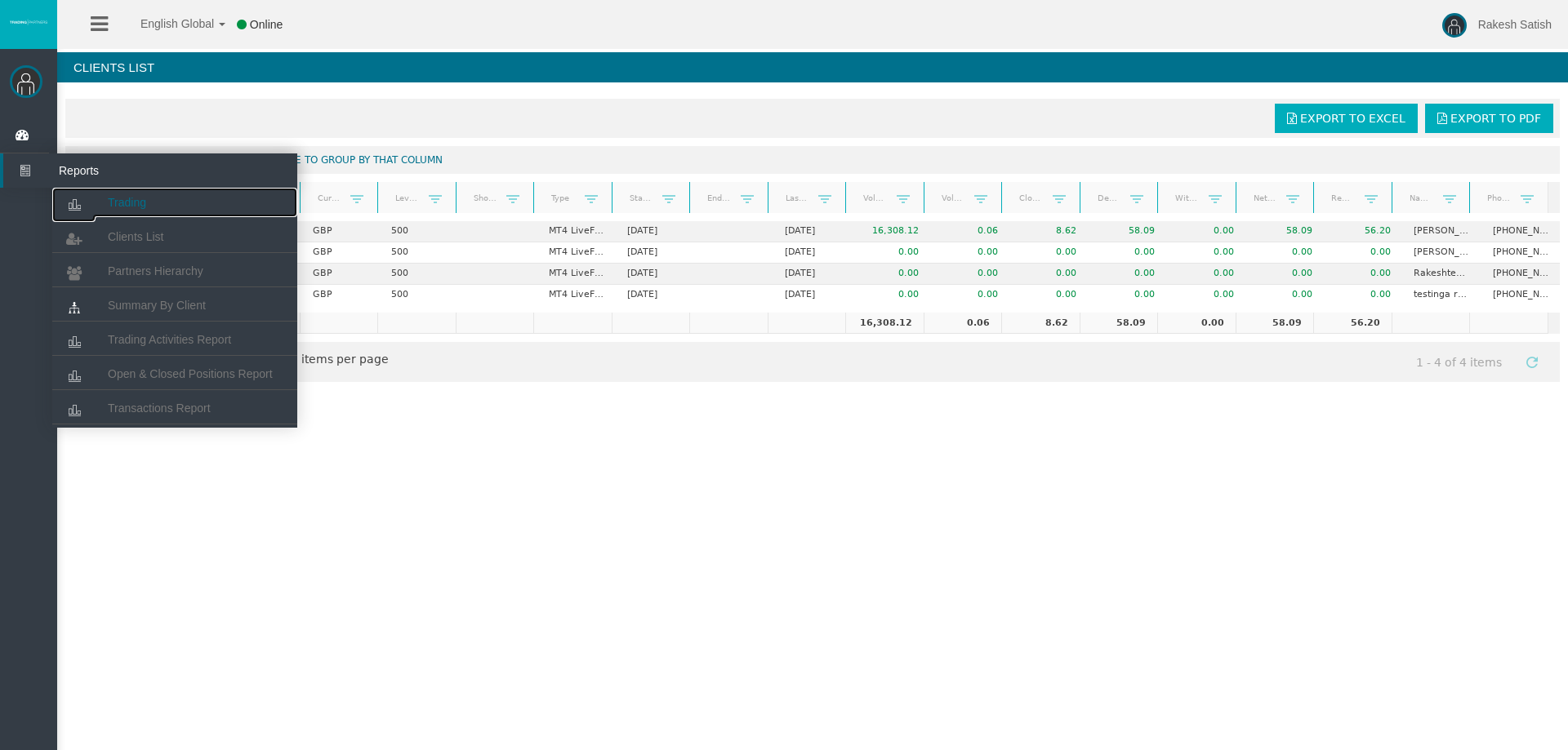
click at [118, 211] on link "Trading" at bounding box center [175, 202] width 245 height 29
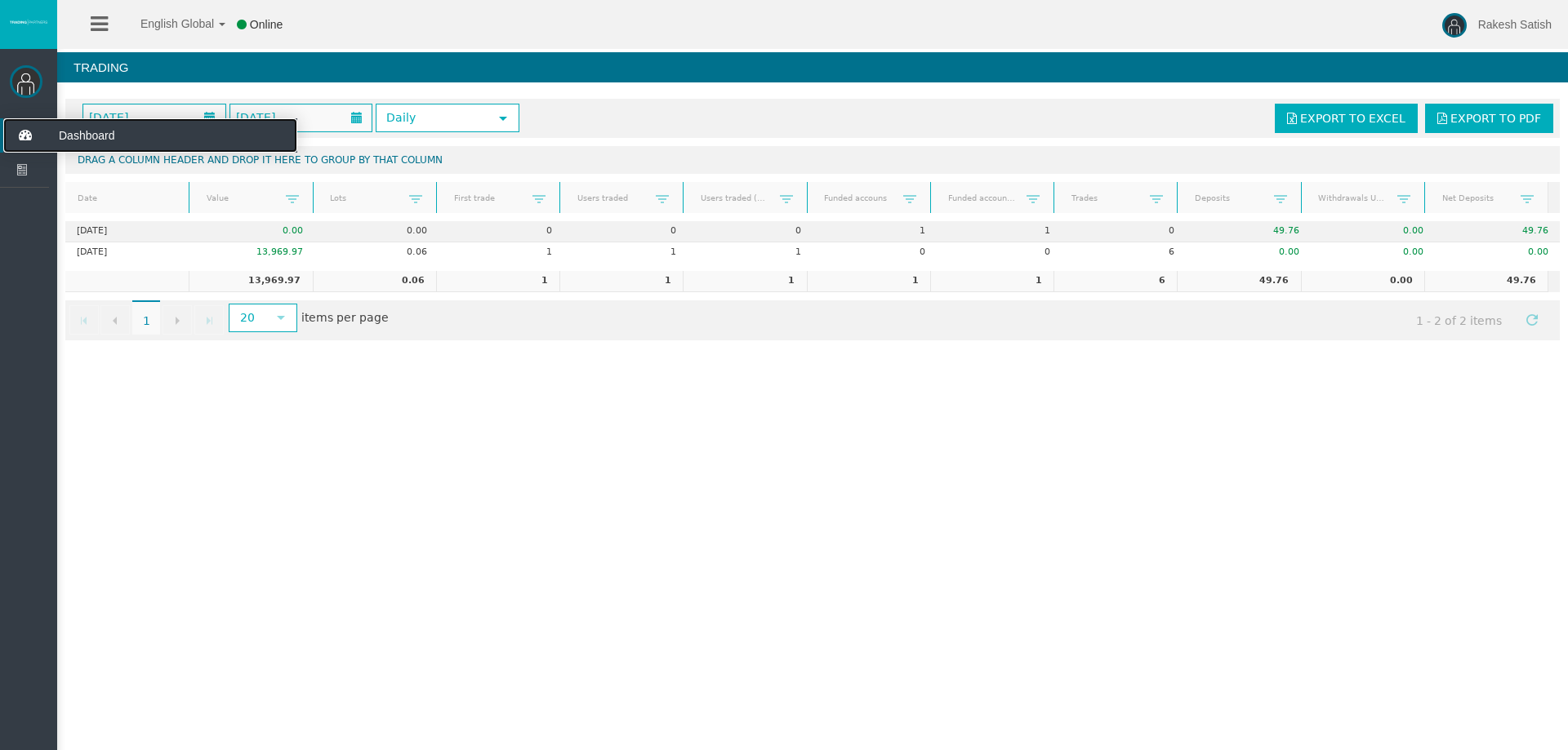
click at [124, 133] on span "Dashboard" at bounding box center [126, 135] width 160 height 34
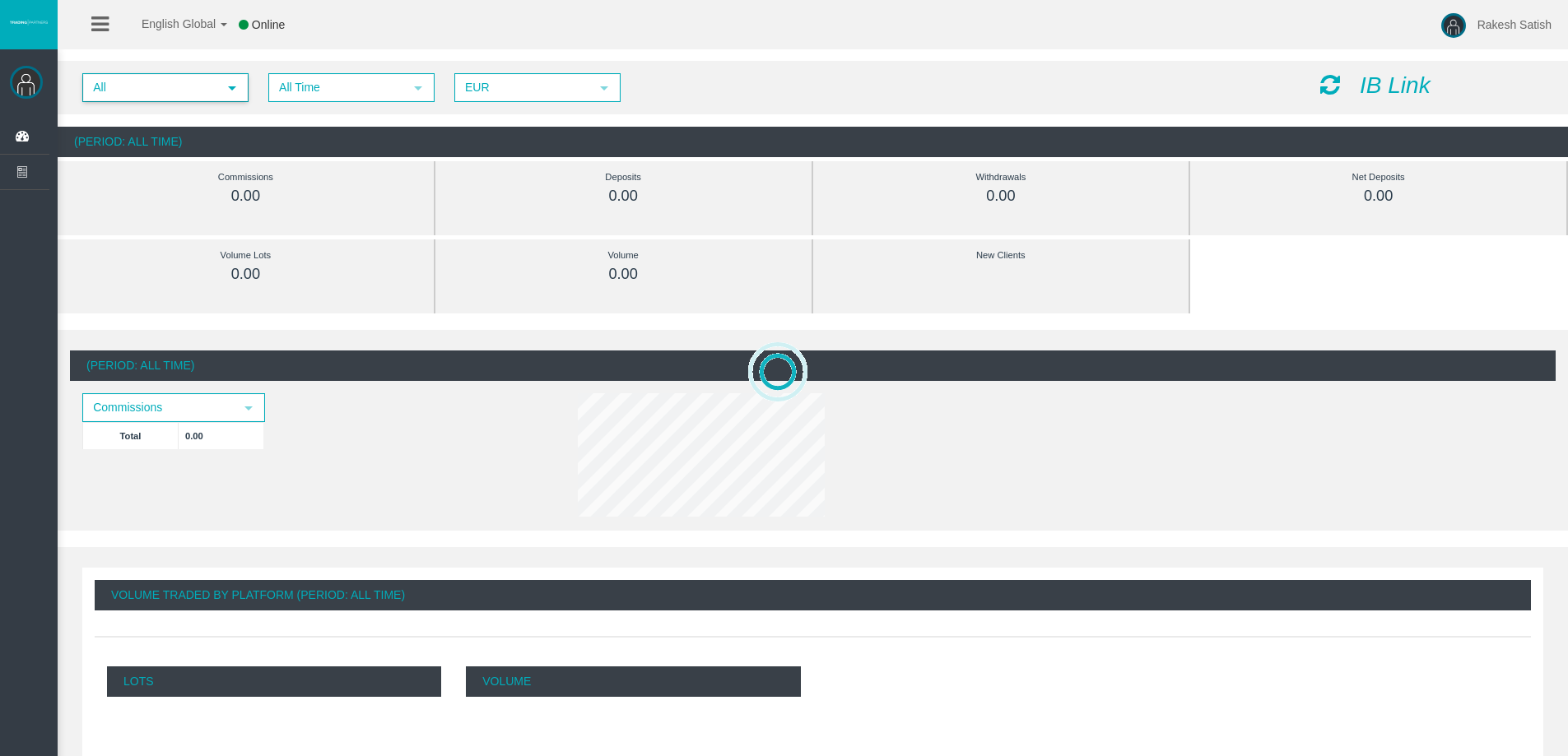
click at [153, 89] on span "All" at bounding box center [150, 87] width 133 height 25
click at [194, 143] on li "IB6x18d" at bounding box center [164, 138] width 163 height 26
click at [311, 87] on span "All Time" at bounding box center [336, 87] width 133 height 25
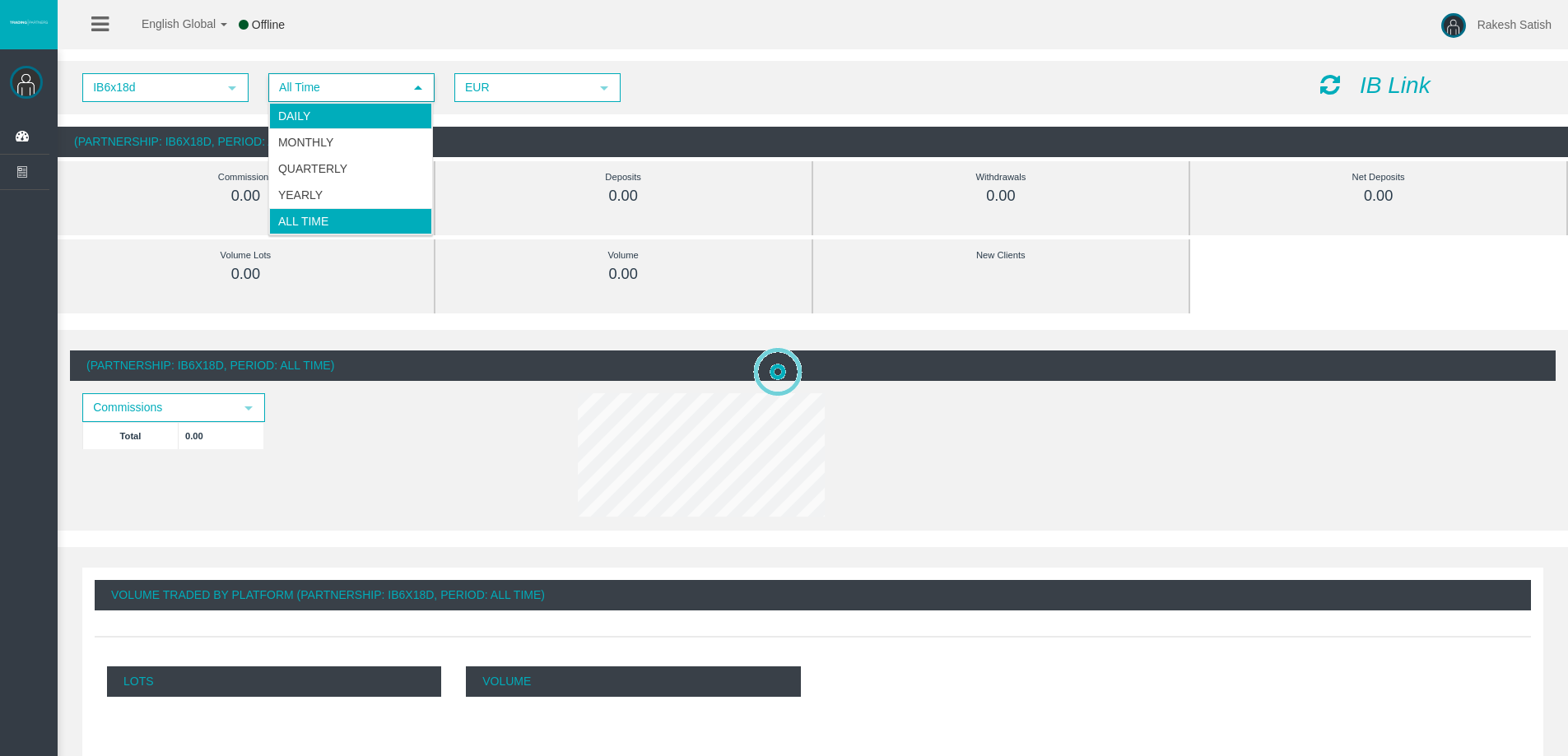
drag, startPoint x: 349, startPoint y: 120, endPoint x: 470, endPoint y: 86, distance: 125.7
click at [350, 120] on li "Daily" at bounding box center [351, 116] width 163 height 26
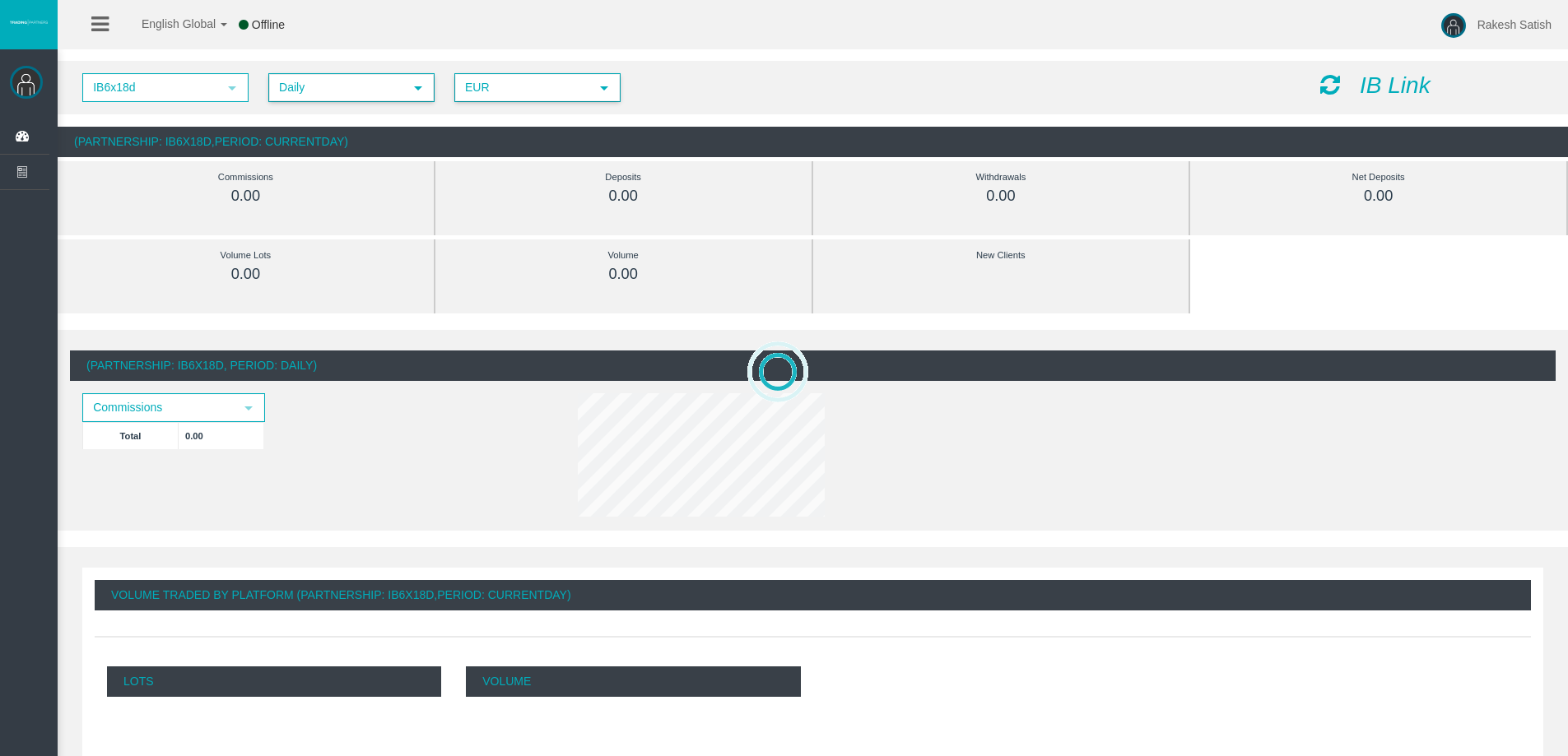
click at [489, 80] on span "EUR" at bounding box center [522, 87] width 133 height 25
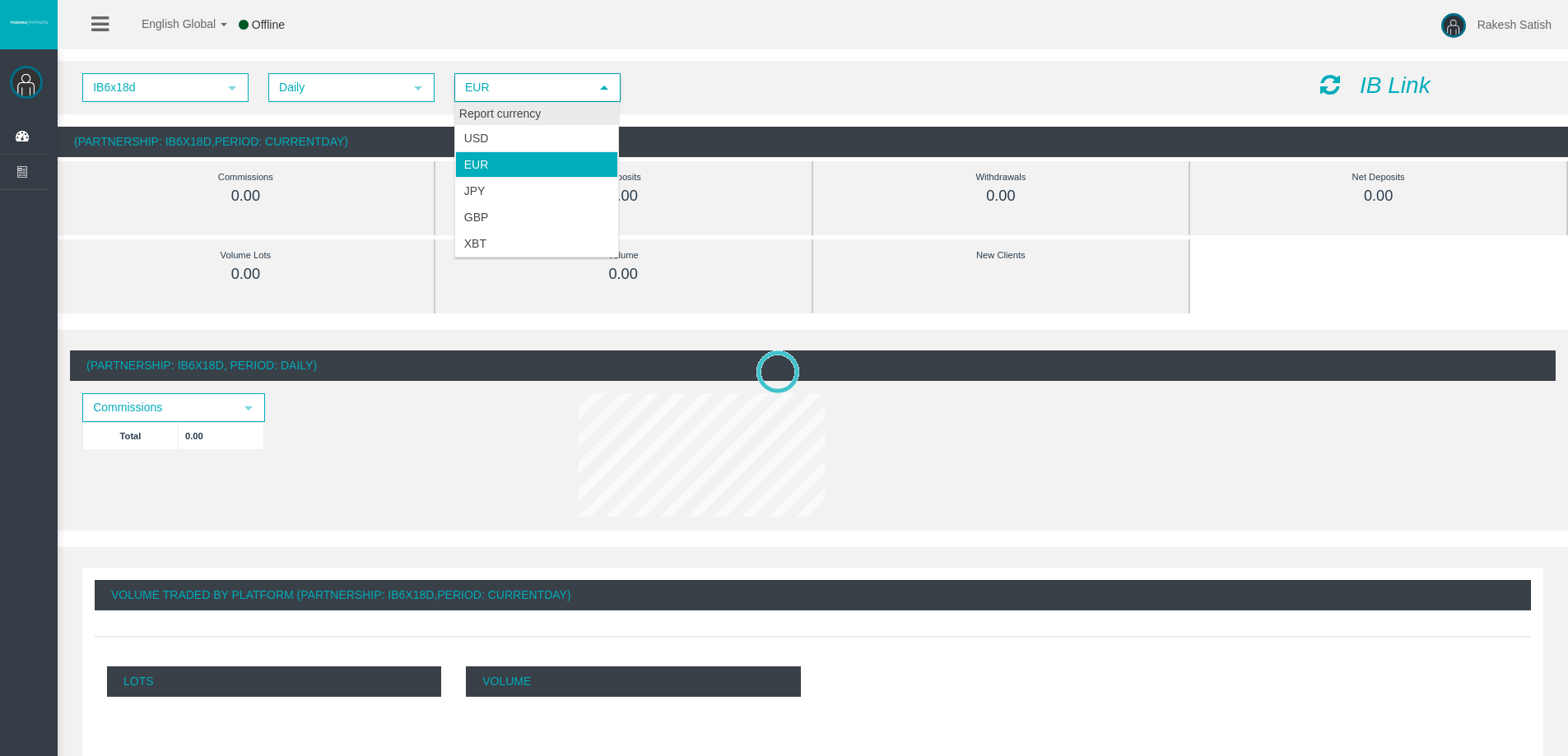
click at [511, 111] on div "Report currency" at bounding box center [537, 114] width 163 height 22
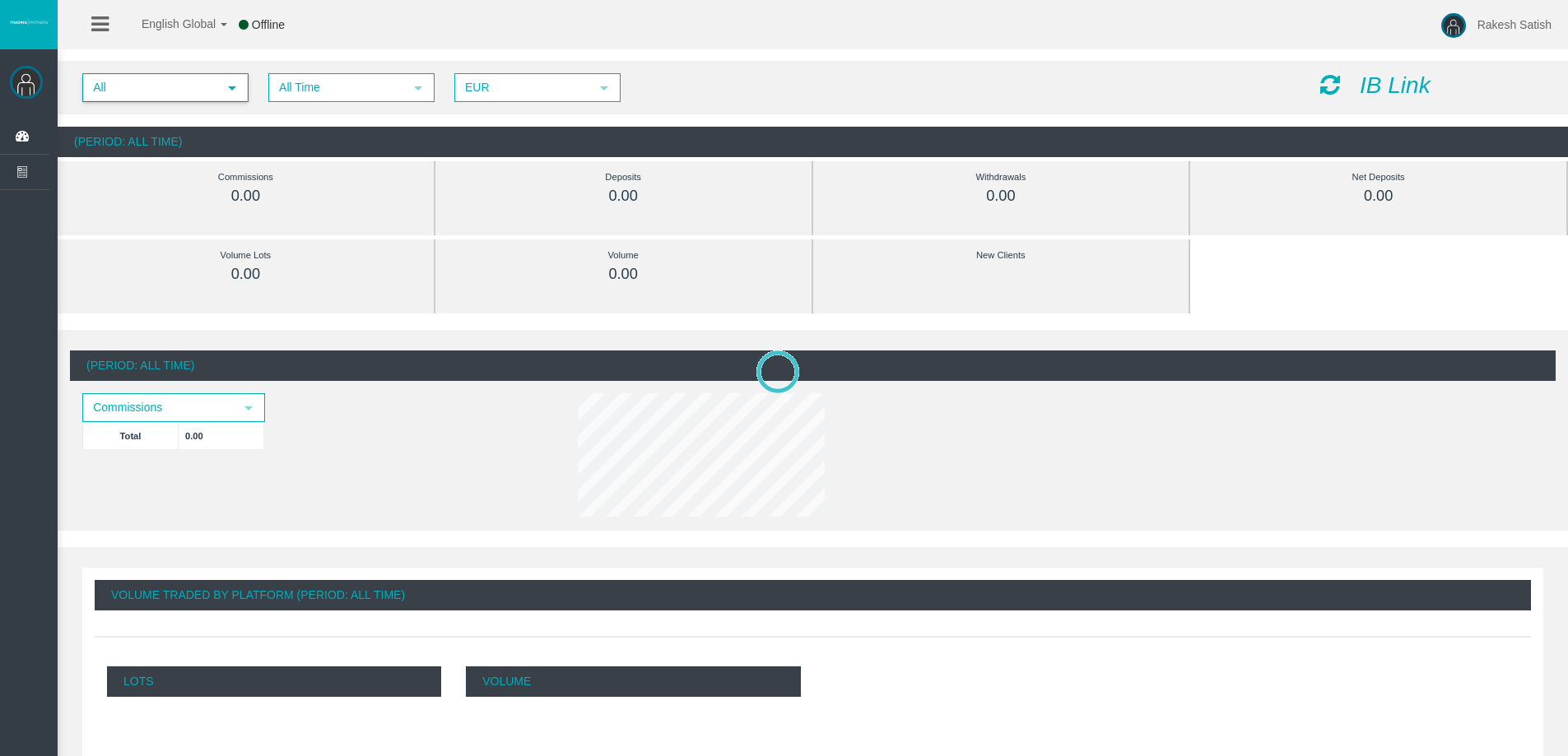
click at [190, 89] on span "All" at bounding box center [150, 87] width 133 height 25
click at [221, 133] on li "IB6x18d" at bounding box center [164, 138] width 163 height 26
click at [336, 85] on span "All Time" at bounding box center [336, 87] width 133 height 25
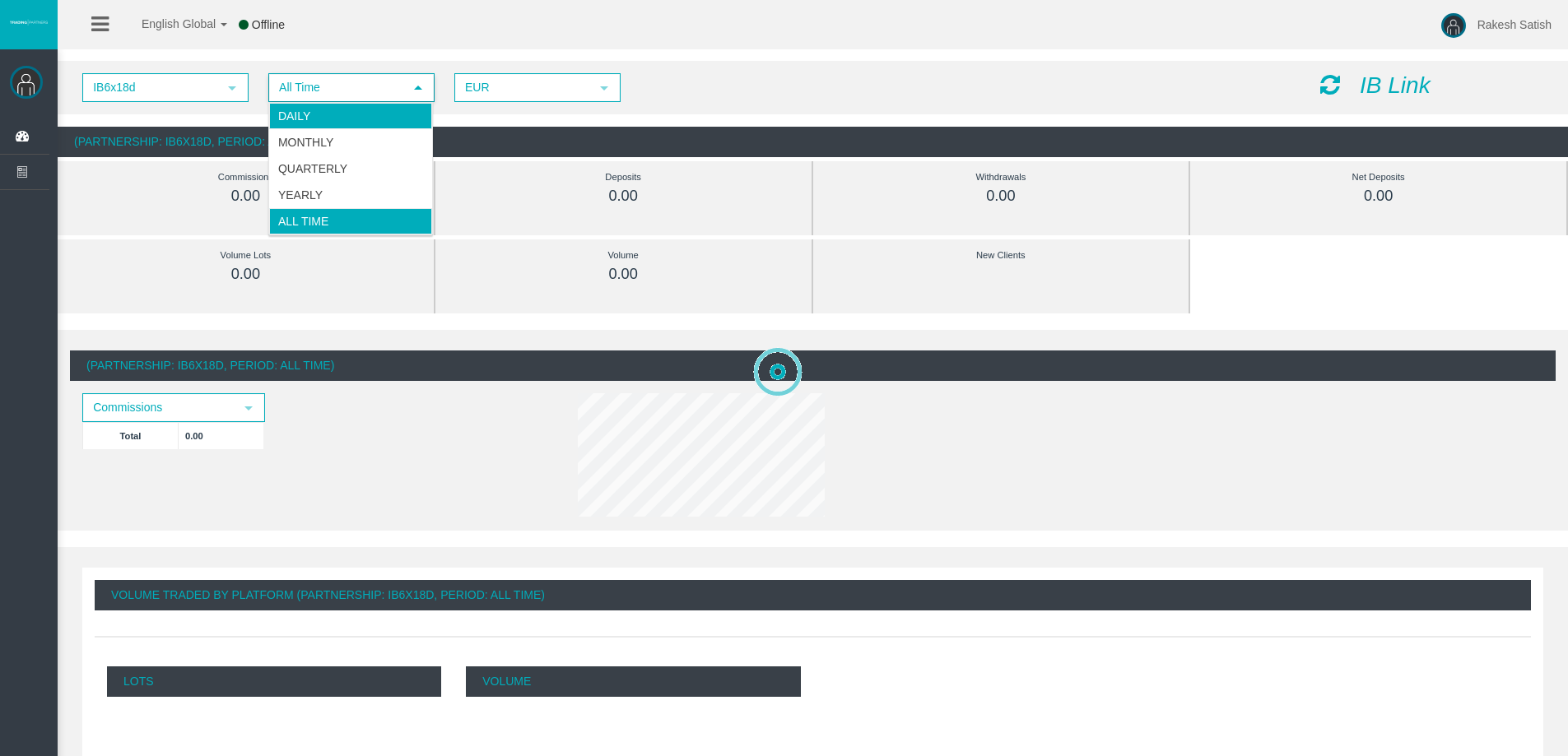
click at [349, 113] on li "Daily" at bounding box center [351, 116] width 163 height 26
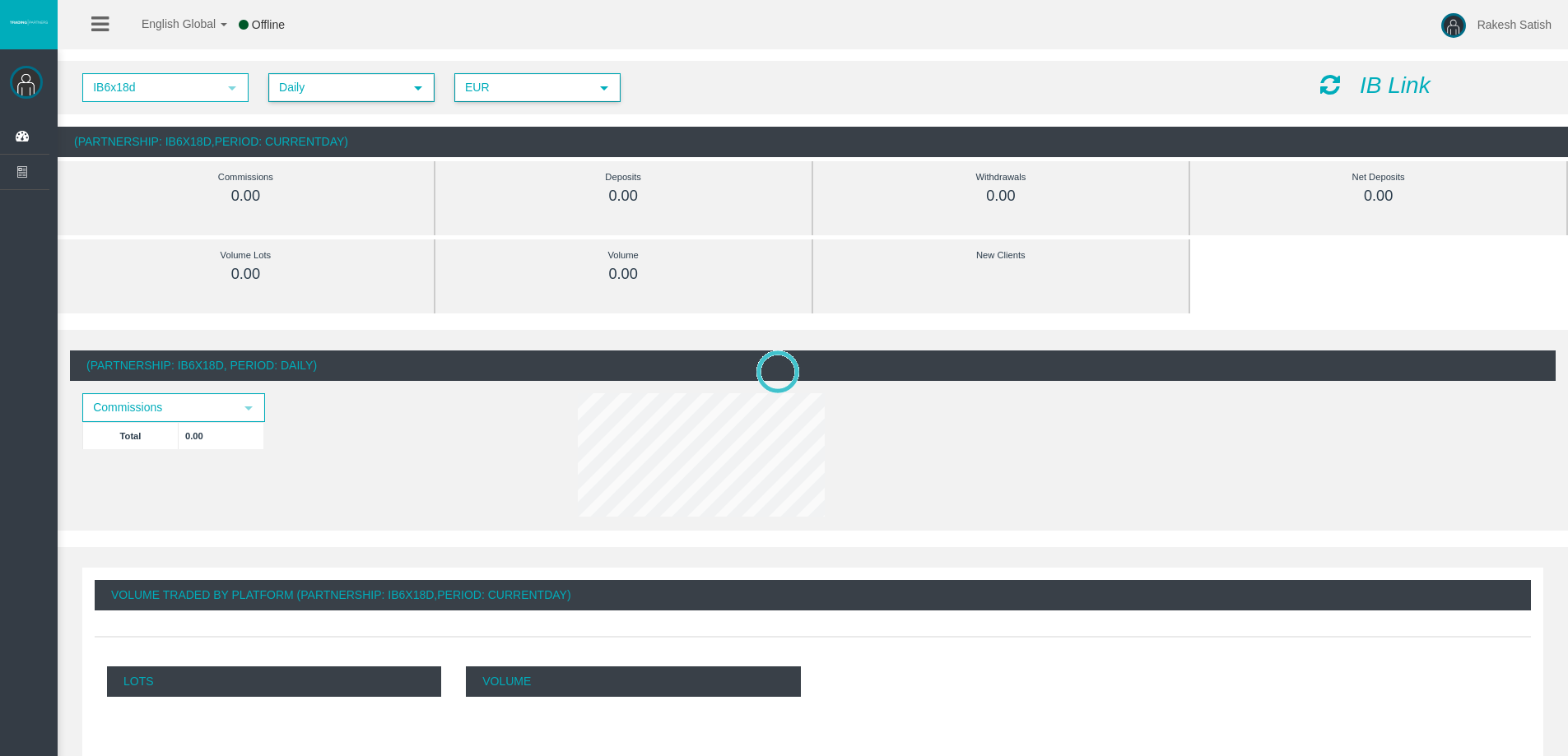
click at [511, 84] on span "EUR" at bounding box center [522, 87] width 133 height 25
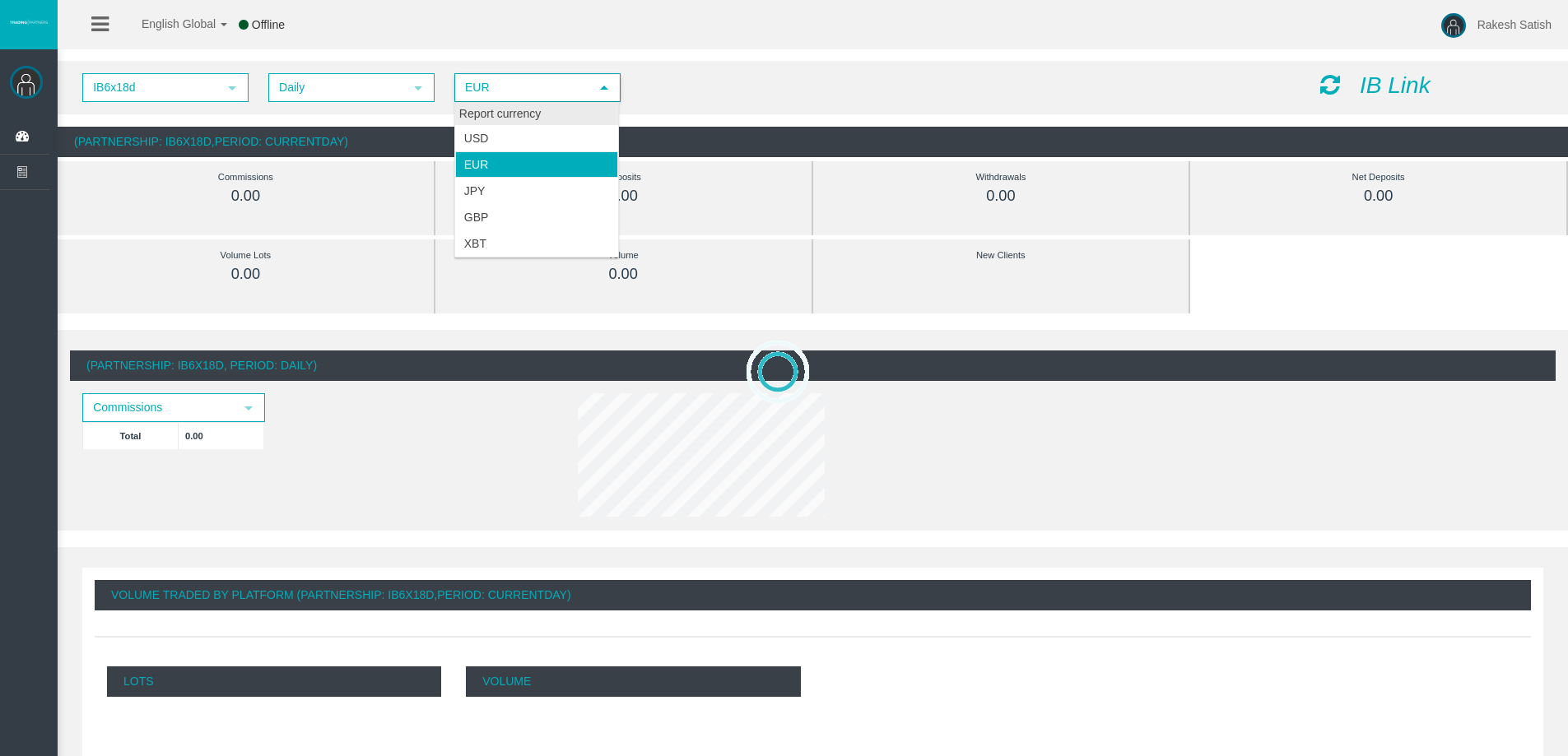
click at [516, 116] on div "Report currency" at bounding box center [537, 114] width 163 height 22
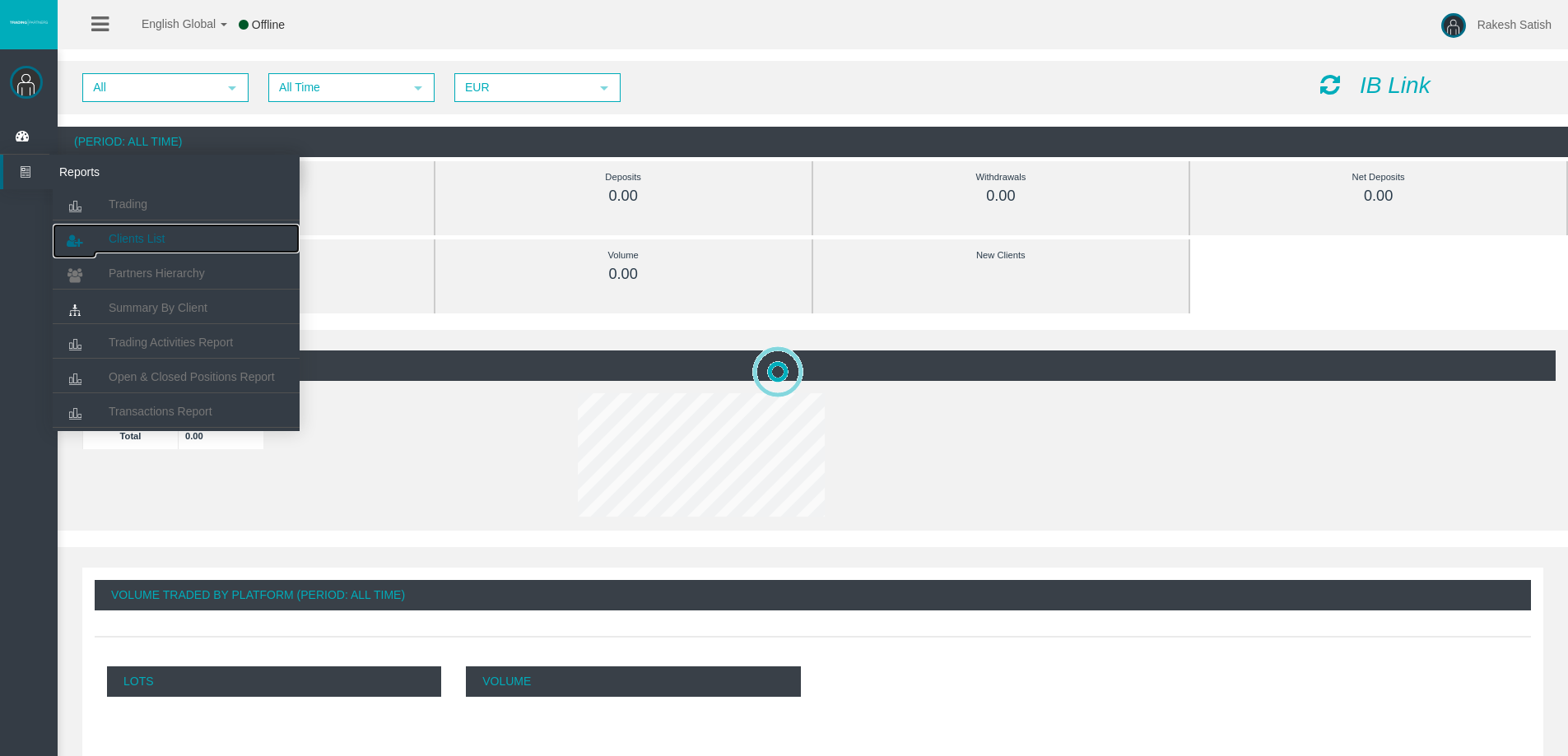
click at [130, 235] on span "Clients List" at bounding box center [136, 239] width 56 height 14
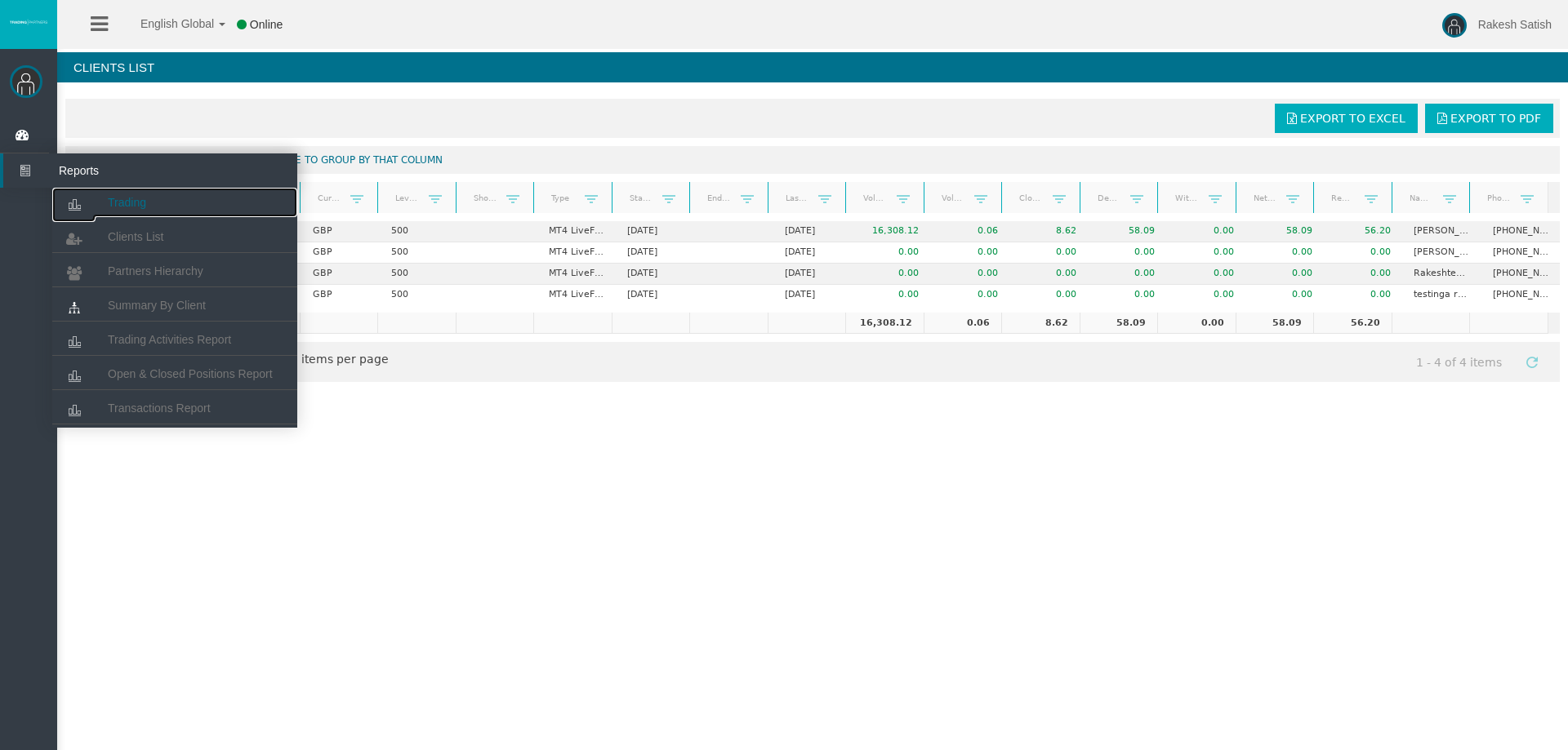
click at [139, 202] on span "Trading" at bounding box center [127, 202] width 39 height 13
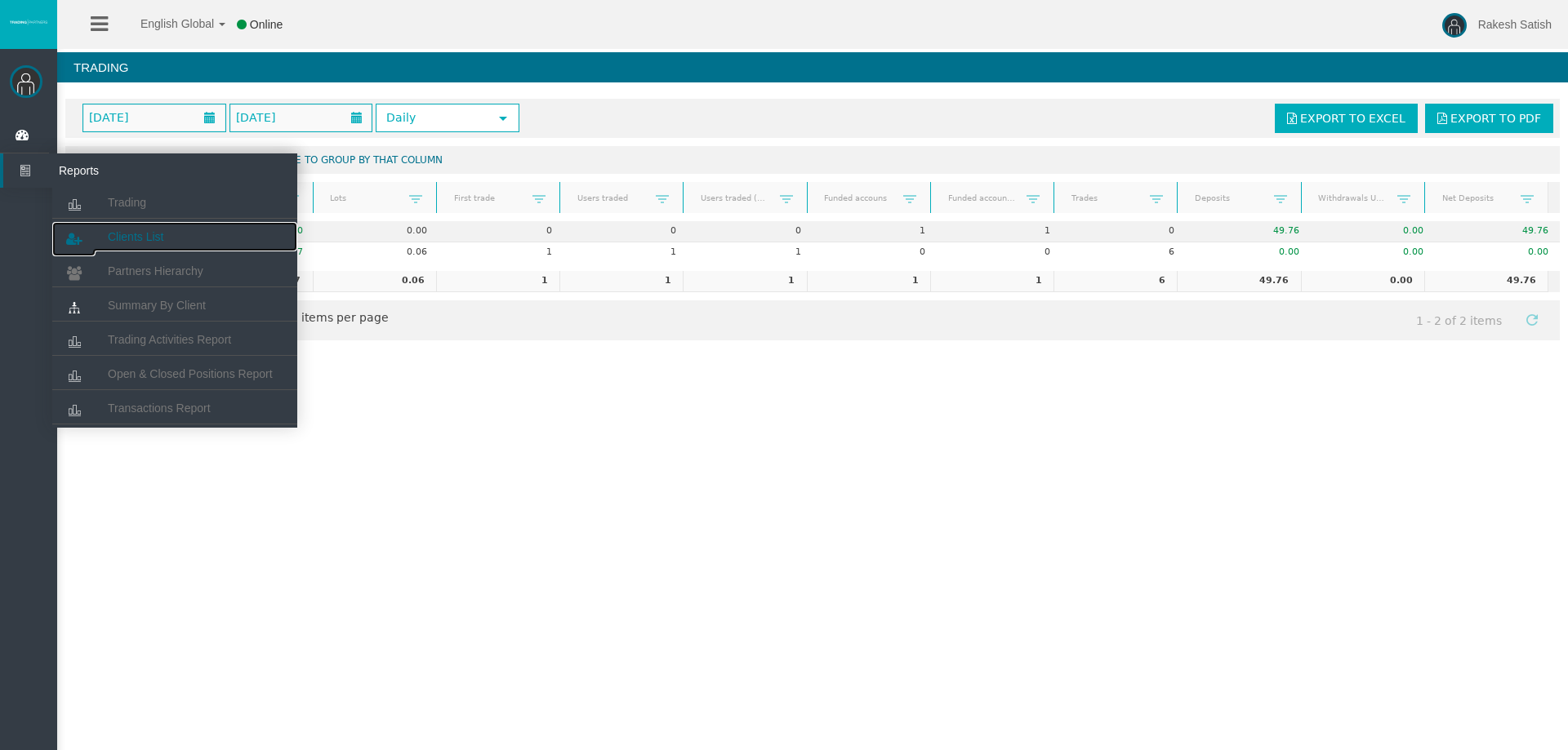
click at [145, 239] on span "Clients List" at bounding box center [135, 237] width 55 height 13
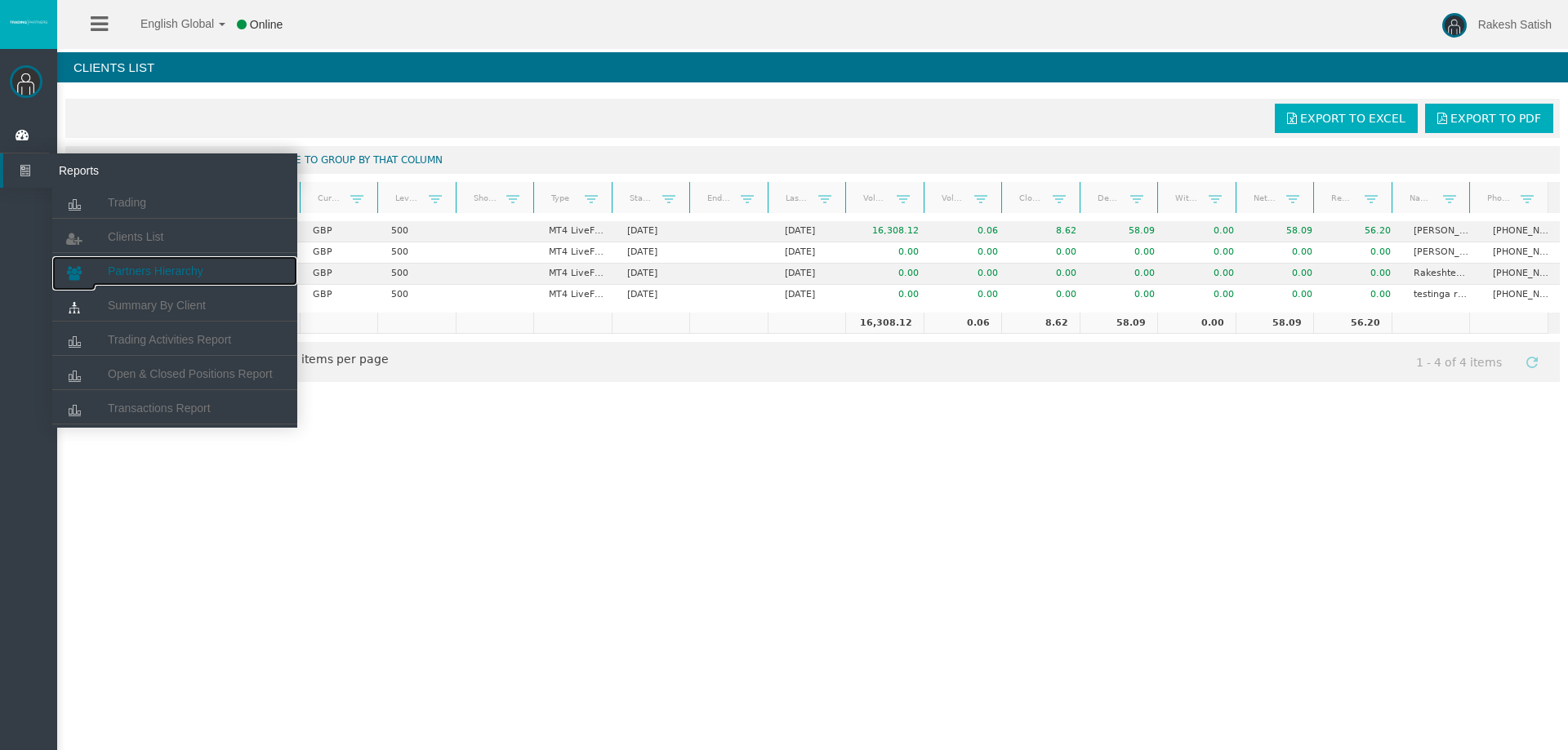
click at [144, 276] on span "Partners Hierarchy" at bounding box center [155, 271] width 96 height 13
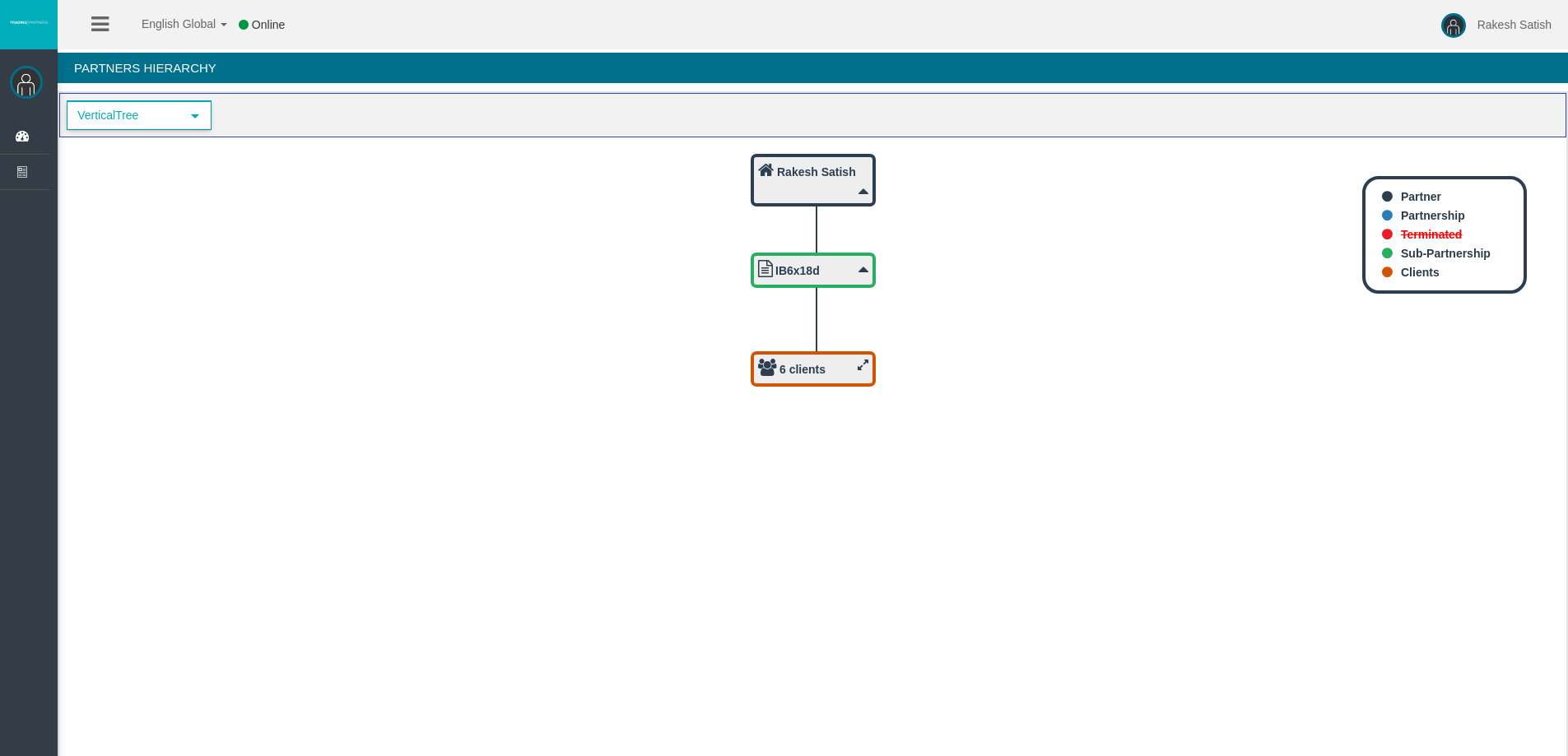
click at [174, 122] on span "VerticalTree" at bounding box center [124, 116] width 112 height 25
click at [182, 174] on li "HorizontalTree" at bounding box center [138, 170] width 141 height 26
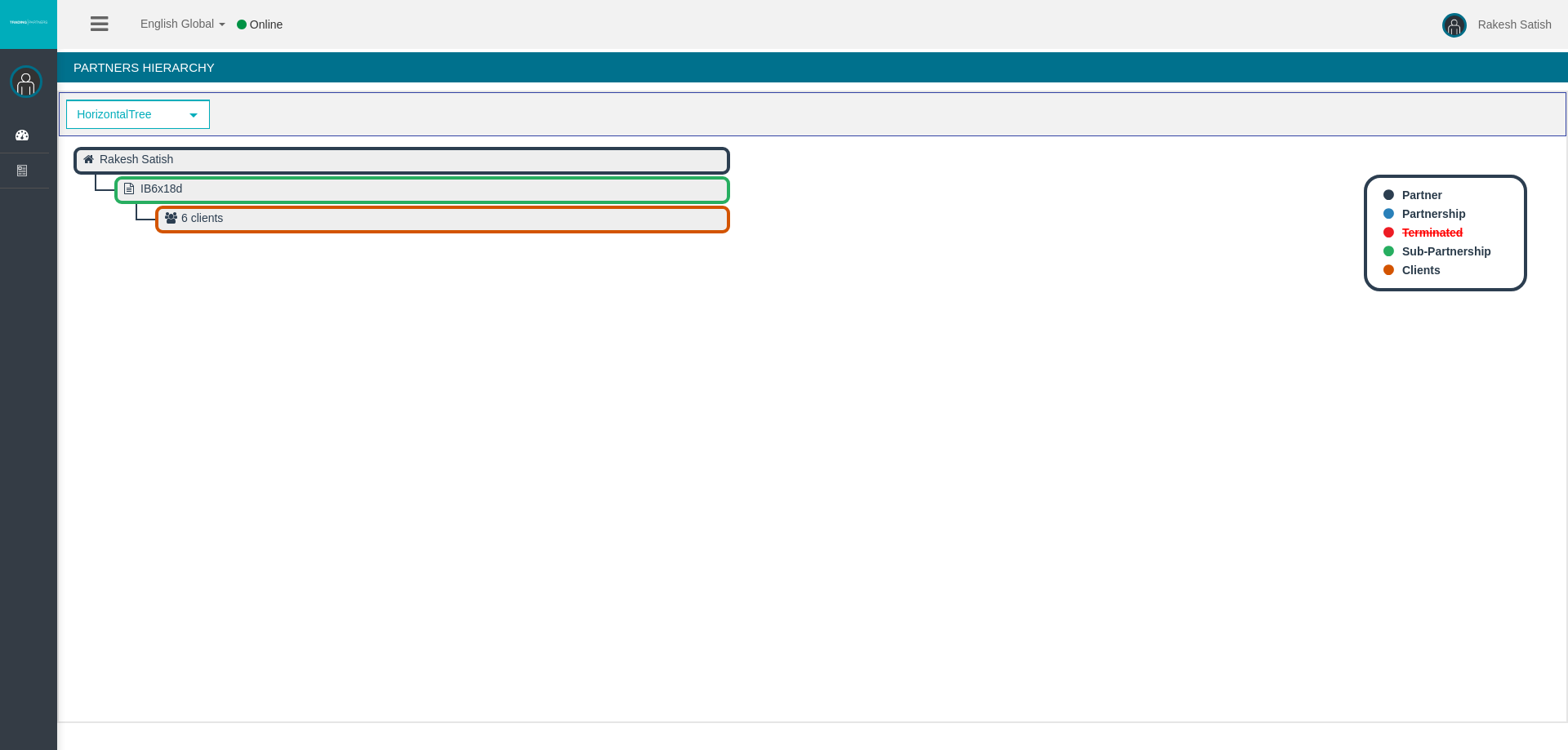
click at [226, 220] on rect at bounding box center [443, 219] width 571 height 24
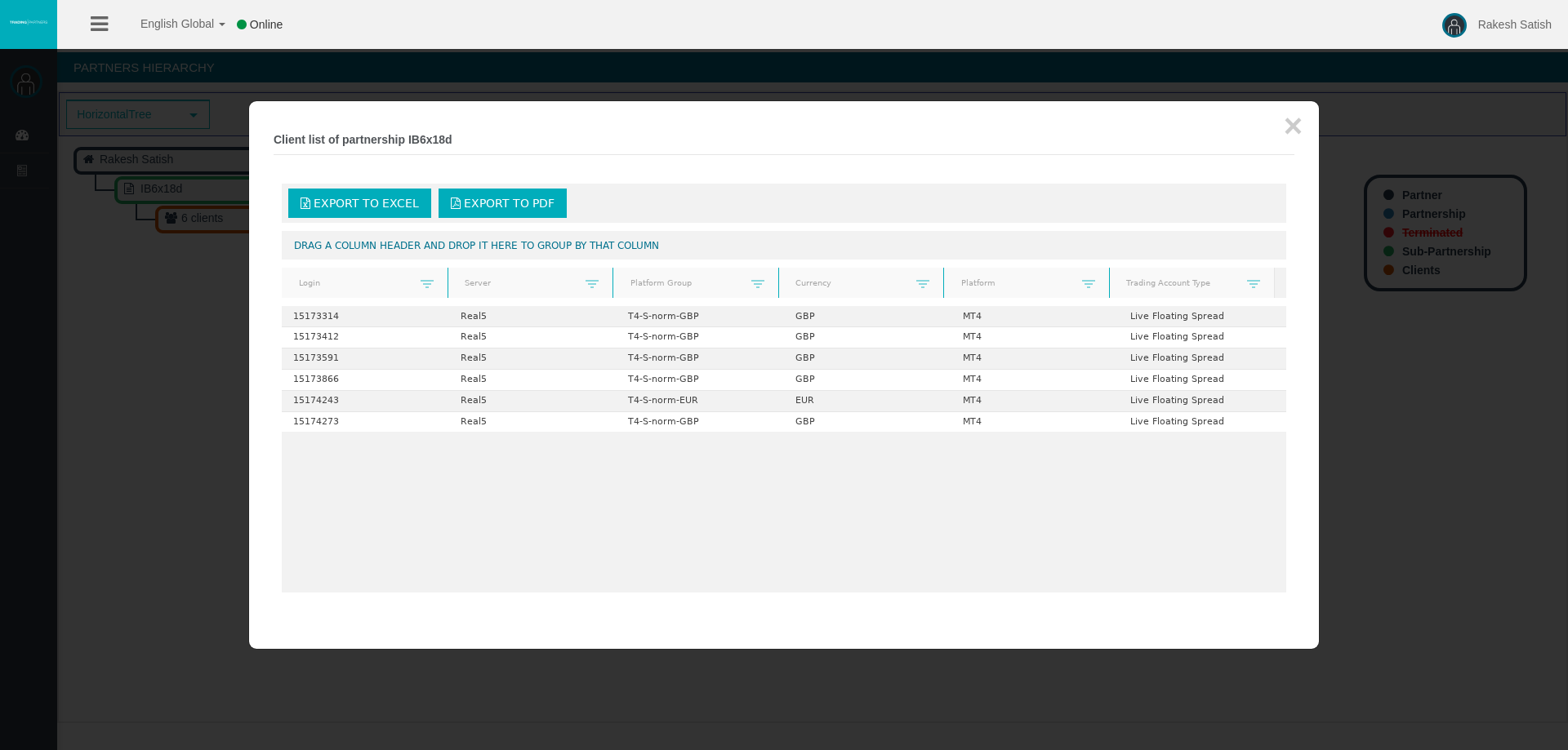
click at [137, 258] on div at bounding box center [784, 375] width 1568 height 750
click at [49, 187] on div at bounding box center [784, 375] width 1568 height 750
drag, startPoint x: 1297, startPoint y: 122, endPoint x: 745, endPoint y: 134, distance: 552.1
click at [1296, 122] on button "×" at bounding box center [1293, 125] width 18 height 33
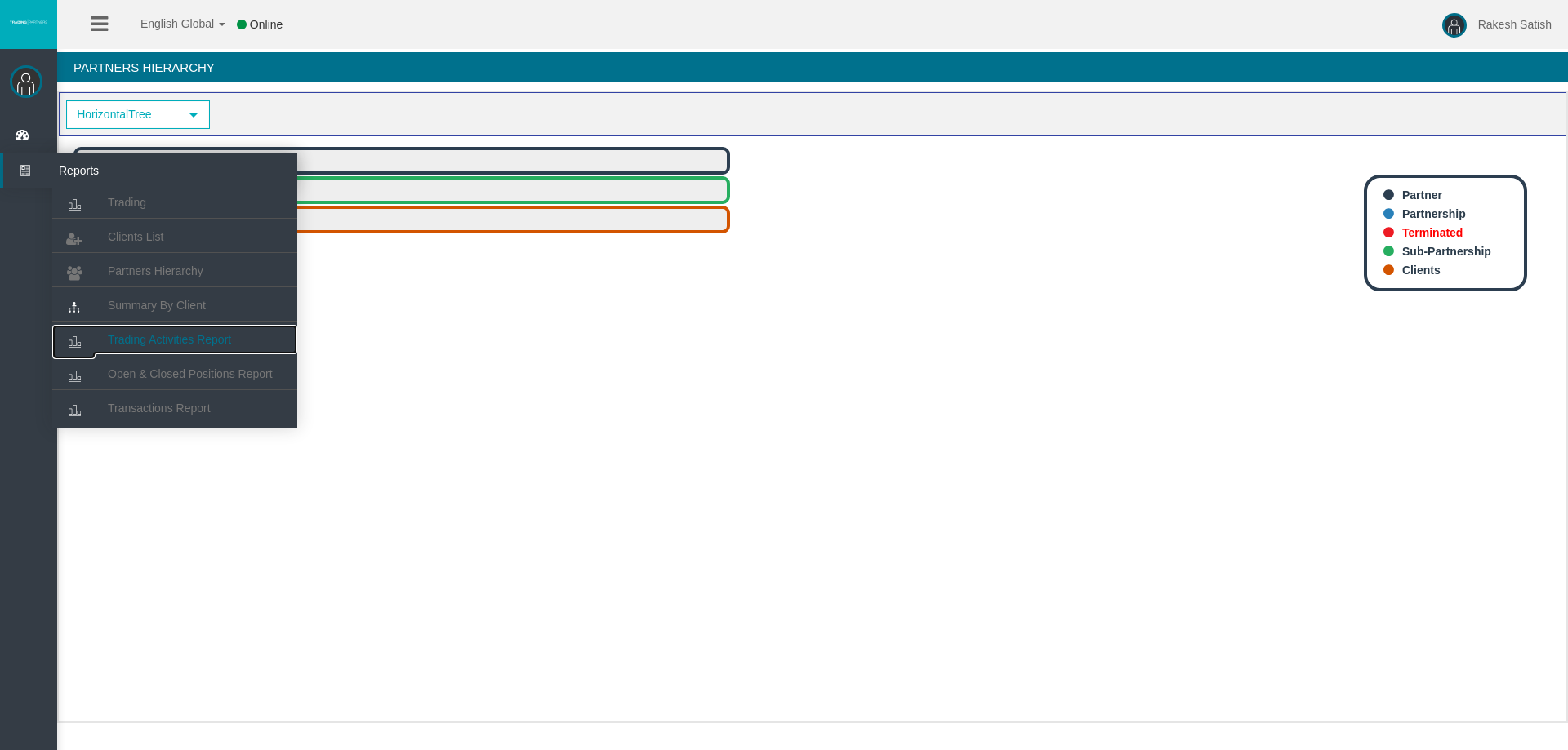
click at [238, 345] on link "Trading Activities Report" at bounding box center [175, 339] width 245 height 29
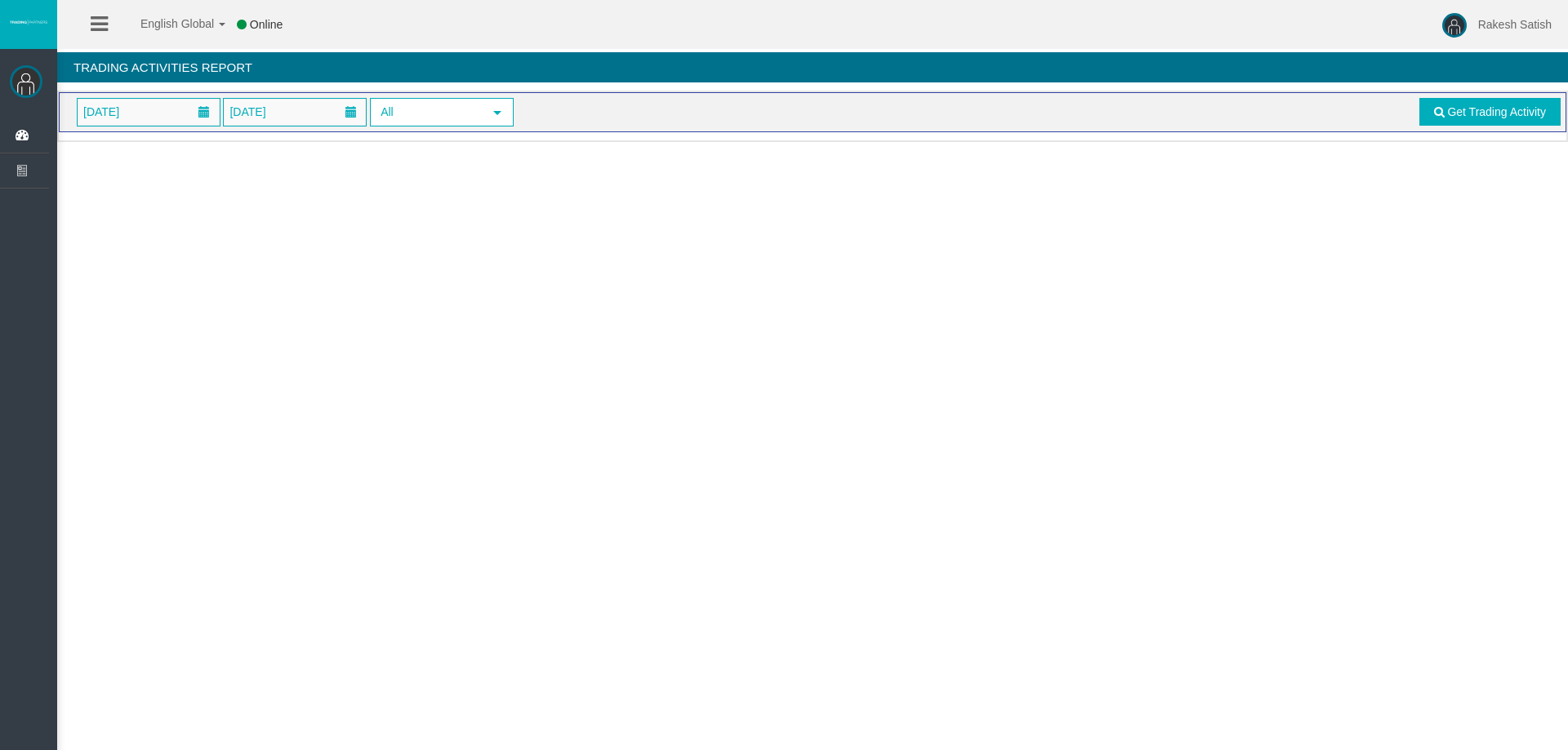
click at [545, 359] on div "English Global 简体中文 English Global 日本語 한국어 Online Rakesh Satish Help Log Out Ra…" at bounding box center [784, 375] width 1568 height 750
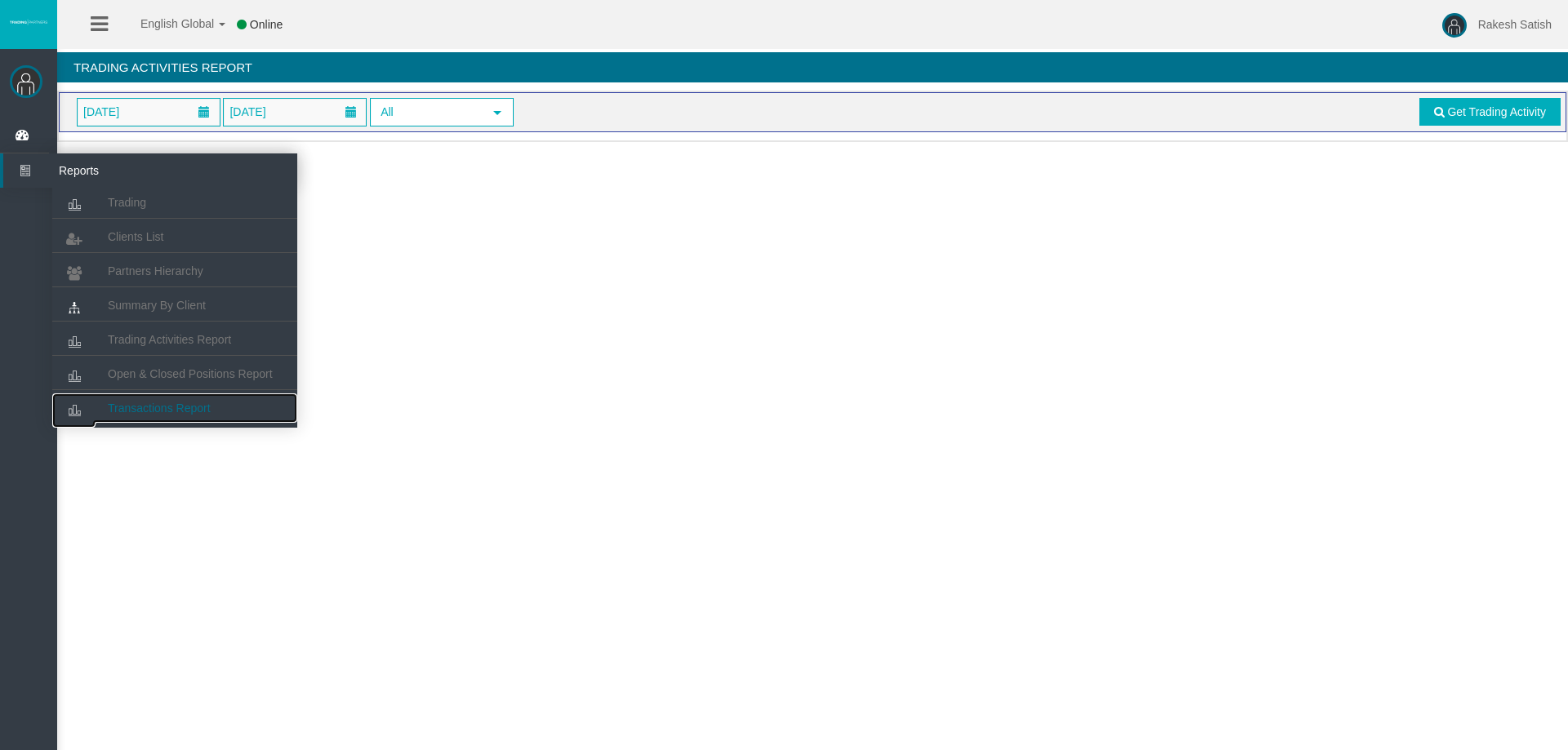
click at [207, 396] on link "Transactions Report" at bounding box center [175, 408] width 245 height 29
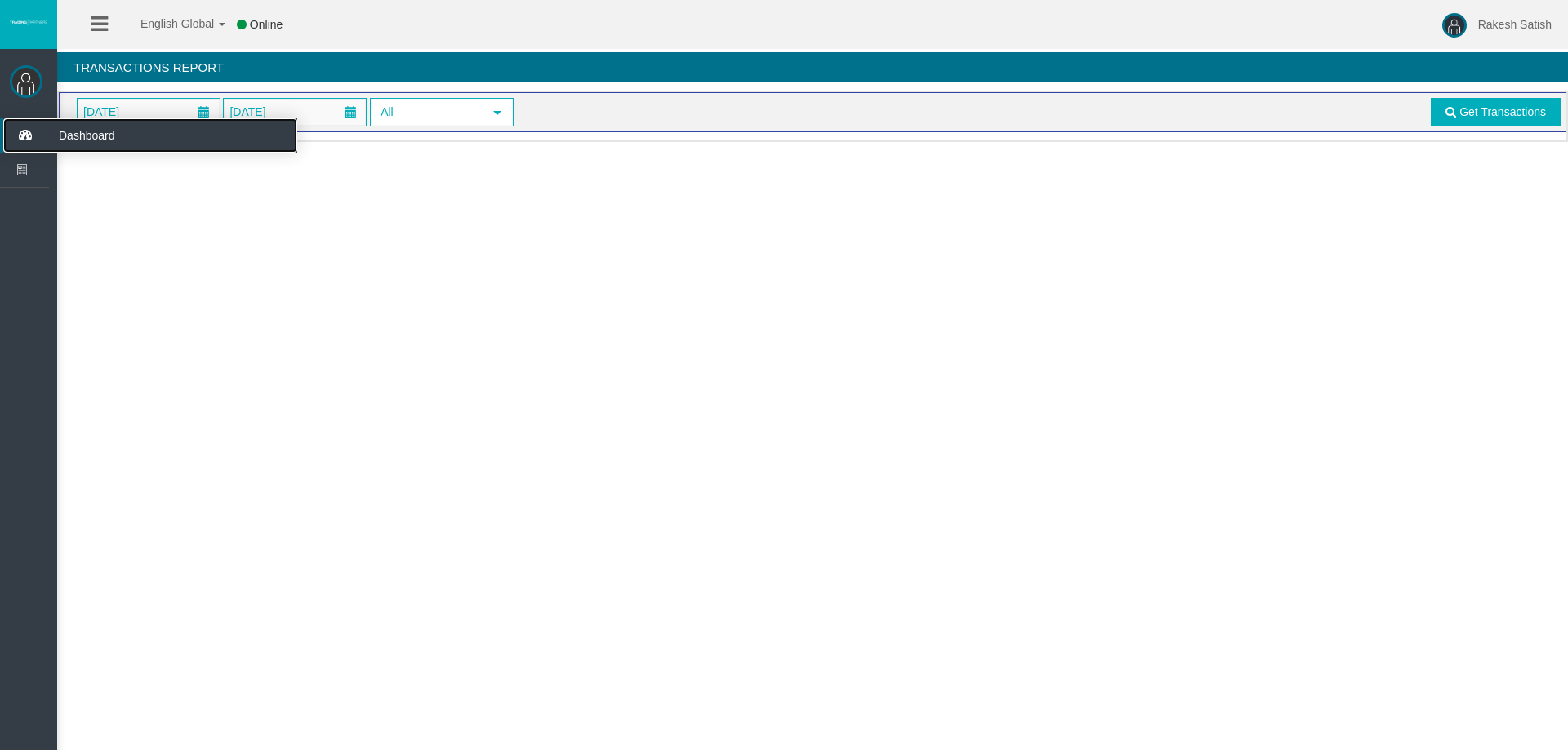
click at [111, 135] on span "Dashboard" at bounding box center [126, 135] width 160 height 34
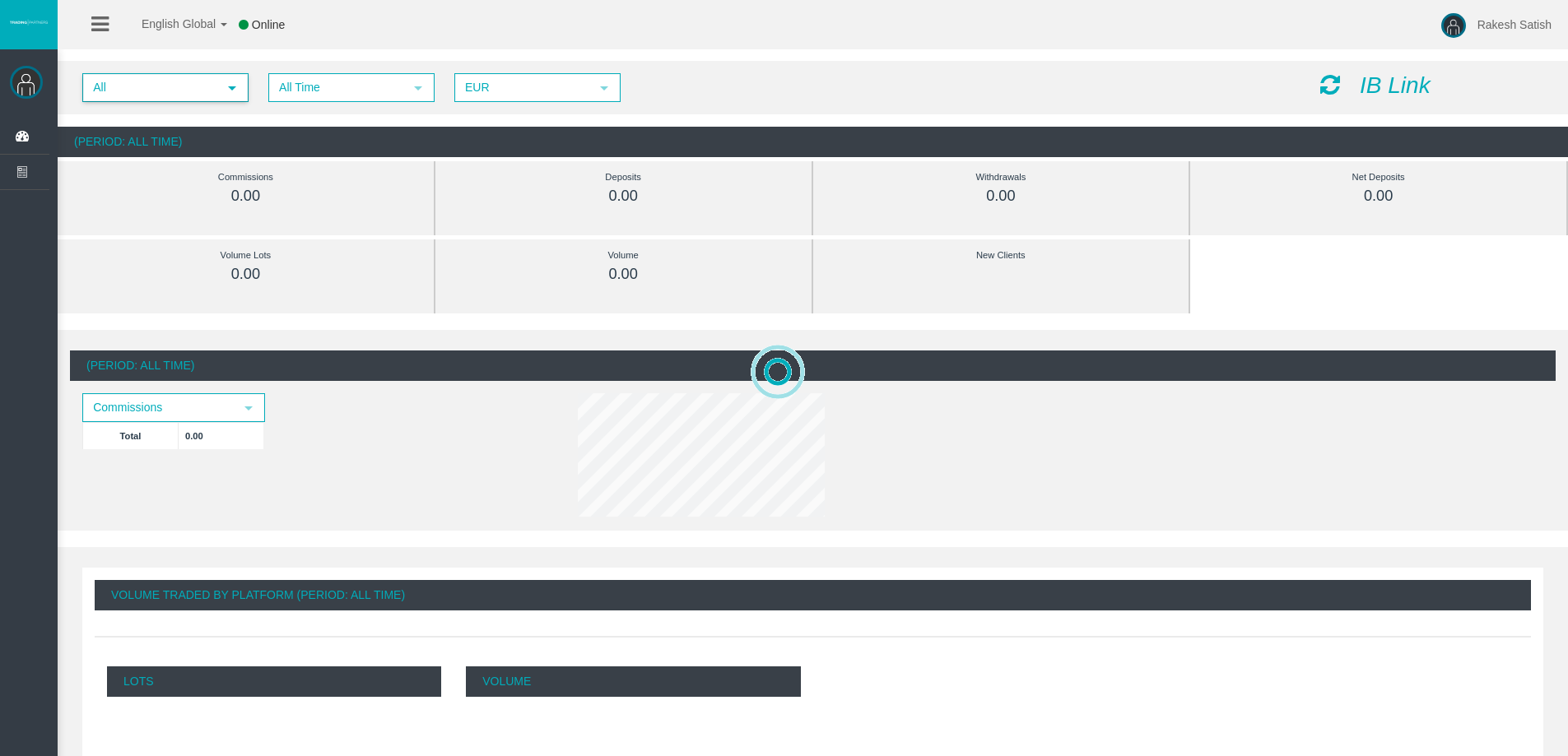
click at [197, 91] on span "All" at bounding box center [150, 87] width 133 height 25
click at [184, 137] on li "IB6x18d" at bounding box center [164, 138] width 163 height 26
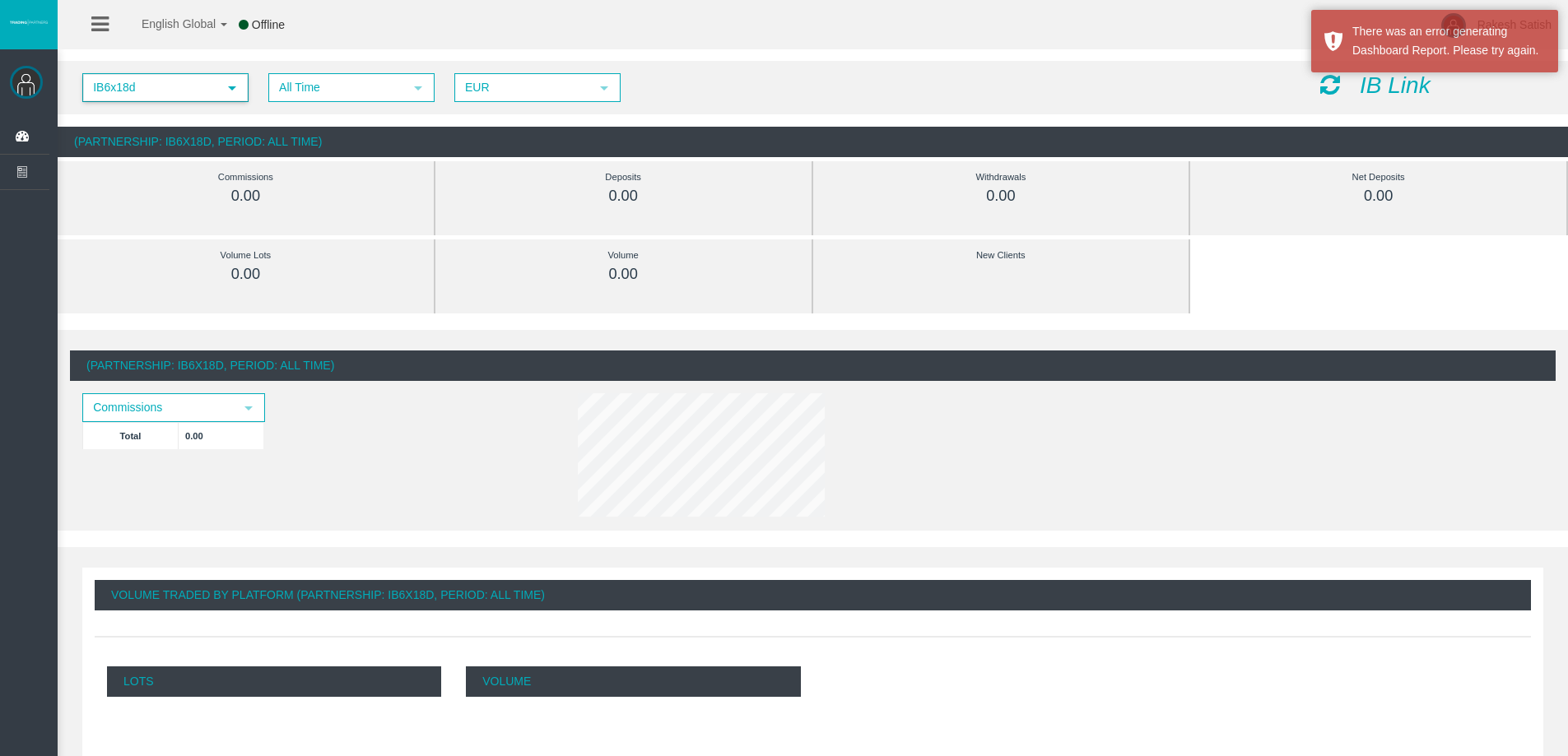
click at [181, 89] on span "IB6x18d" at bounding box center [150, 87] width 133 height 25
click at [190, 146] on li "IB6x18d" at bounding box center [164, 138] width 163 height 26
click at [248, 19] on icon at bounding box center [244, 25] width 10 height 12
click at [220, 27] on link "English Global" at bounding box center [174, 19] width 107 height 49
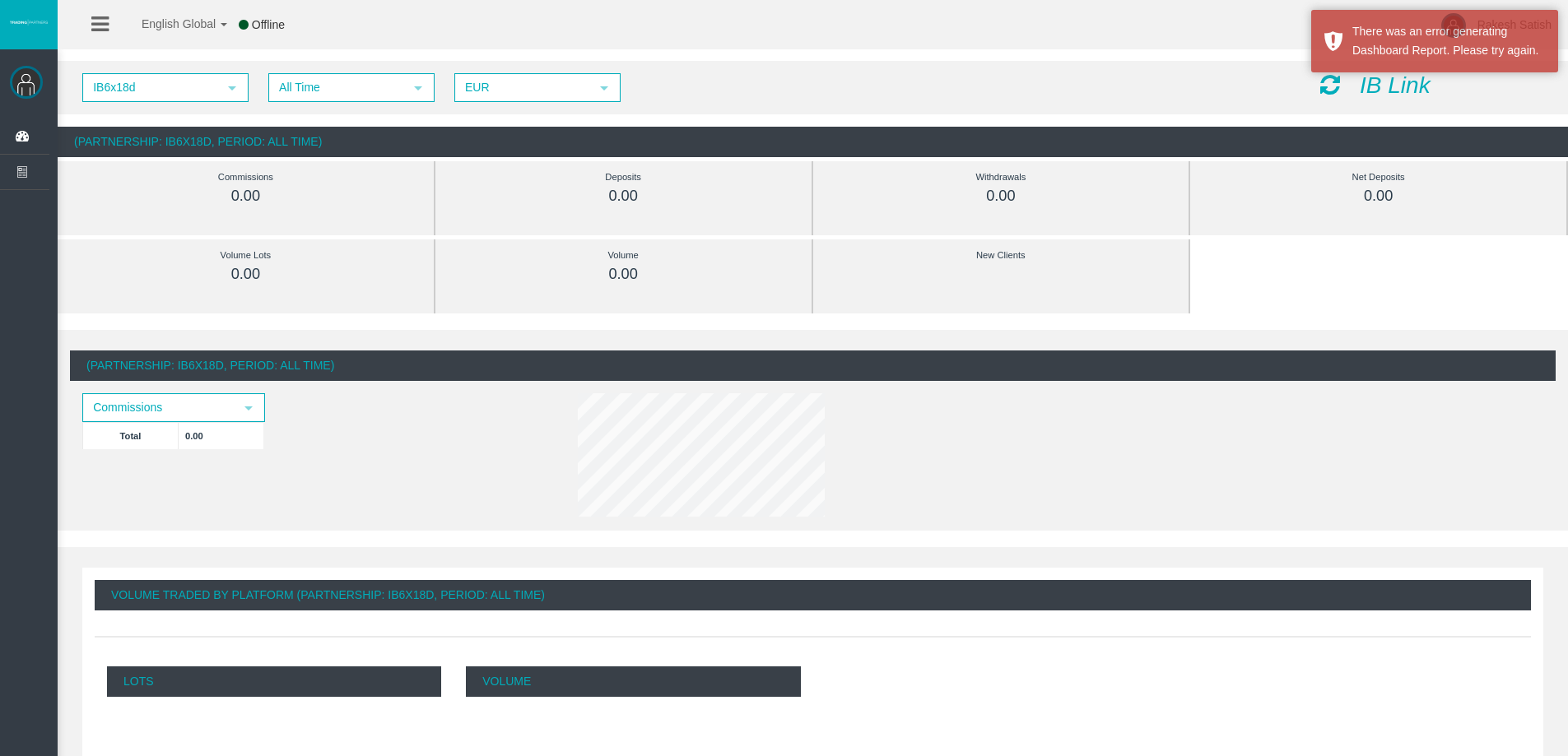
click at [95, 26] on icon at bounding box center [100, 25] width 17 height 20
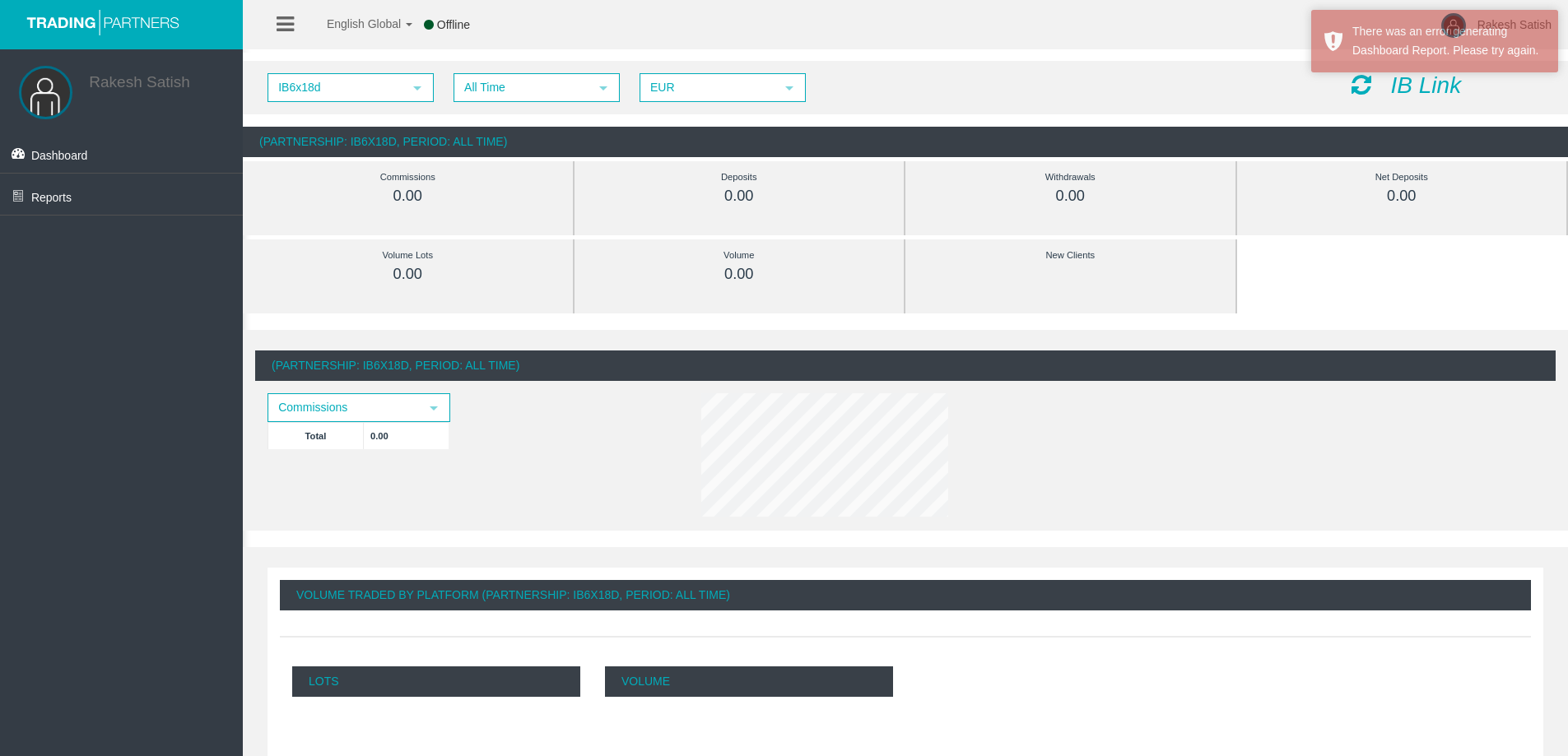
click at [146, 91] on h3 "Rakesh Satish" at bounding box center [153, 80] width 130 height 21
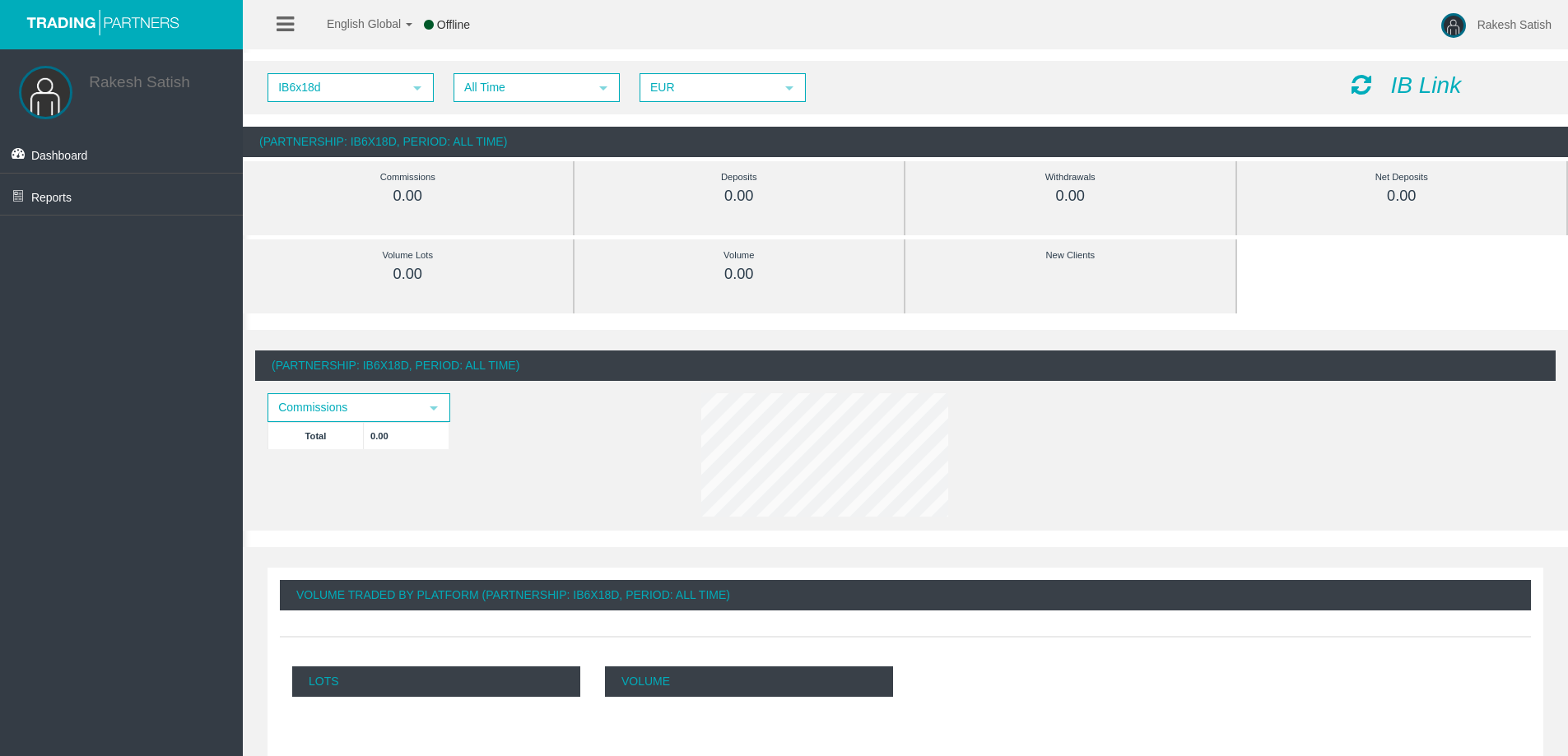
click at [1036, 35] on div "English Global 简体中文 English Global 日本語 한국어 Offline Rakesh Satish Help Log Out" at bounding box center [784, 25] width 1568 height 49
click at [557, 86] on span "All Time" at bounding box center [522, 87] width 133 height 25
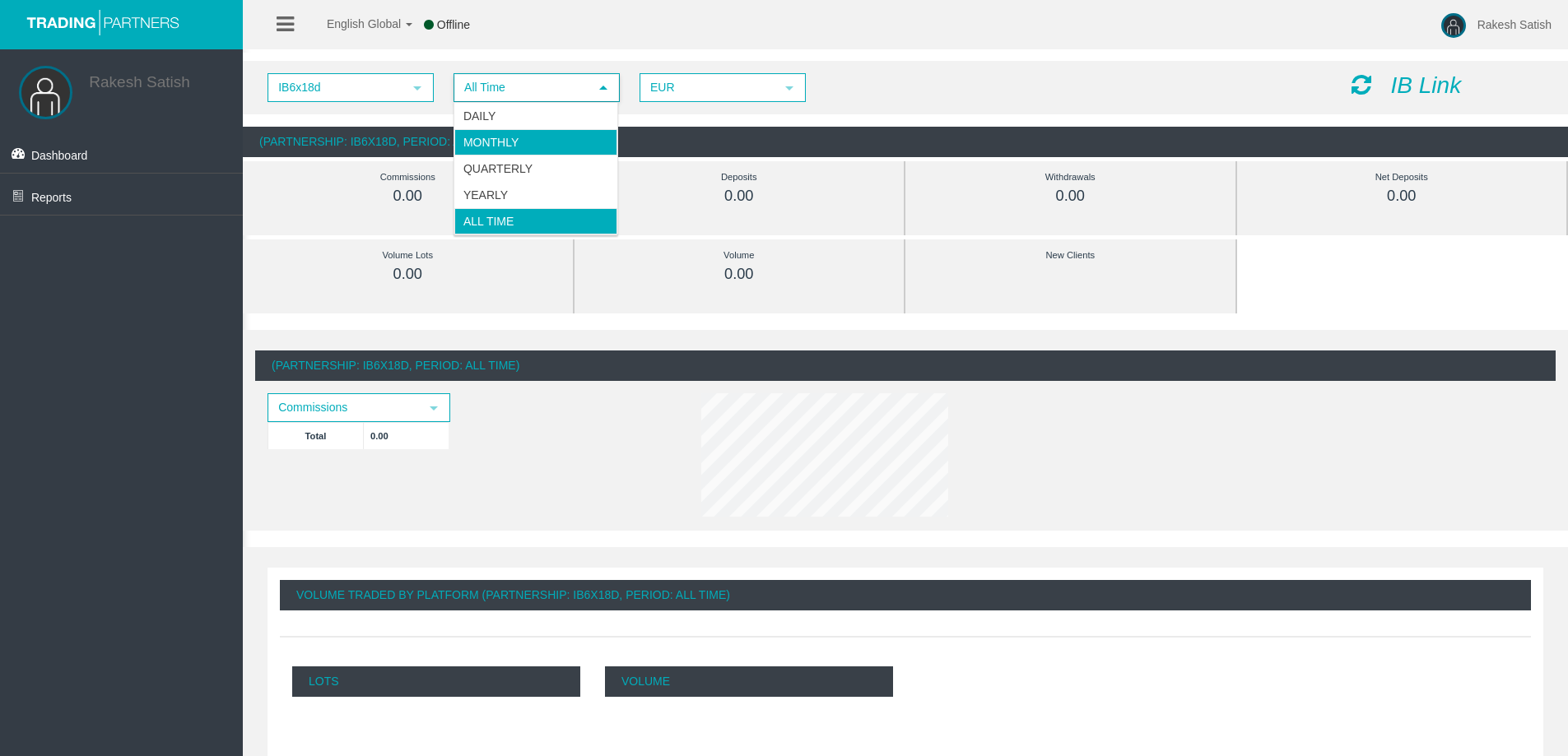
drag, startPoint x: 571, startPoint y: 132, endPoint x: 566, endPoint y: 123, distance: 10.3
click at [570, 130] on li "Monthly" at bounding box center [536, 142] width 163 height 26
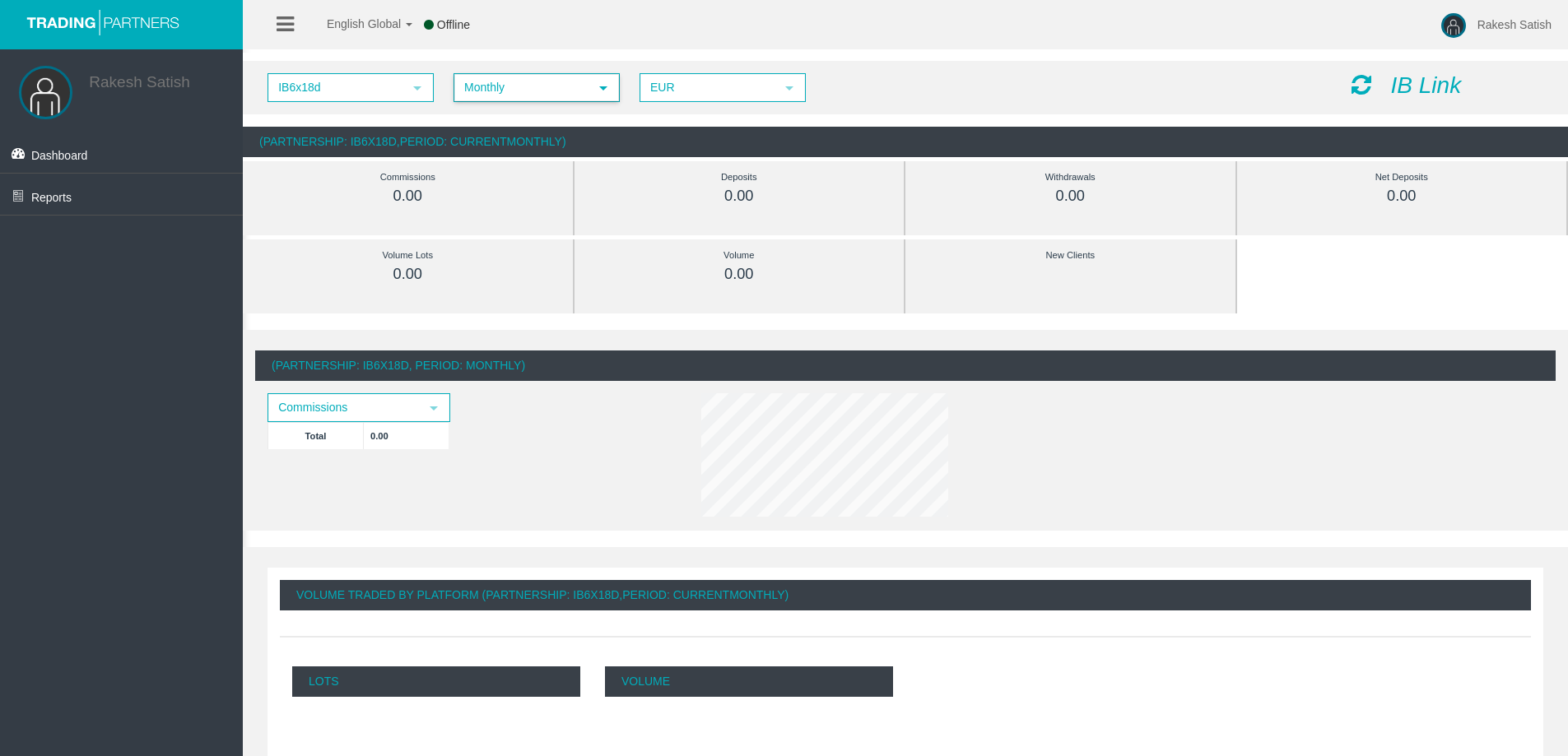
click at [560, 96] on span "Monthly" at bounding box center [522, 87] width 133 height 25
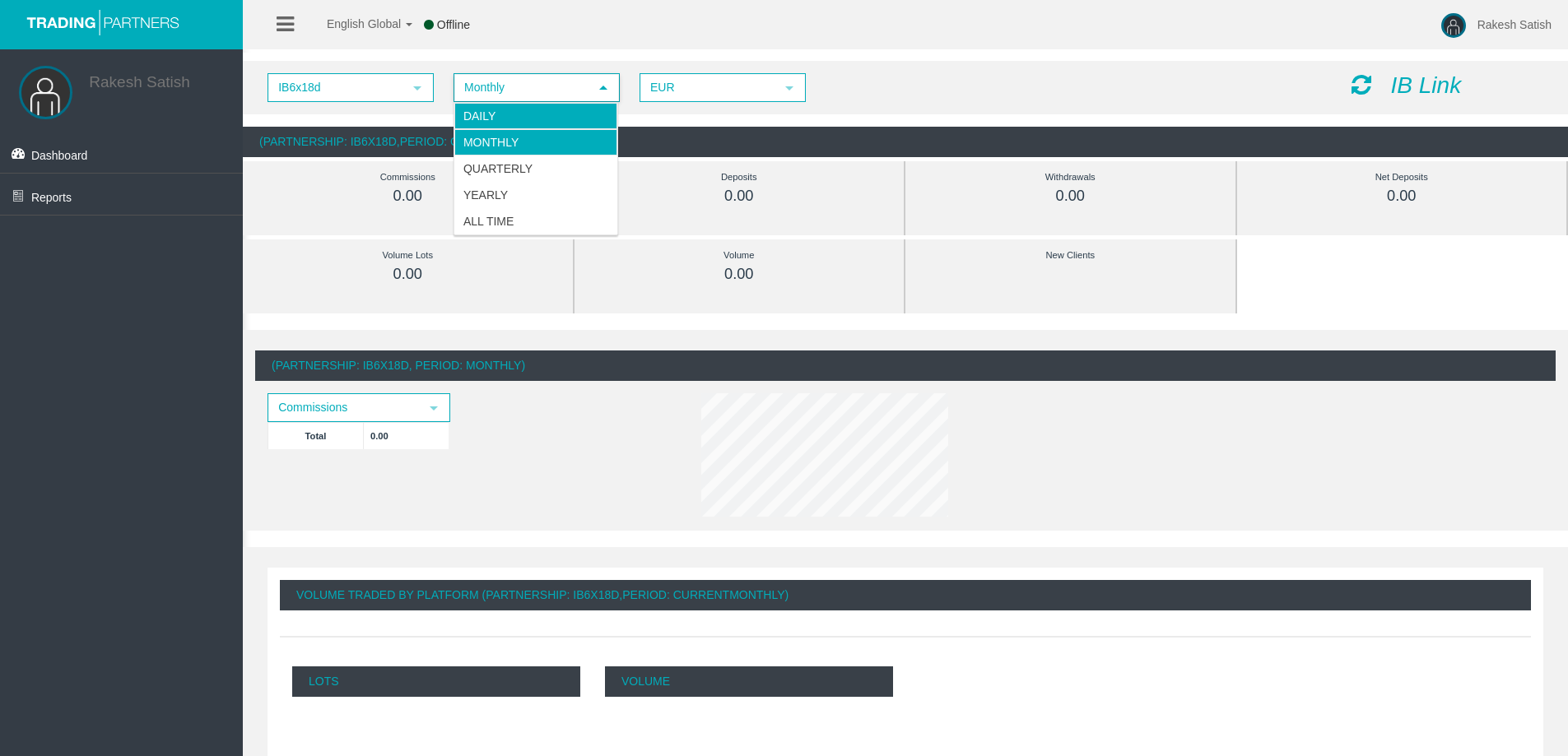
click at [561, 126] on li "Daily" at bounding box center [536, 116] width 163 height 26
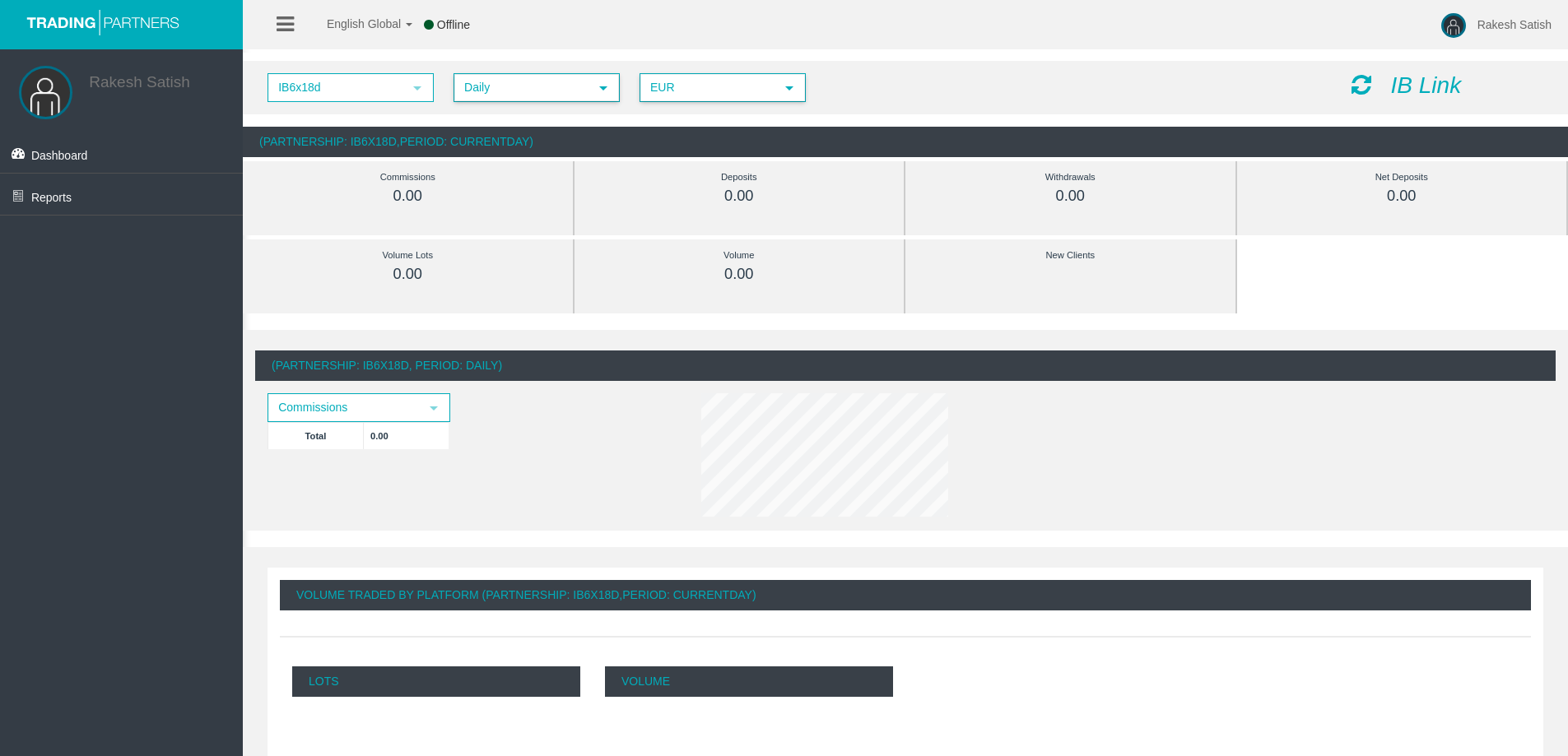
click at [747, 79] on span "EUR" at bounding box center [707, 87] width 133 height 25
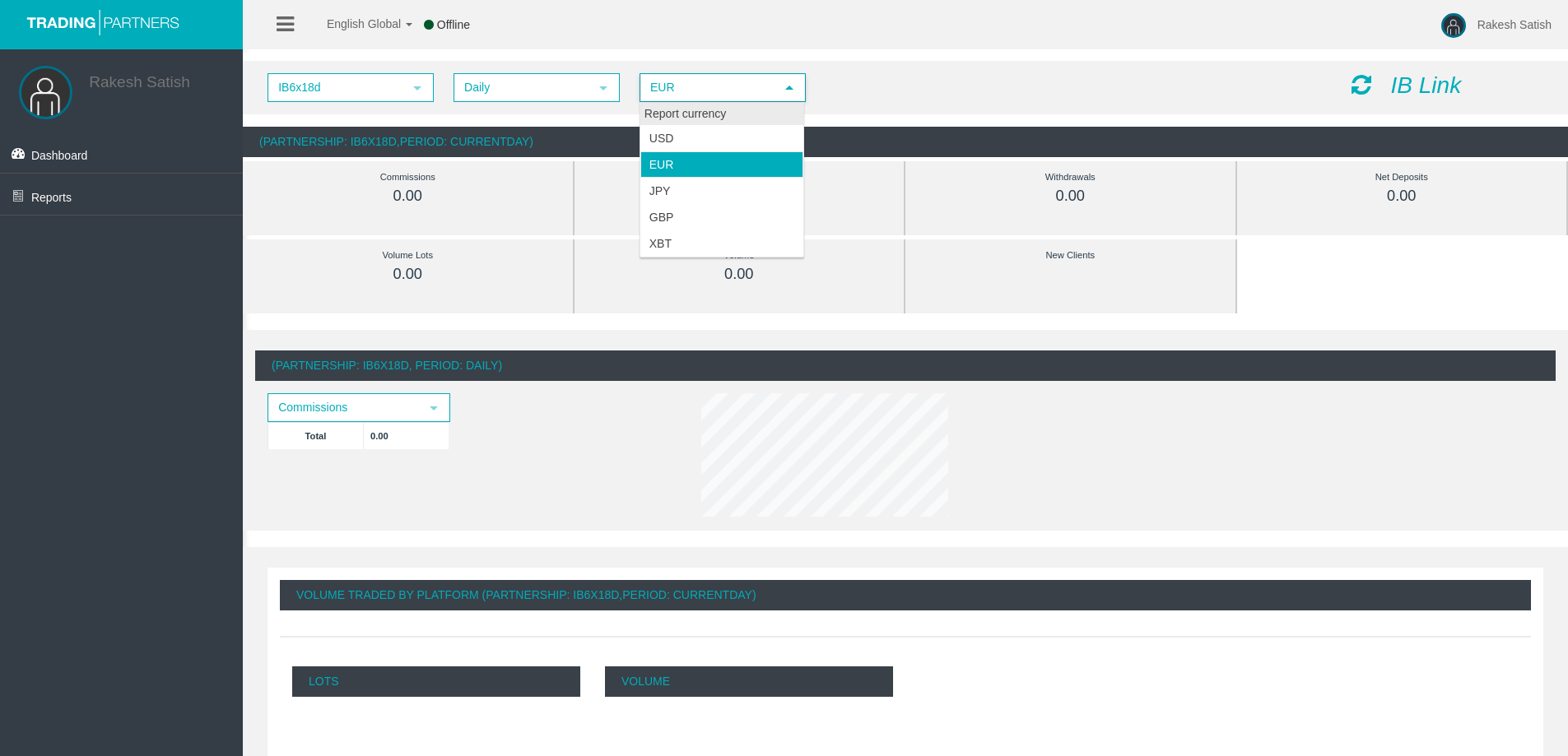
click at [731, 118] on div "Report currency" at bounding box center [721, 114] width 163 height 22
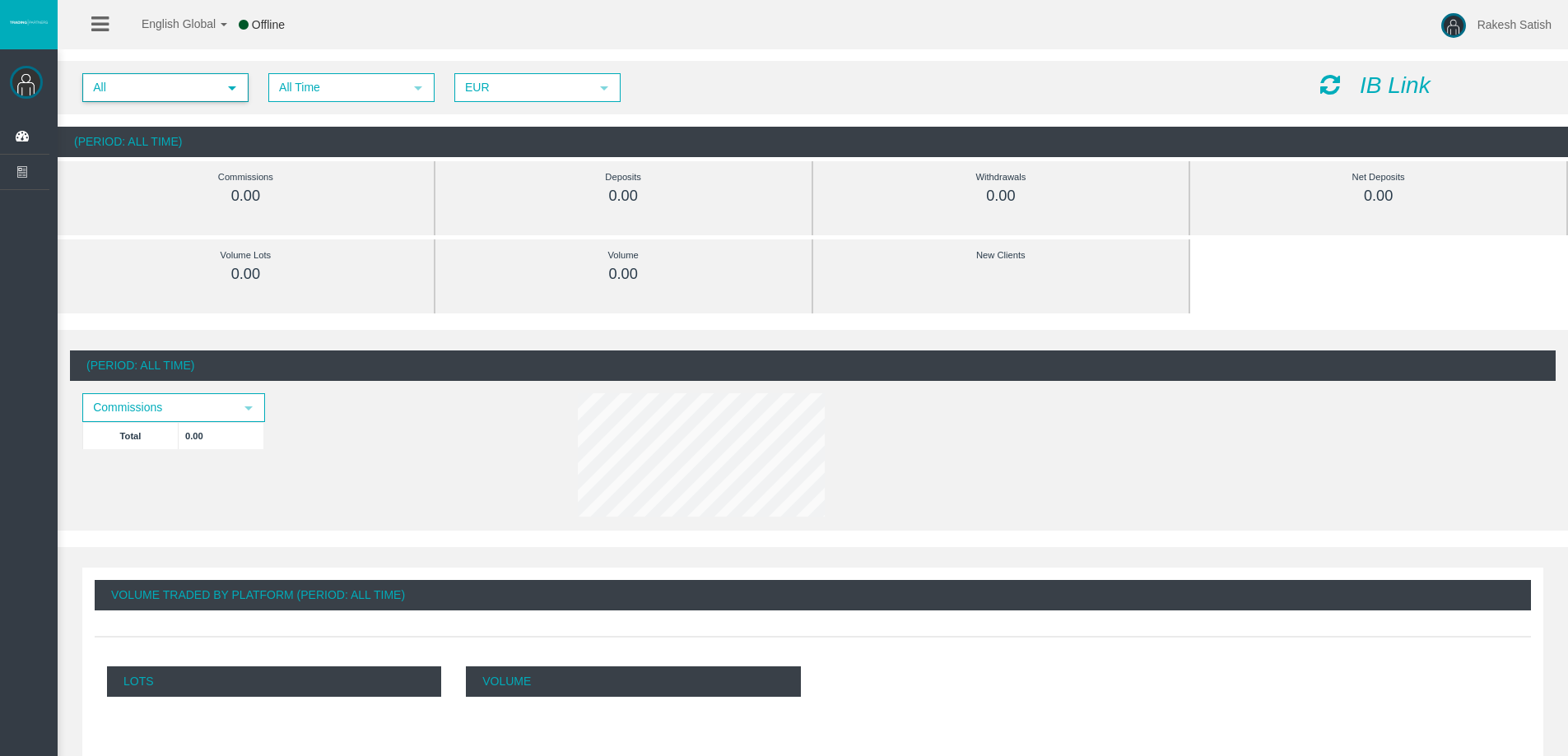
click at [206, 83] on span "All" at bounding box center [150, 87] width 133 height 25
click at [206, 144] on li "IB6x18d" at bounding box center [164, 138] width 163 height 26
click at [254, 17] on div "Offline" at bounding box center [262, 25] width 46 height 49
click at [191, 82] on span "All" at bounding box center [150, 87] width 133 height 25
click at [208, 135] on li "IB6x18d" at bounding box center [164, 138] width 163 height 26
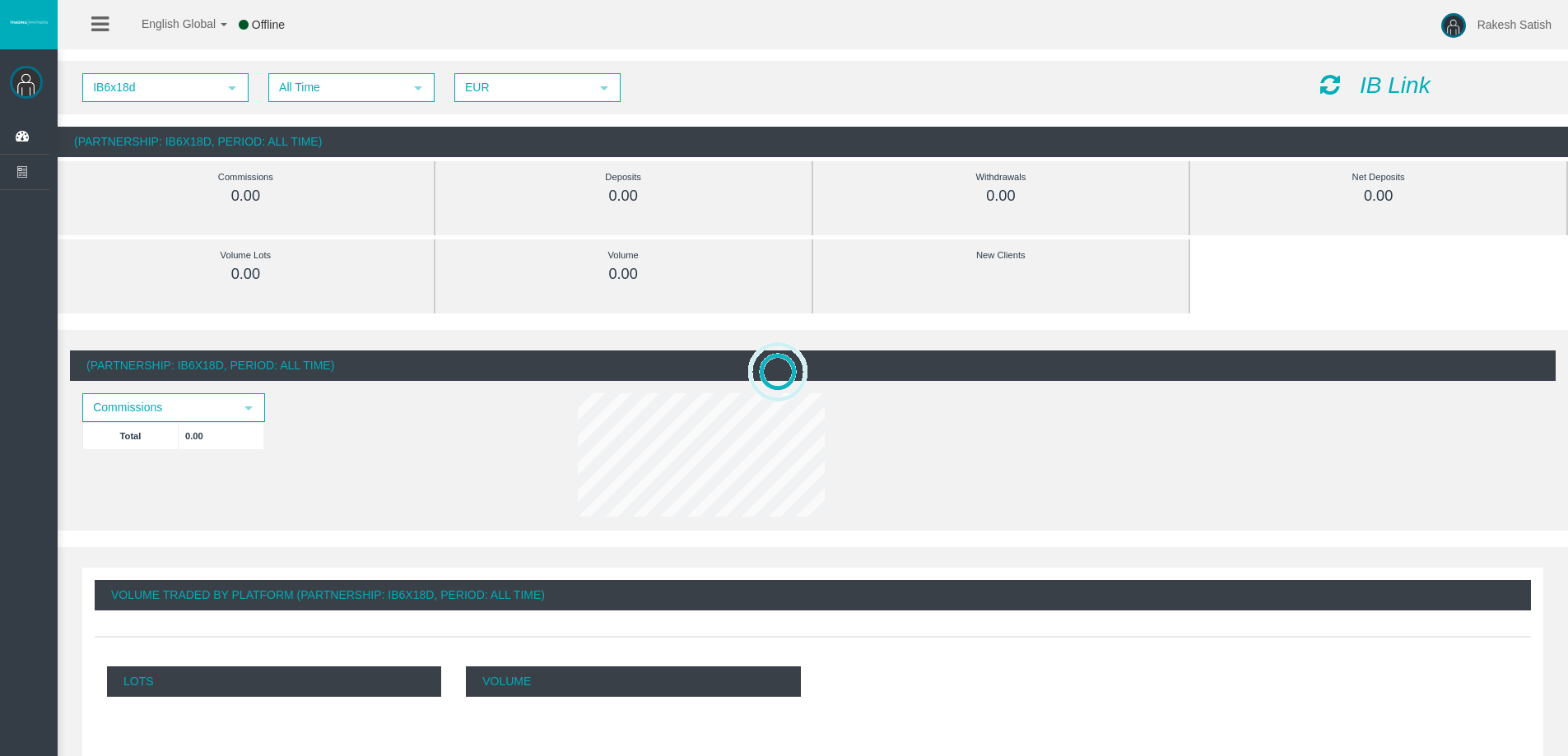
click at [269, 26] on span "Offline" at bounding box center [268, 25] width 33 height 14
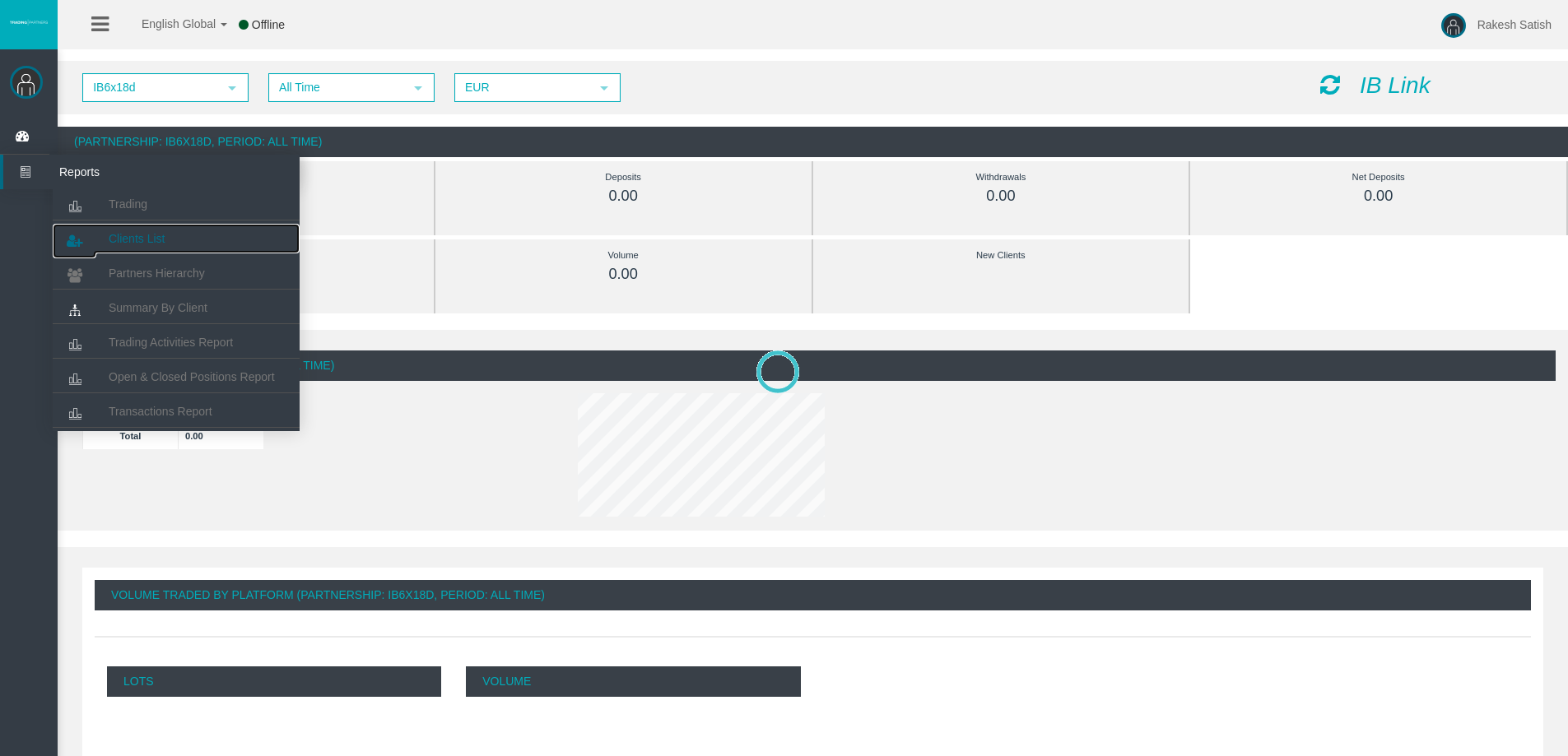
click at [138, 230] on link "Clients List" at bounding box center [176, 238] width 247 height 30
click at [135, 232] on span "Clients List" at bounding box center [136, 239] width 56 height 14
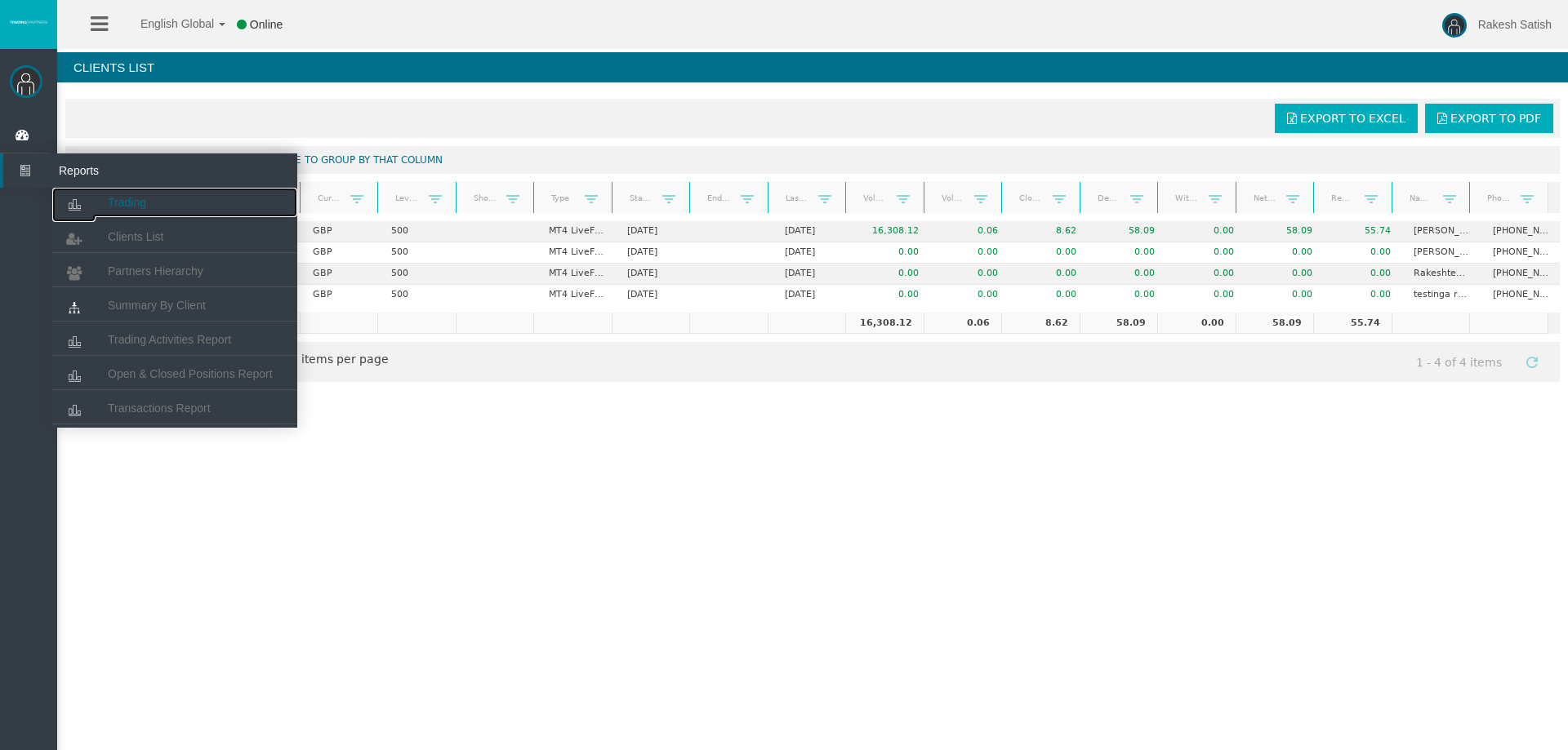
click at [139, 207] on span "Trading" at bounding box center [127, 202] width 39 height 13
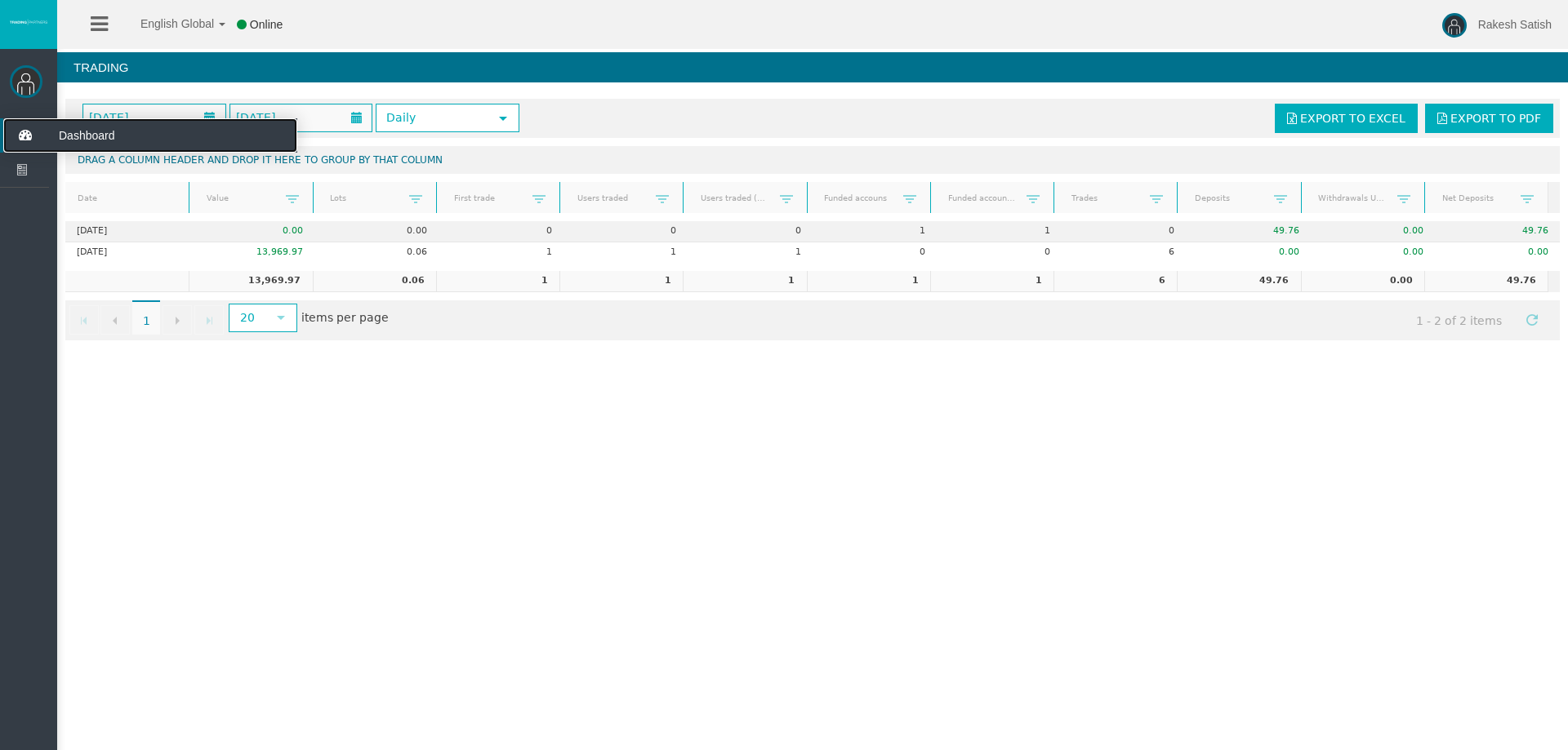
click at [83, 144] on span "Dashboard" at bounding box center [126, 135] width 160 height 34
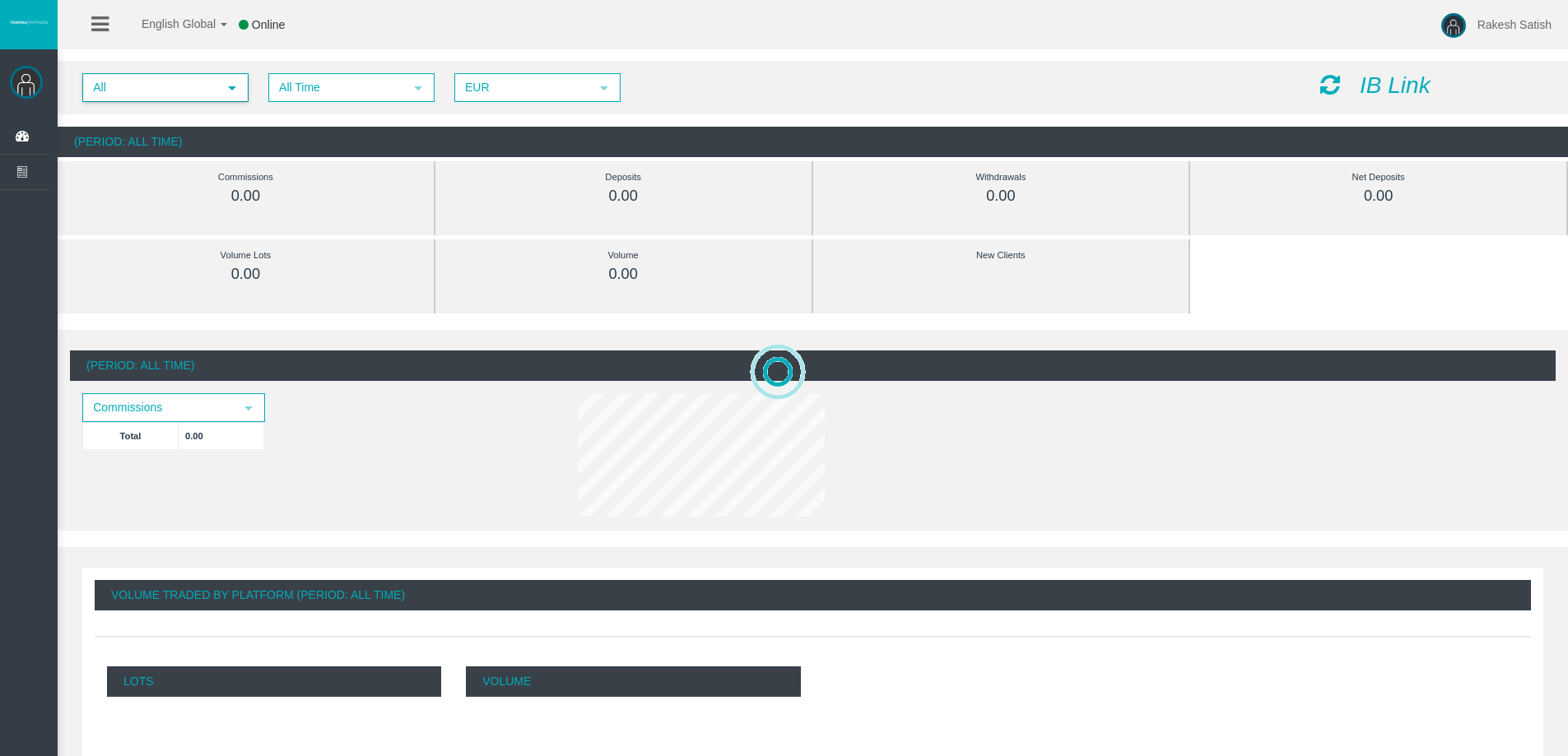
click at [229, 81] on span "select" at bounding box center [232, 88] width 14 height 14
click at [219, 136] on li "IB6x18d" at bounding box center [164, 138] width 163 height 26
click at [324, 86] on span "All Time" at bounding box center [336, 87] width 133 height 25
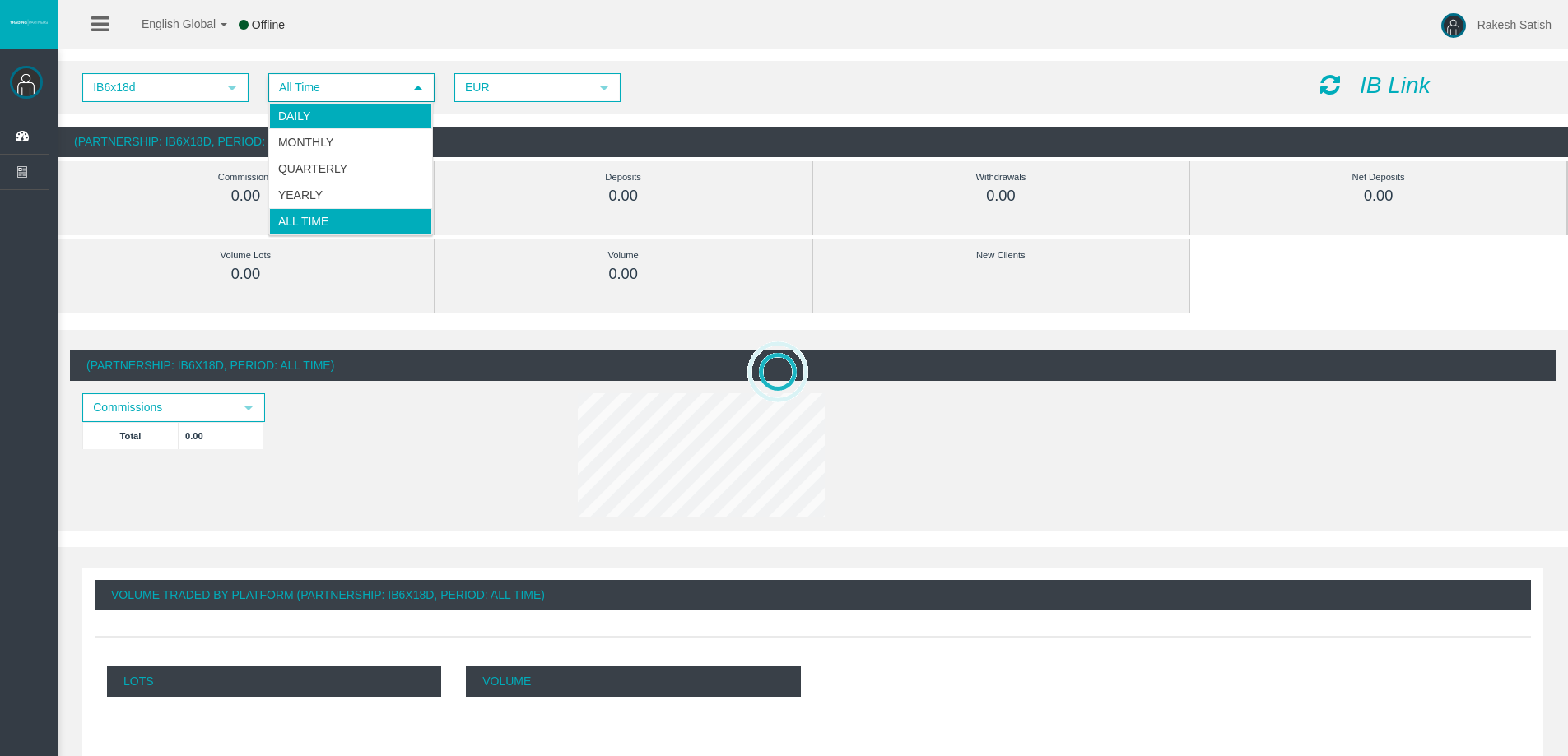
click at [366, 113] on li "Daily" at bounding box center [351, 116] width 163 height 26
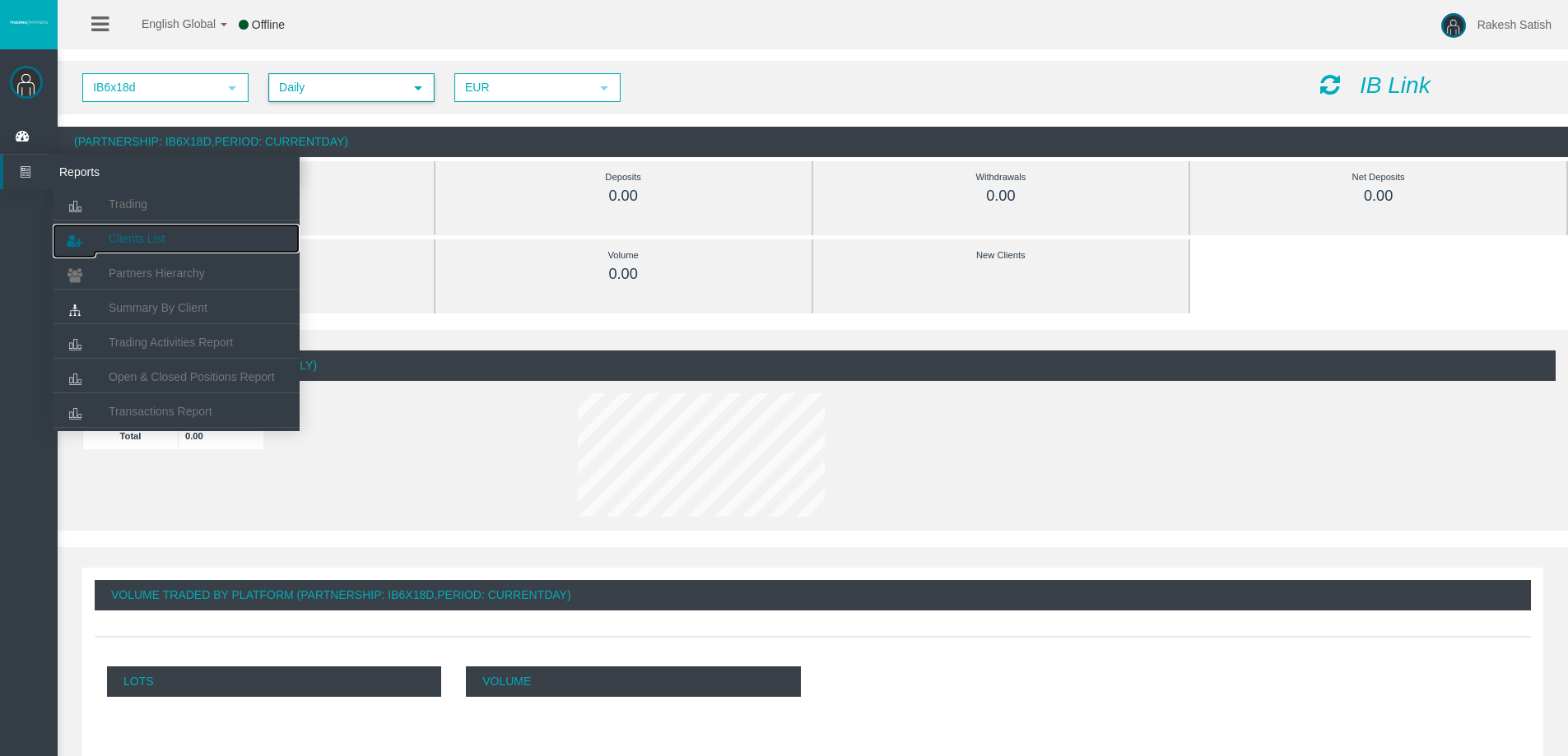
click at [142, 235] on span "Clients List" at bounding box center [136, 239] width 56 height 14
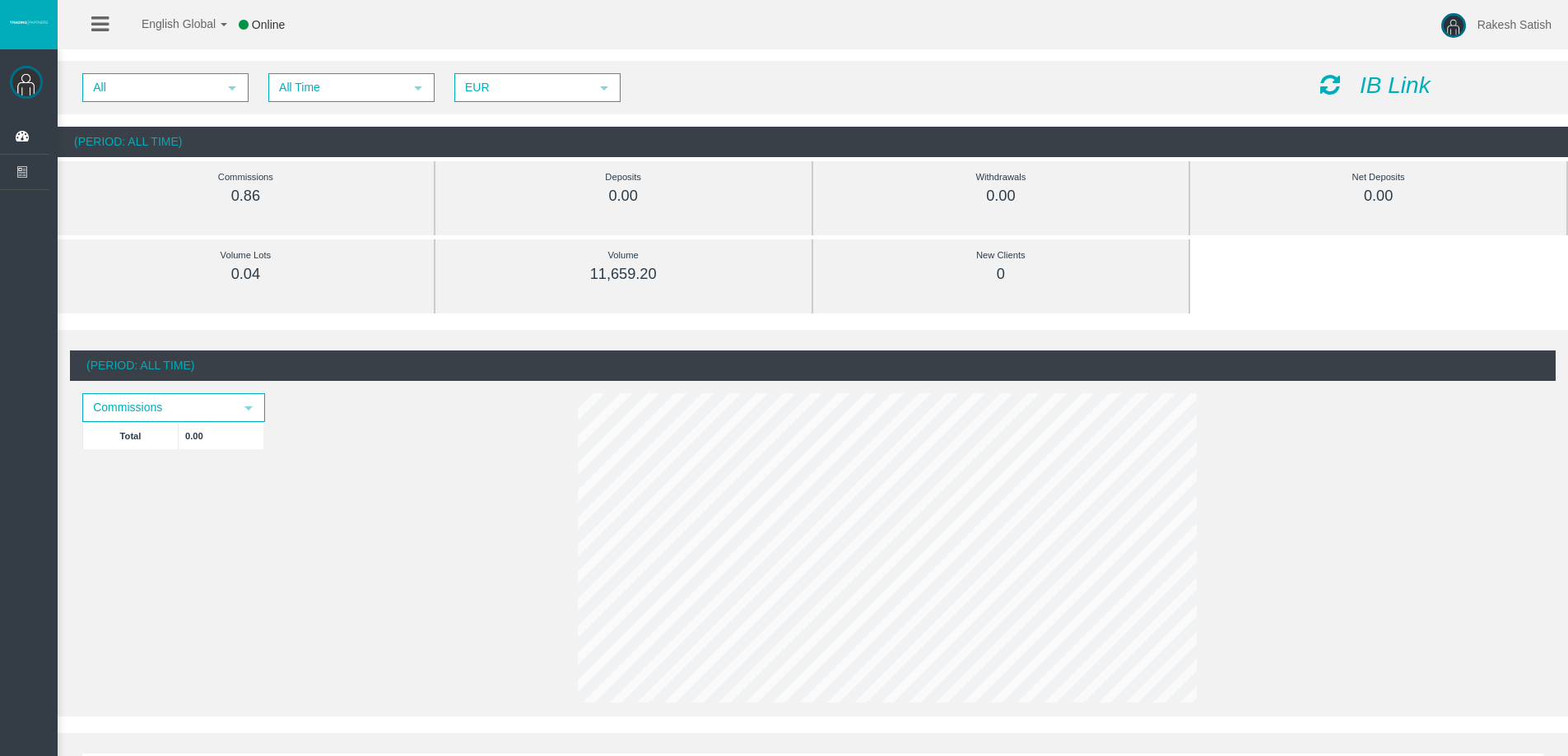
click at [174, 384] on div "(Period: All Time) Commissions select Total 0.00" at bounding box center [813, 529] width 1485 height 358
click at [191, 400] on span "Commissions" at bounding box center [158, 408] width 150 height 25
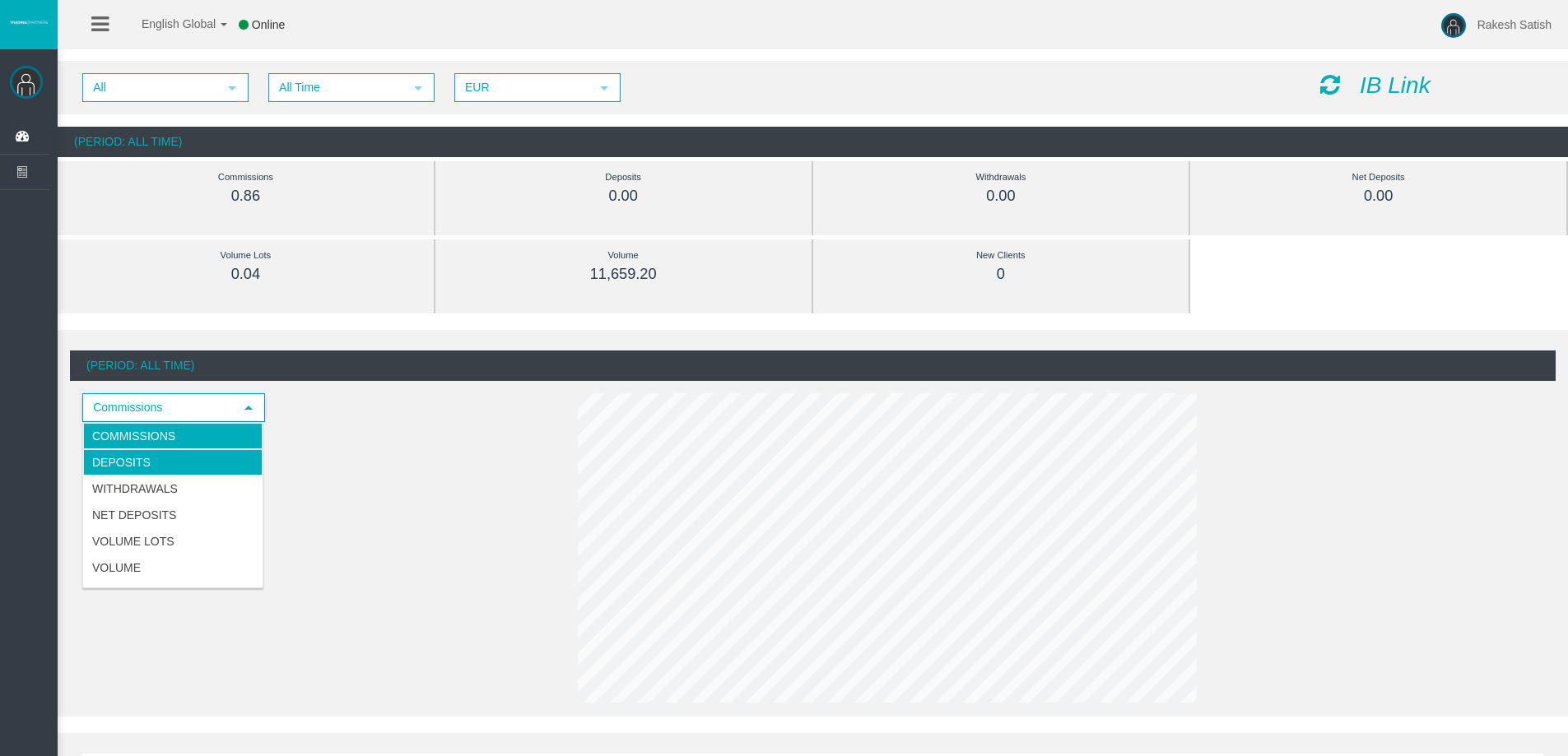
click at [216, 467] on li "Deposits" at bounding box center [173, 462] width 179 height 26
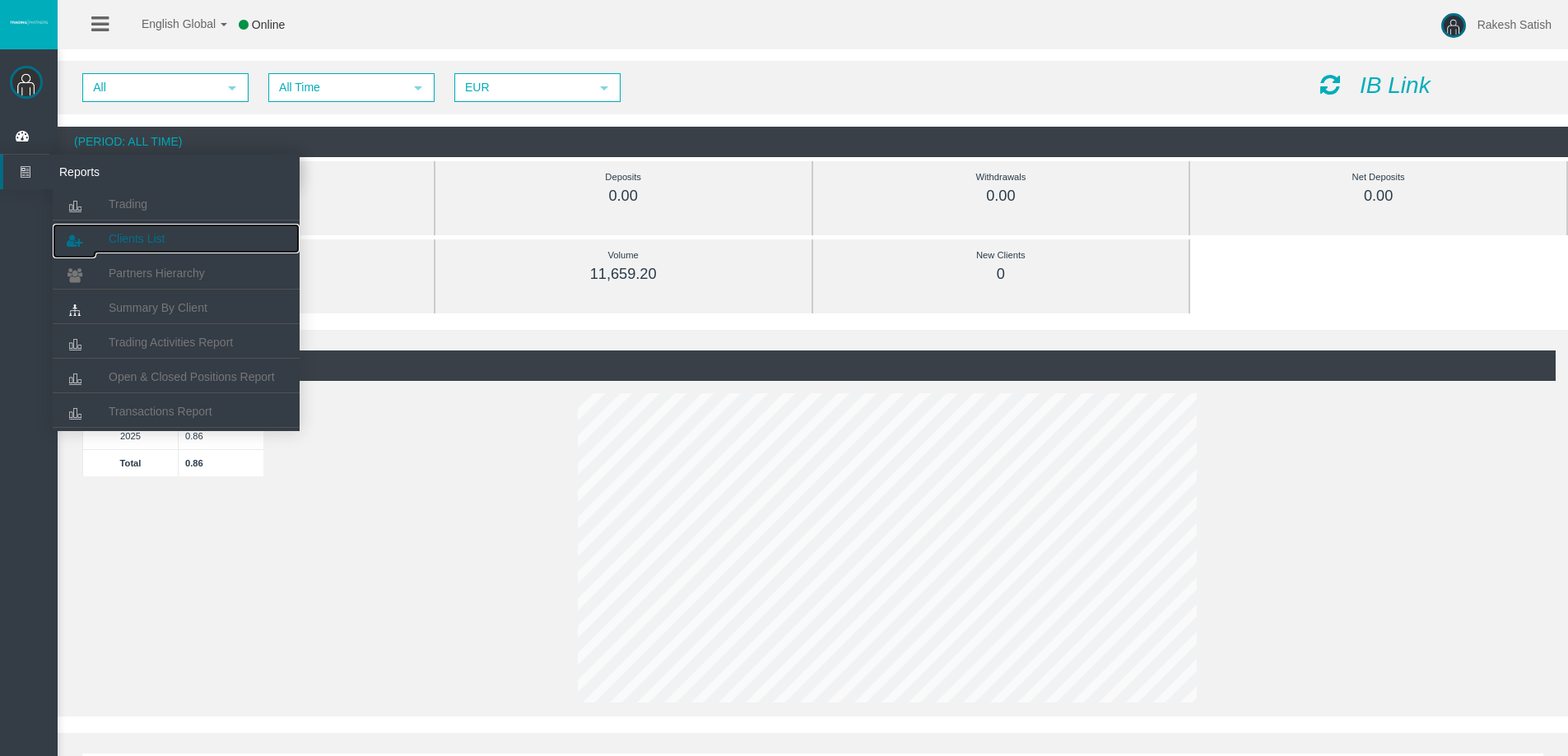
click at [148, 235] on span "Clients List" at bounding box center [136, 239] width 56 height 14
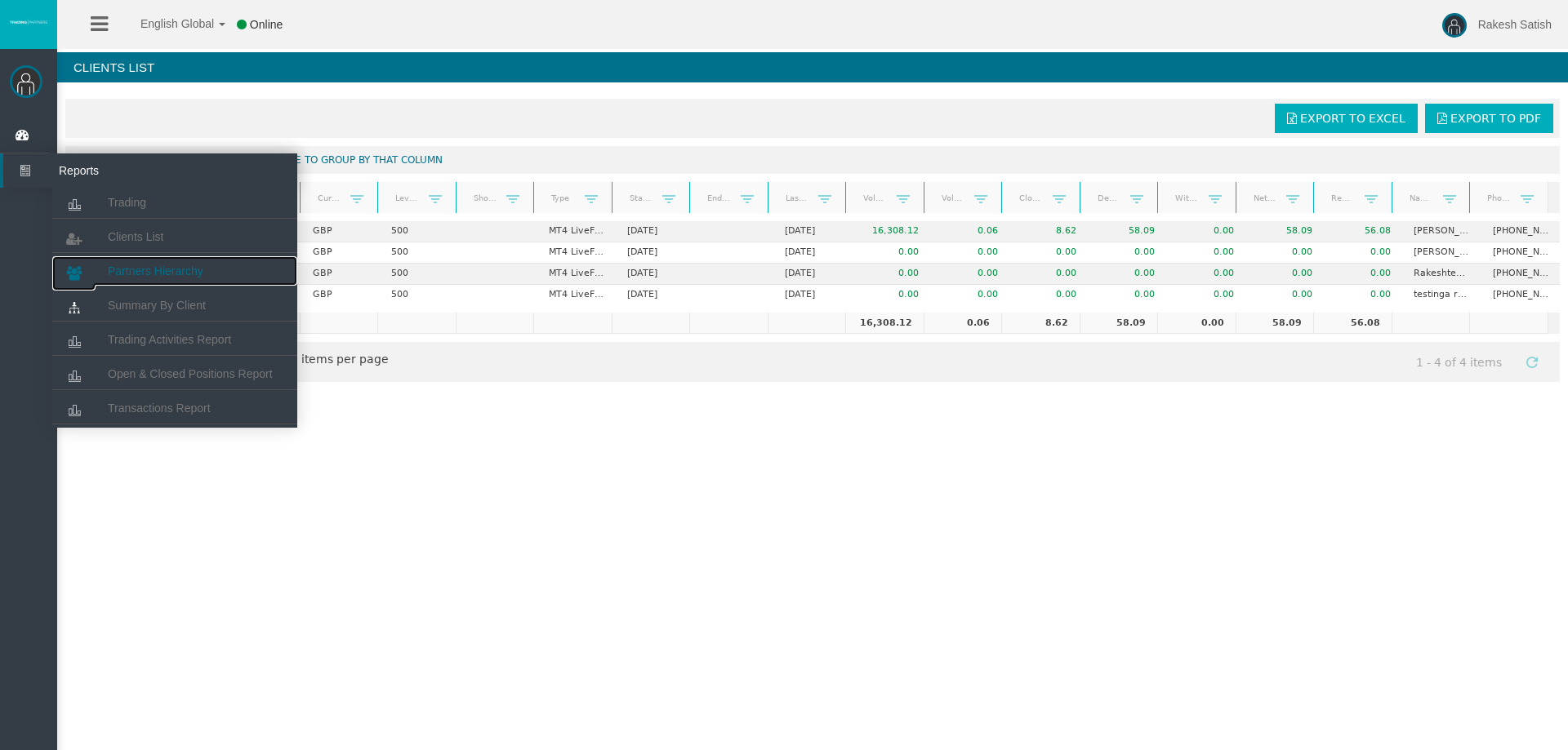
click at [199, 268] on span "Partners Hierarchy" at bounding box center [155, 271] width 96 height 13
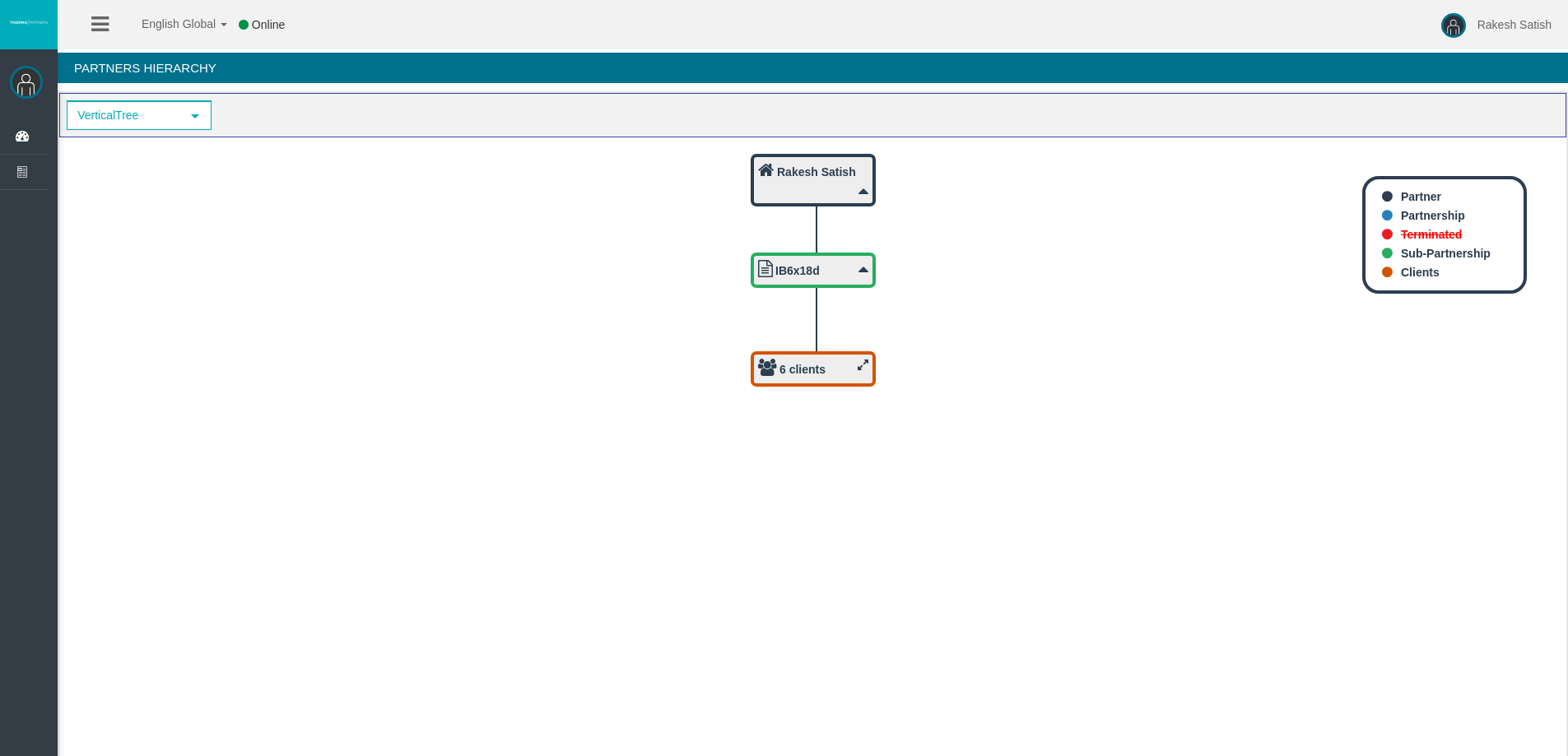
click at [864, 361] on icon at bounding box center [863, 365] width 11 height 13
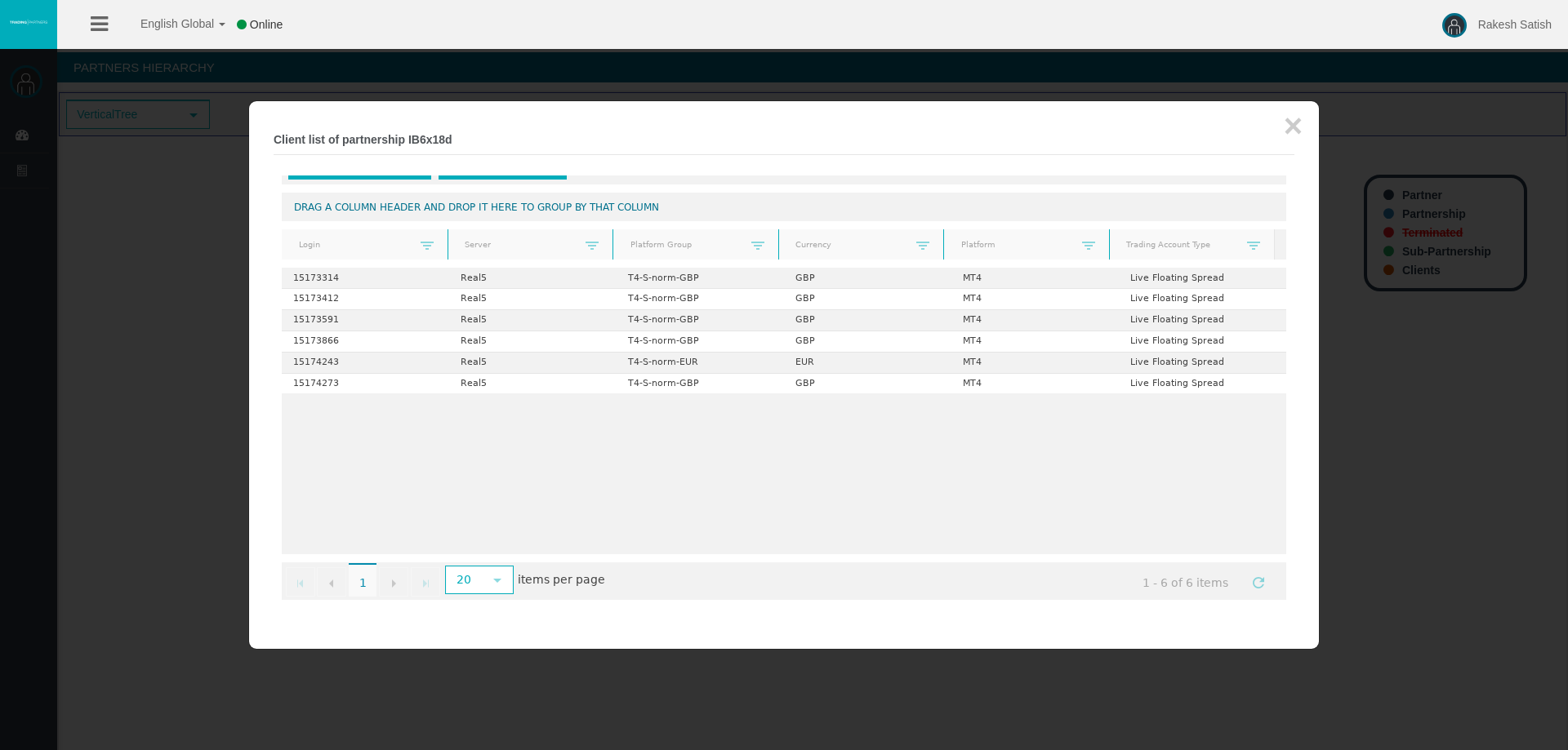
scroll to position [49, 0]
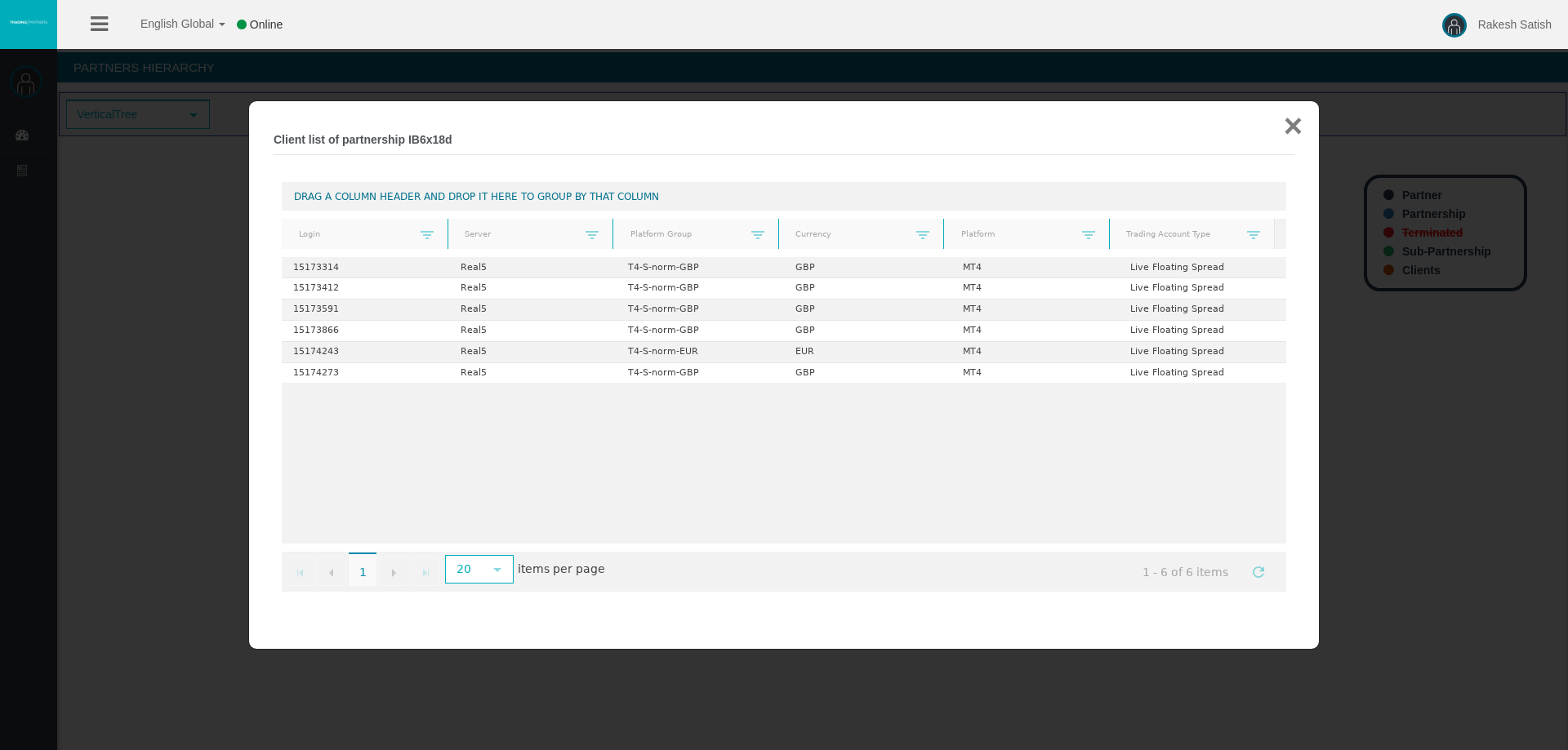
click at [1297, 125] on button "×" at bounding box center [1293, 125] width 18 height 33
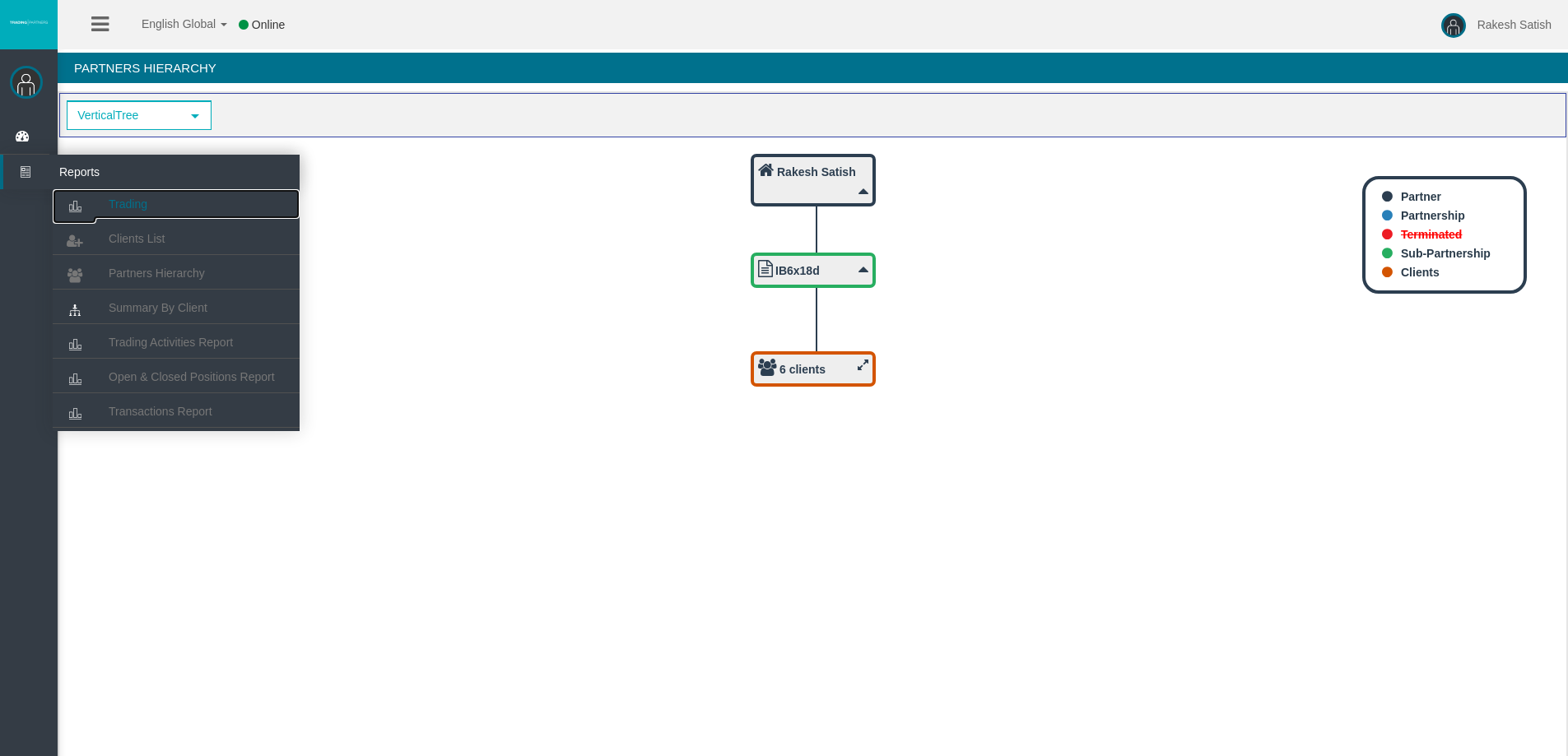
click at [170, 206] on link "Trading" at bounding box center [176, 204] width 247 height 30
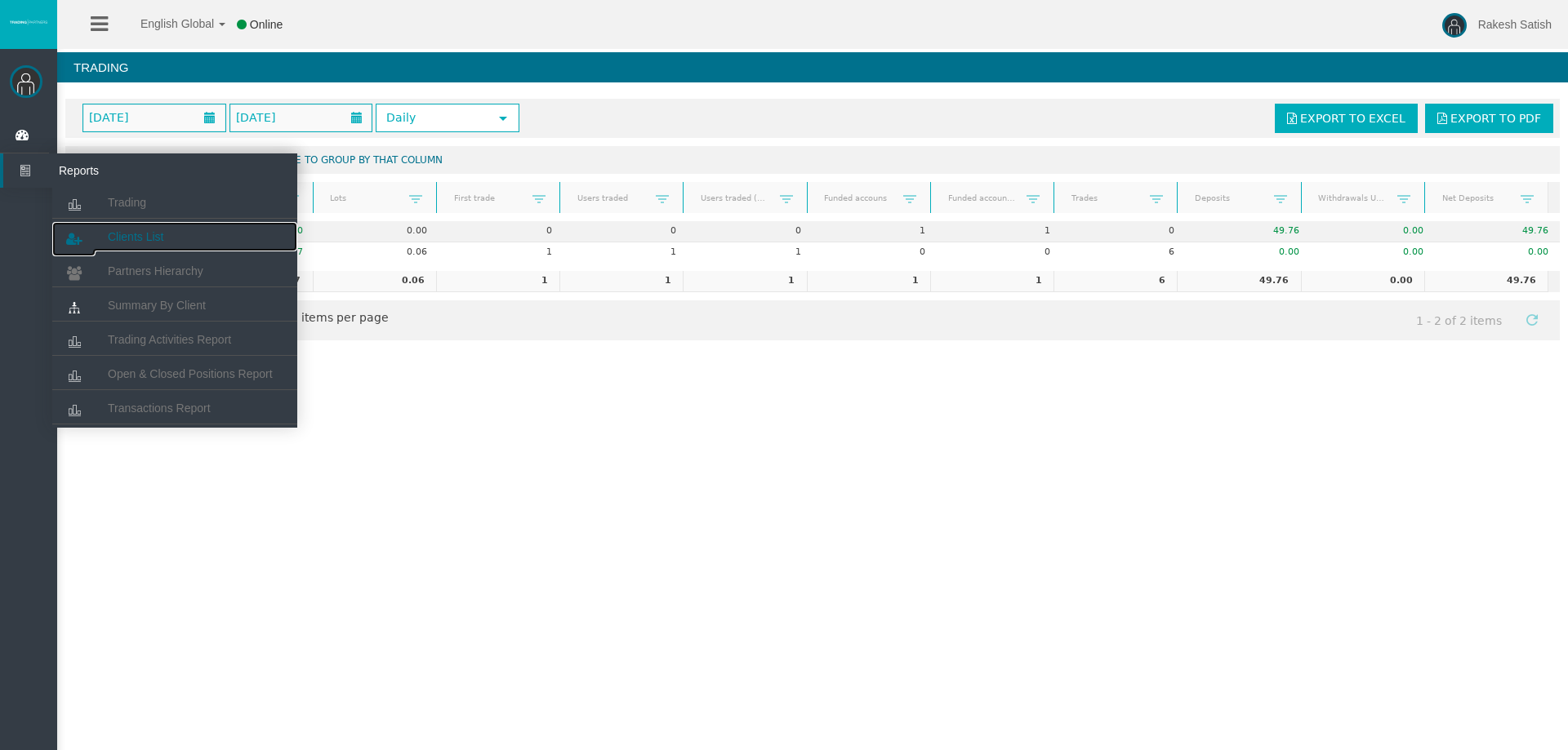
click at [145, 238] on span "Clients List" at bounding box center [135, 237] width 55 height 13
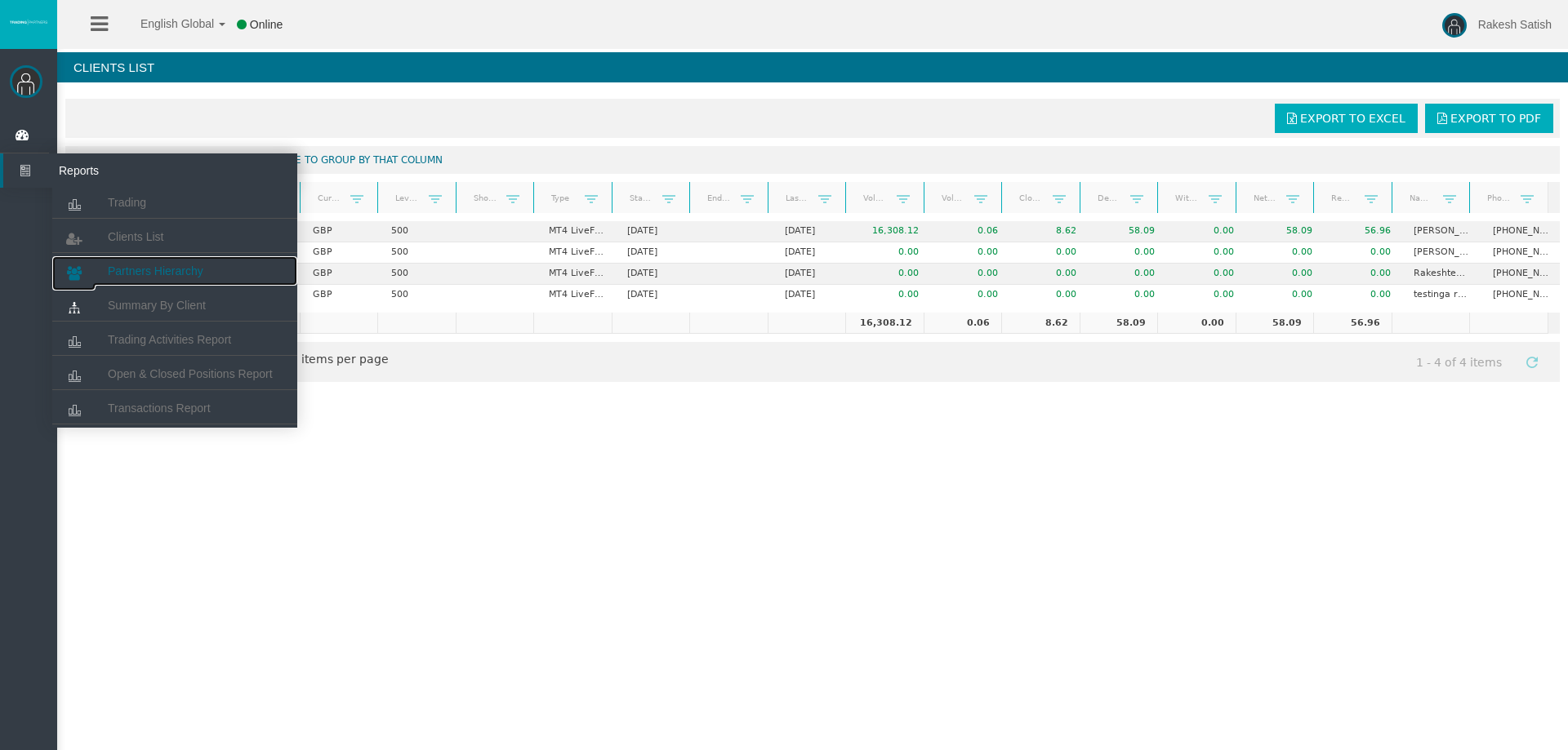
click at [151, 280] on link "Partners Hierarchy" at bounding box center [175, 270] width 245 height 29
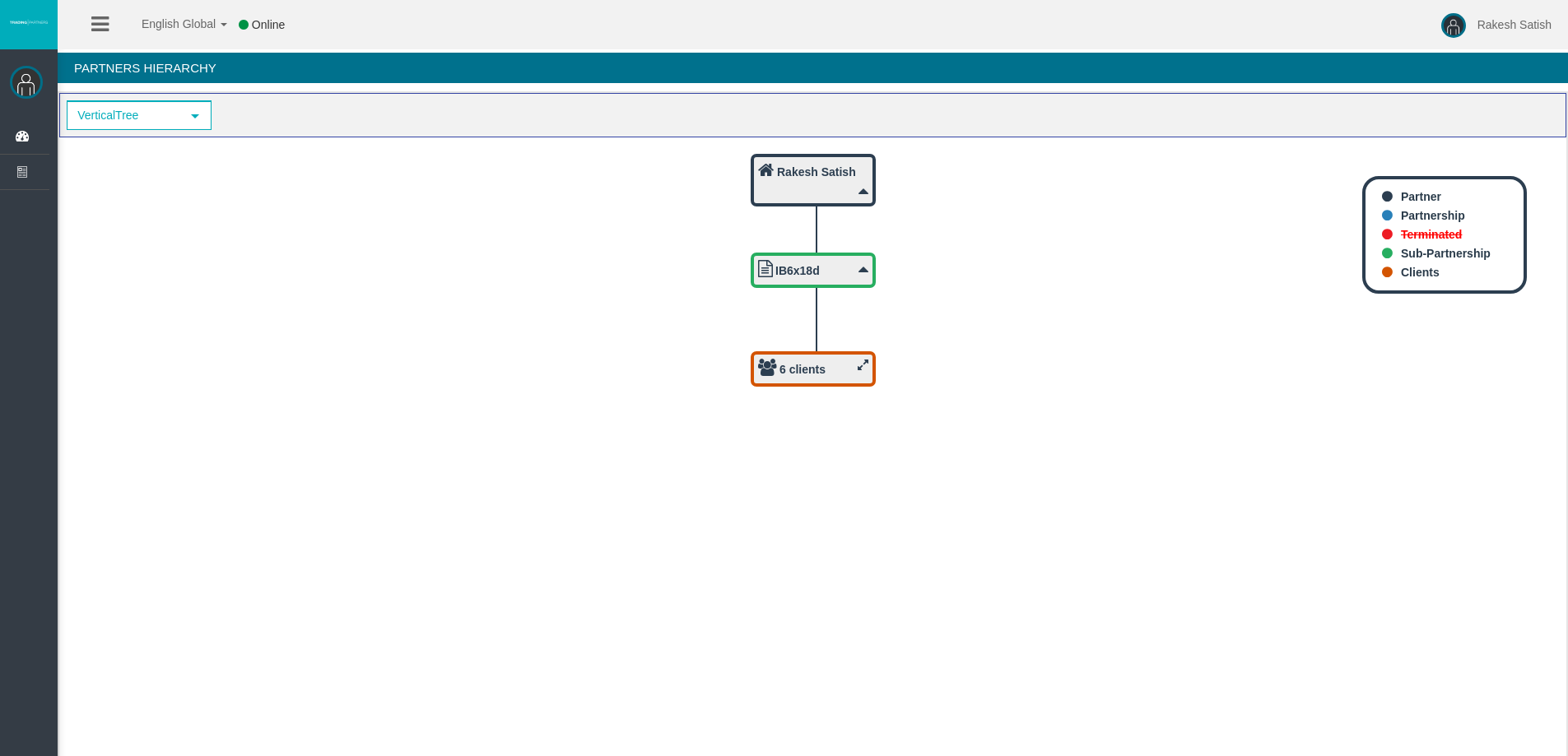
click at [863, 361] on icon at bounding box center [863, 365] width 11 height 13
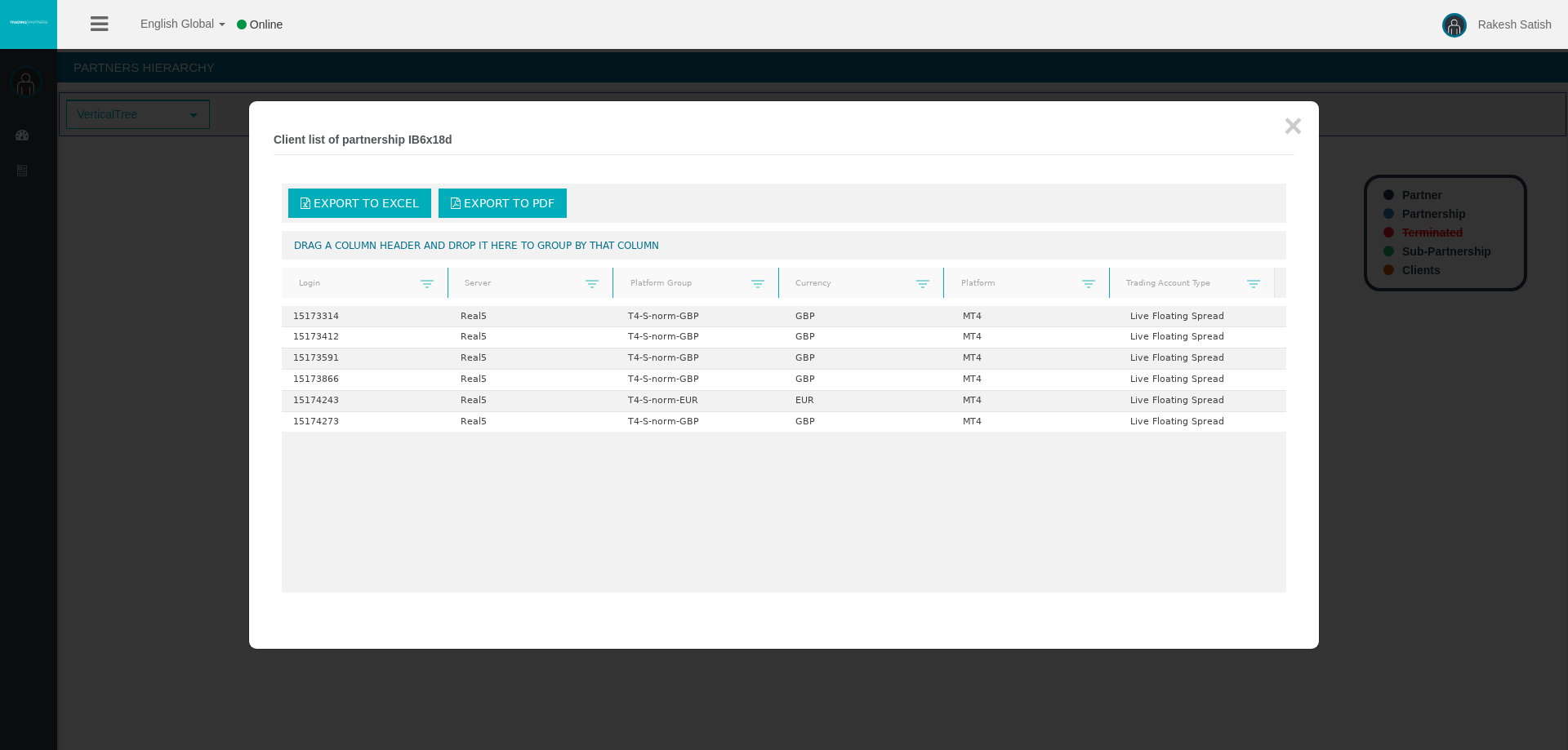
click at [203, 138] on div at bounding box center [784, 375] width 1568 height 750
click at [145, 202] on div at bounding box center [784, 375] width 1568 height 750
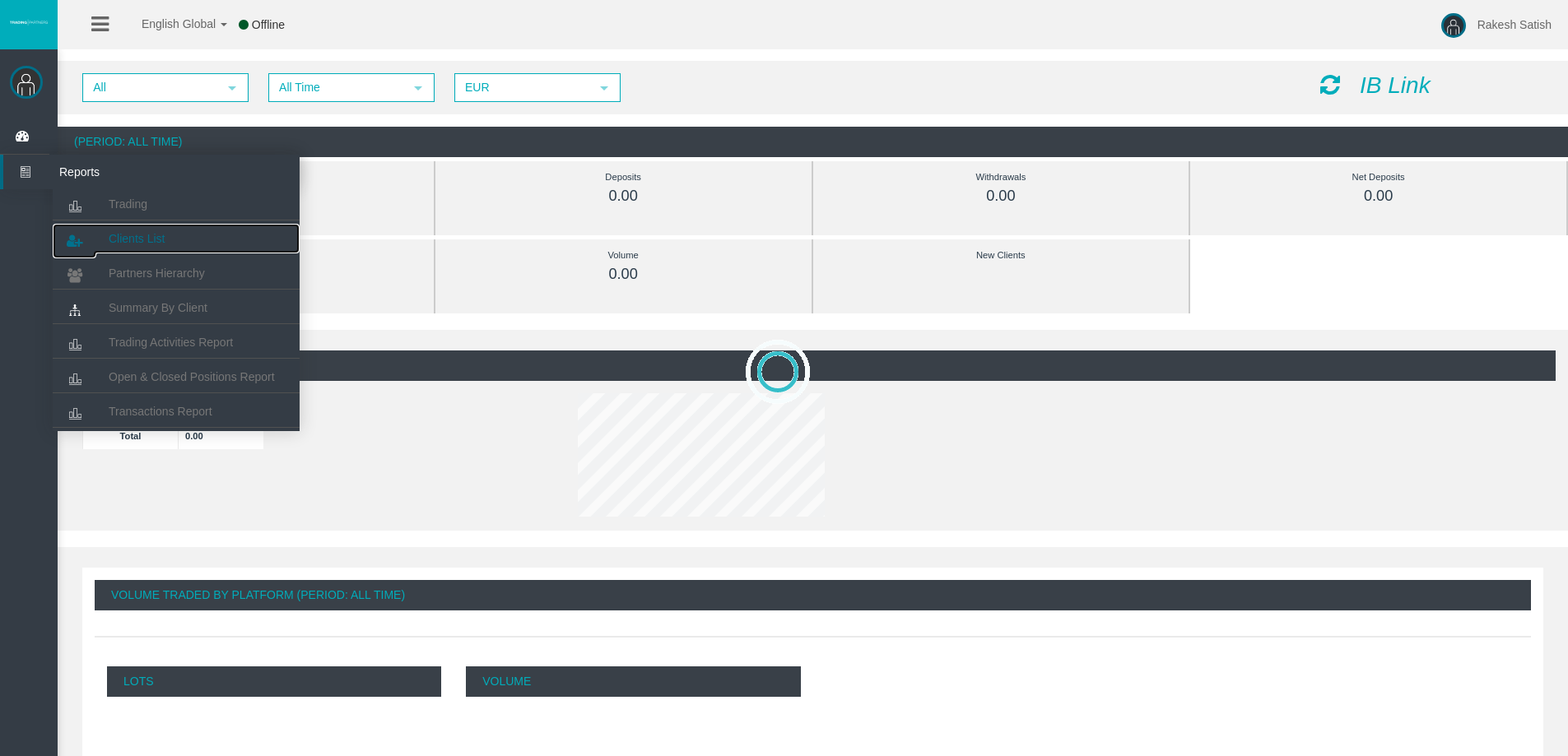
click at [134, 235] on span "Clients List" at bounding box center [136, 239] width 56 height 14
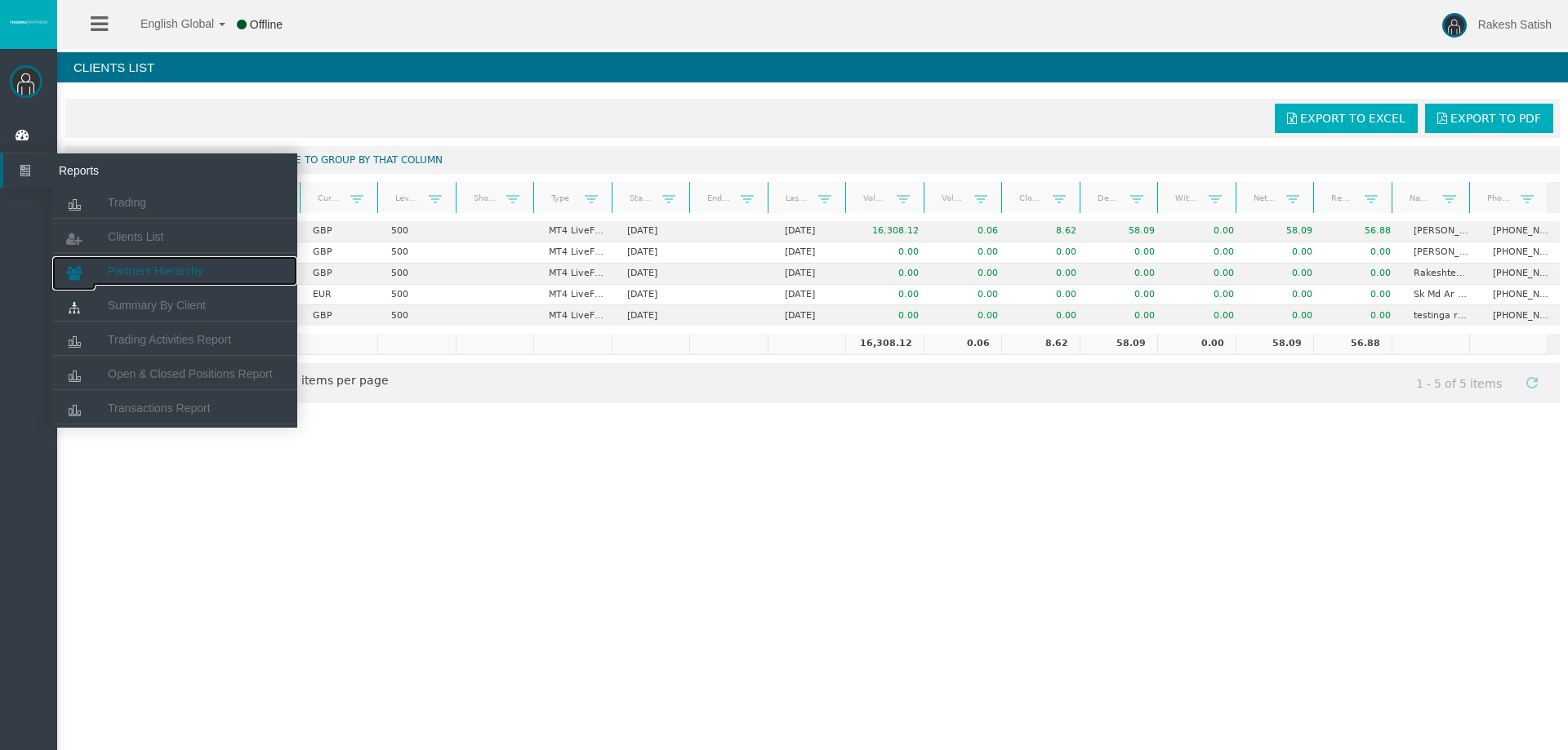
click at [206, 270] on link "Partners Hierarchy" at bounding box center [175, 270] width 245 height 29
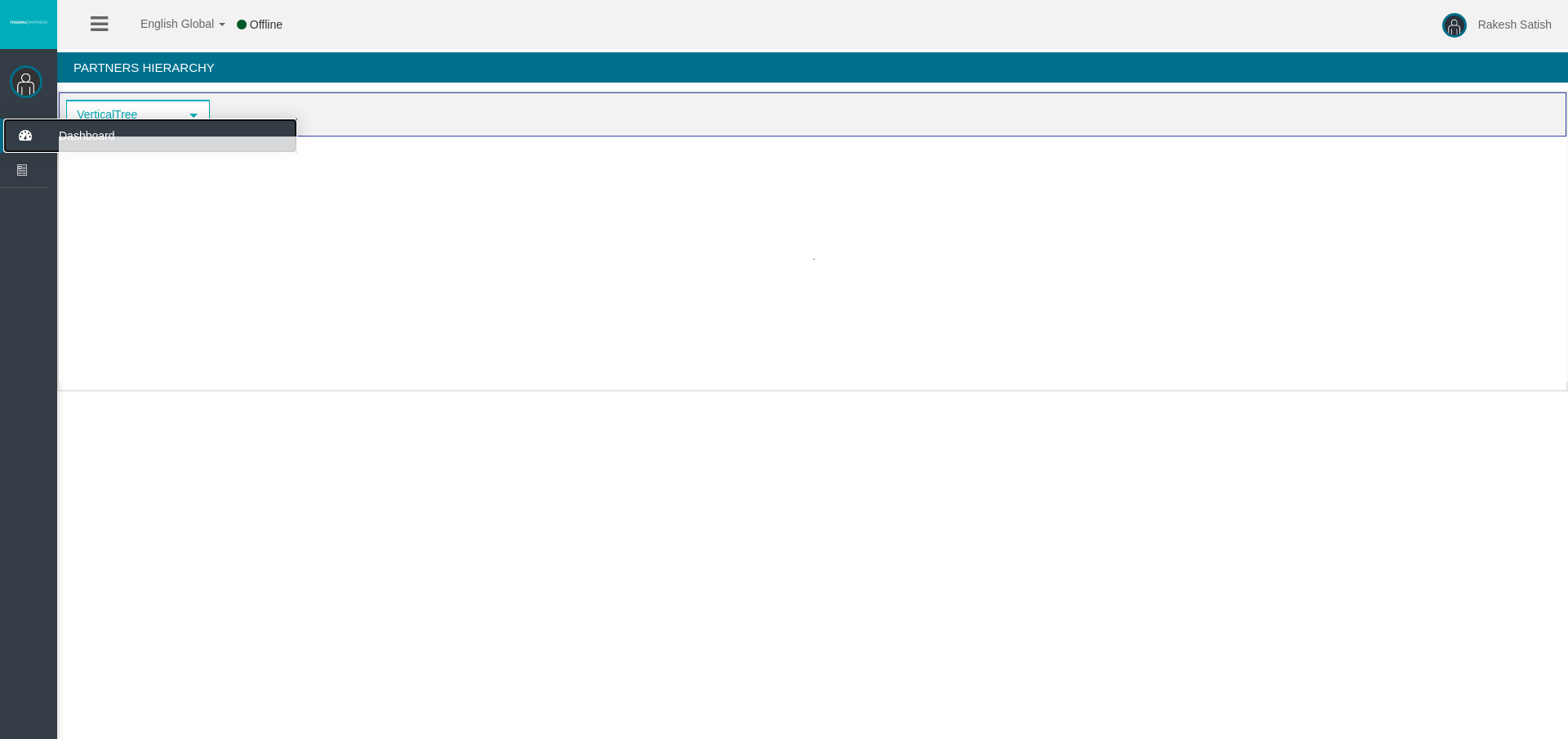
click at [34, 140] on icon at bounding box center [25, 135] width 44 height 34
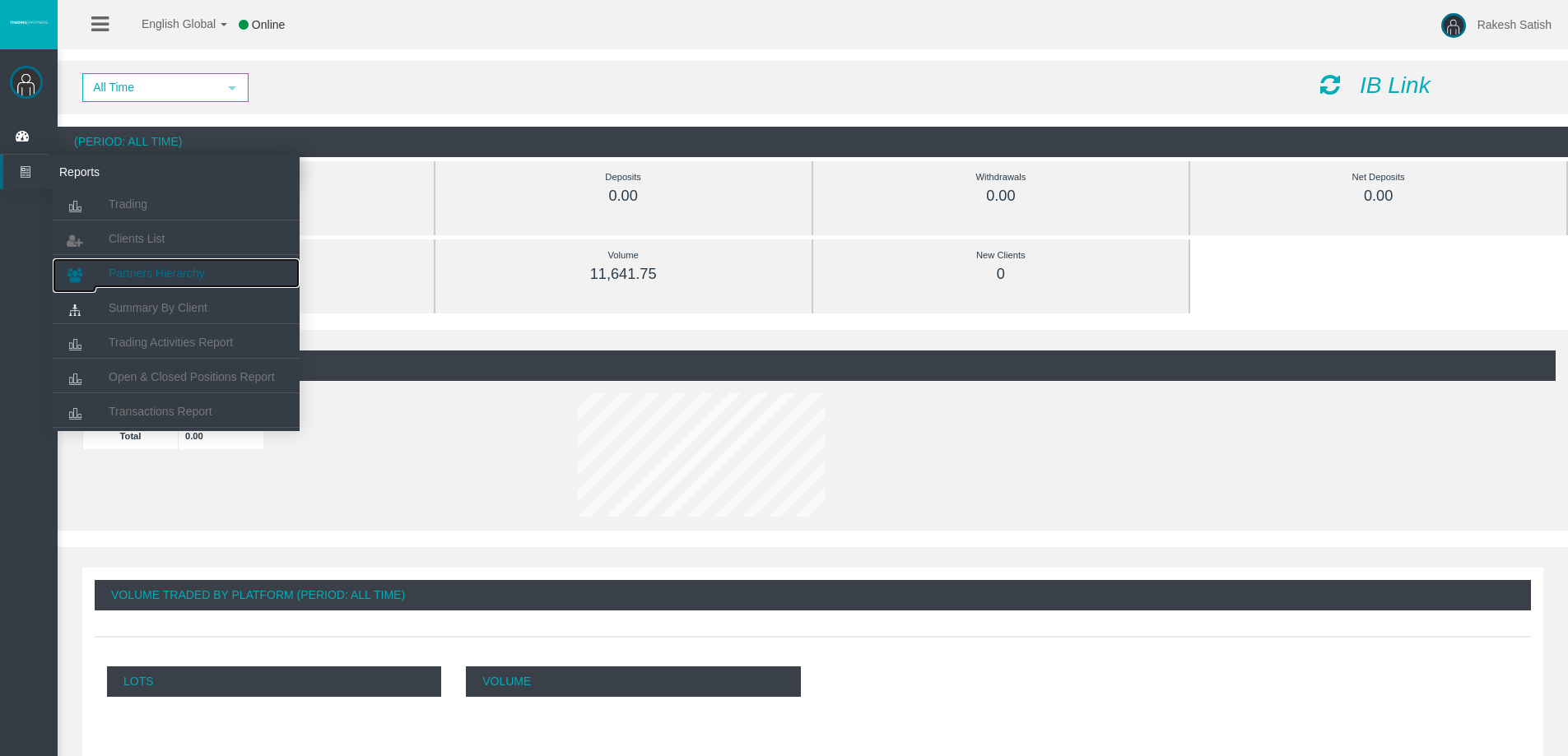
click at [141, 263] on link "Partners Hierarchy" at bounding box center [176, 273] width 247 height 30
click at [140, 281] on link "Partners Hierarchy" at bounding box center [176, 273] width 247 height 30
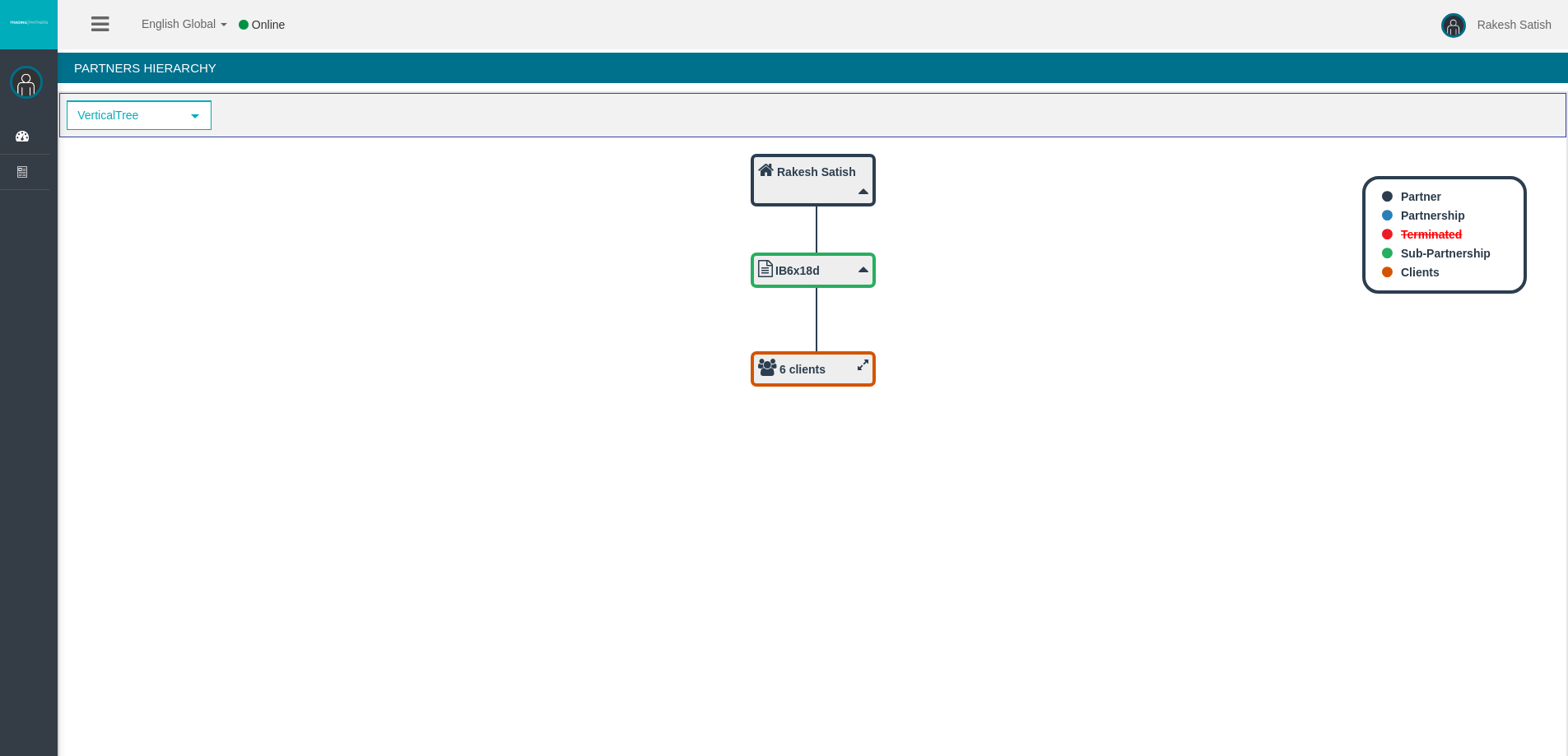
click at [867, 362] on icon at bounding box center [863, 365] width 11 height 13
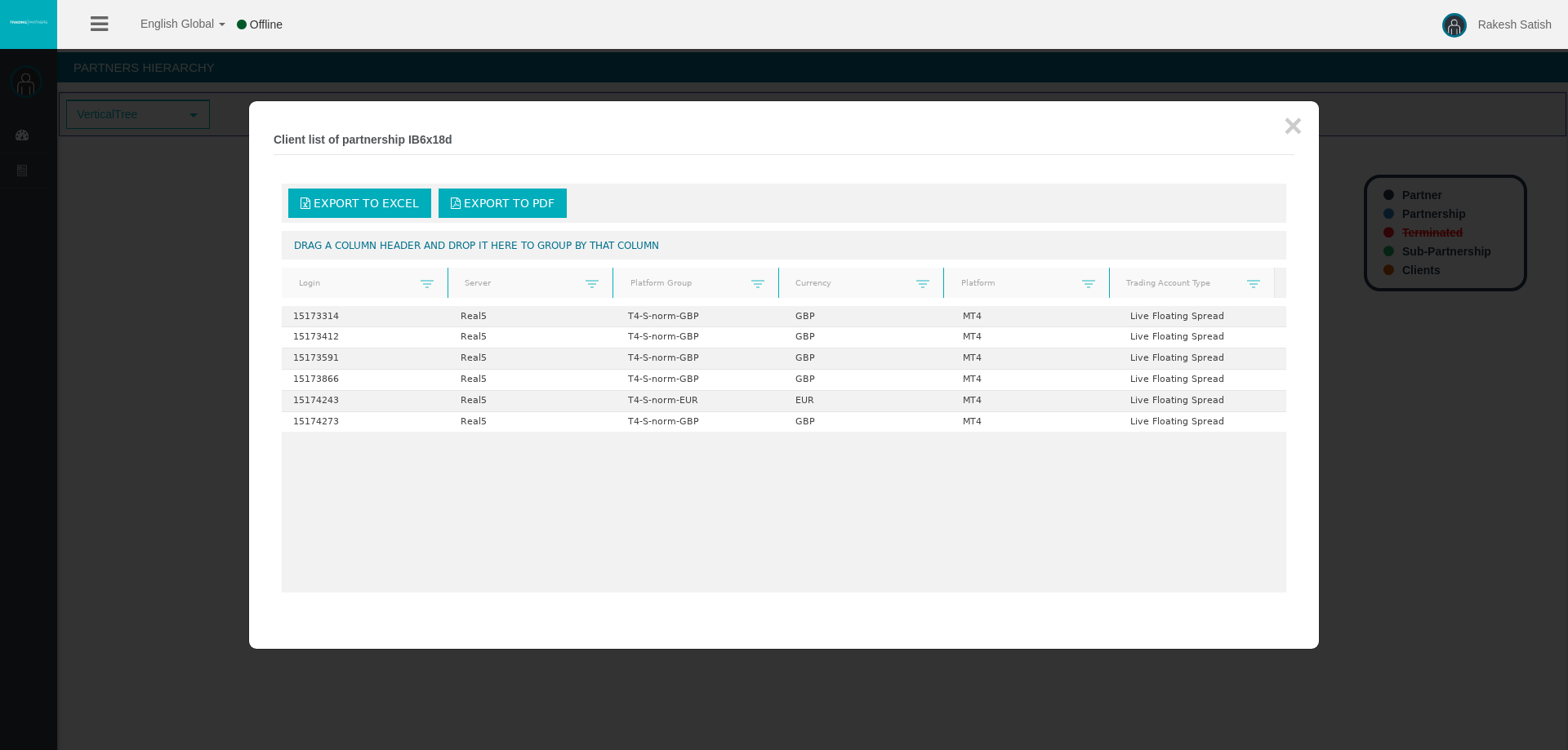
click at [160, 376] on div at bounding box center [784, 375] width 1568 height 750
click at [1295, 133] on button "×" at bounding box center [1293, 125] width 18 height 33
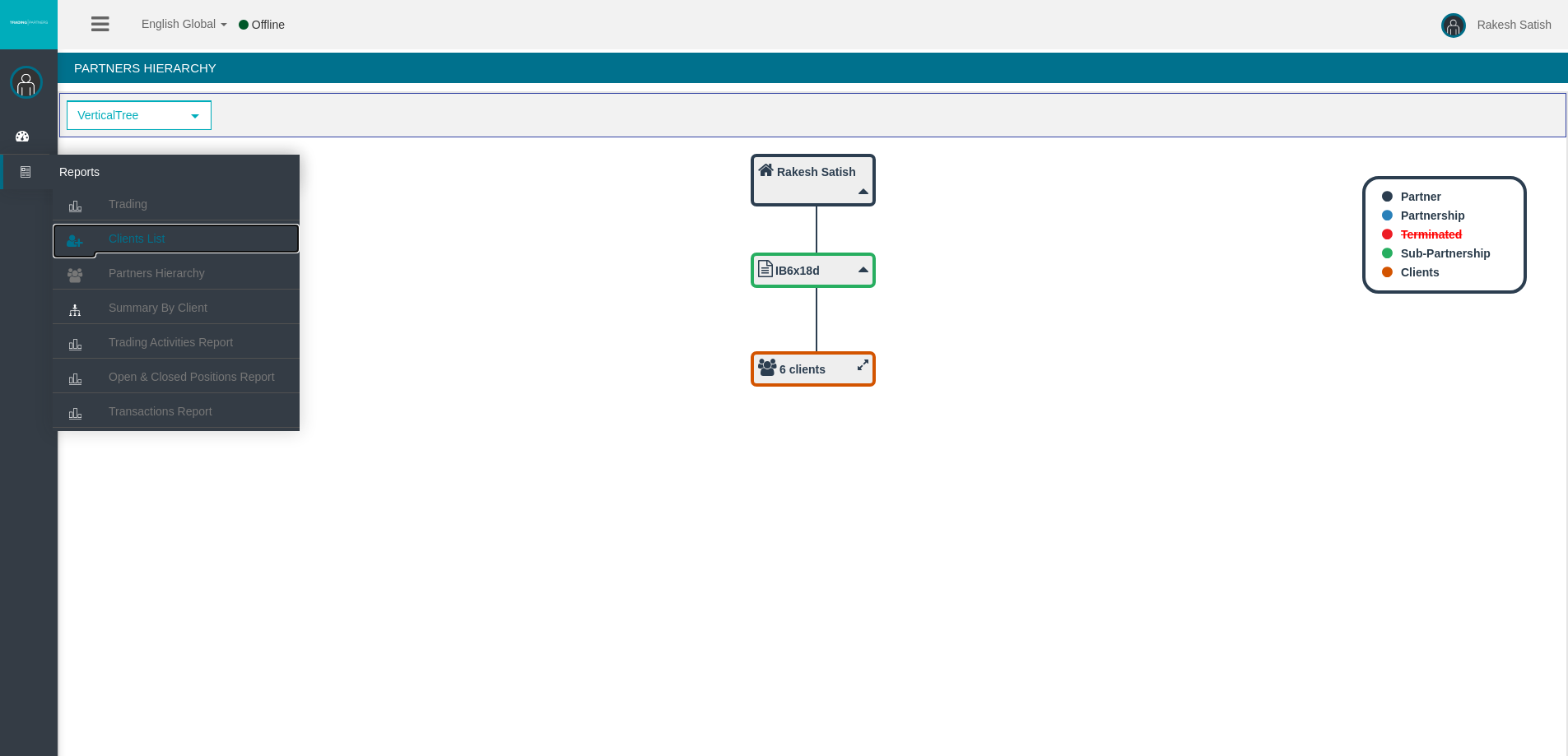
click at [162, 243] on span "Clients List" at bounding box center [136, 239] width 56 height 14
